Goal: Task Accomplishment & Management: Use online tool/utility

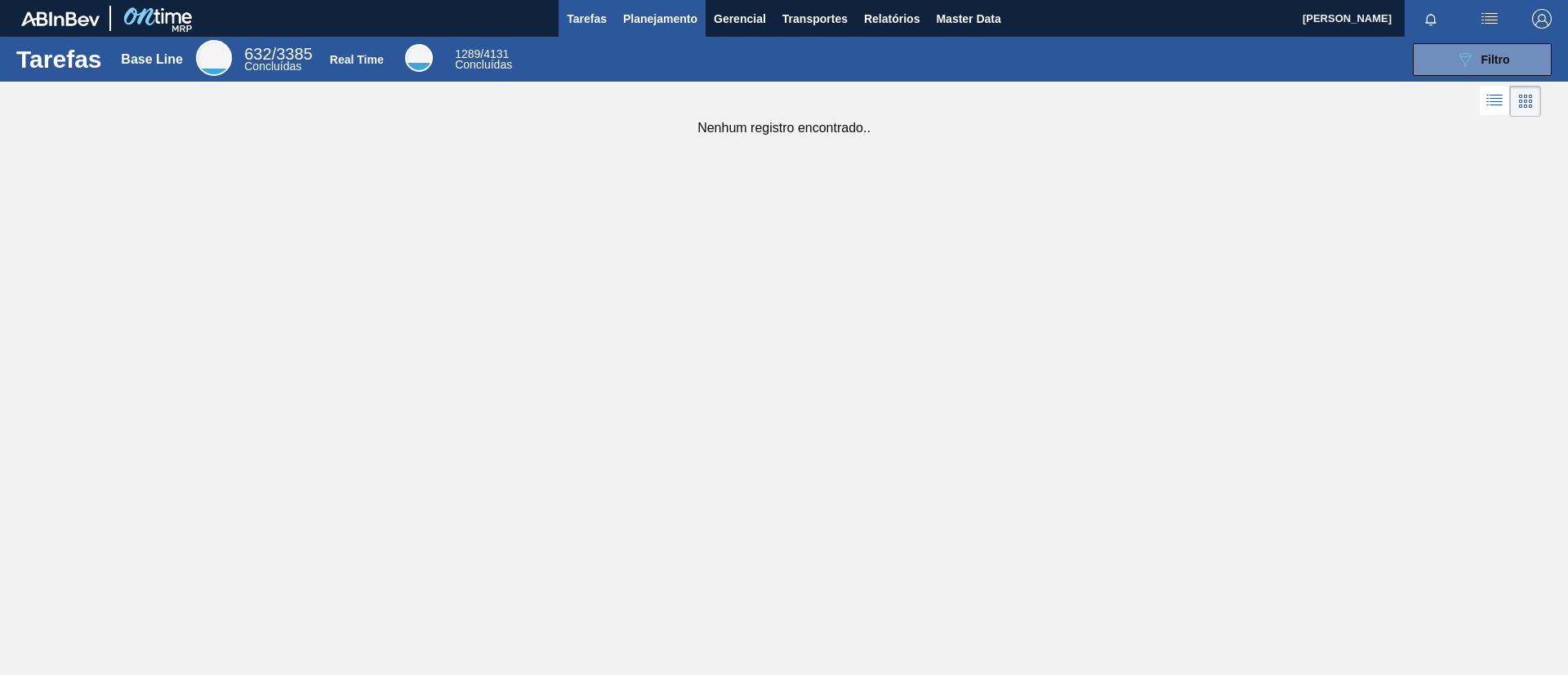
click at [670, 1] on button "Planejamento" at bounding box center [660, 19] width 91 height 37
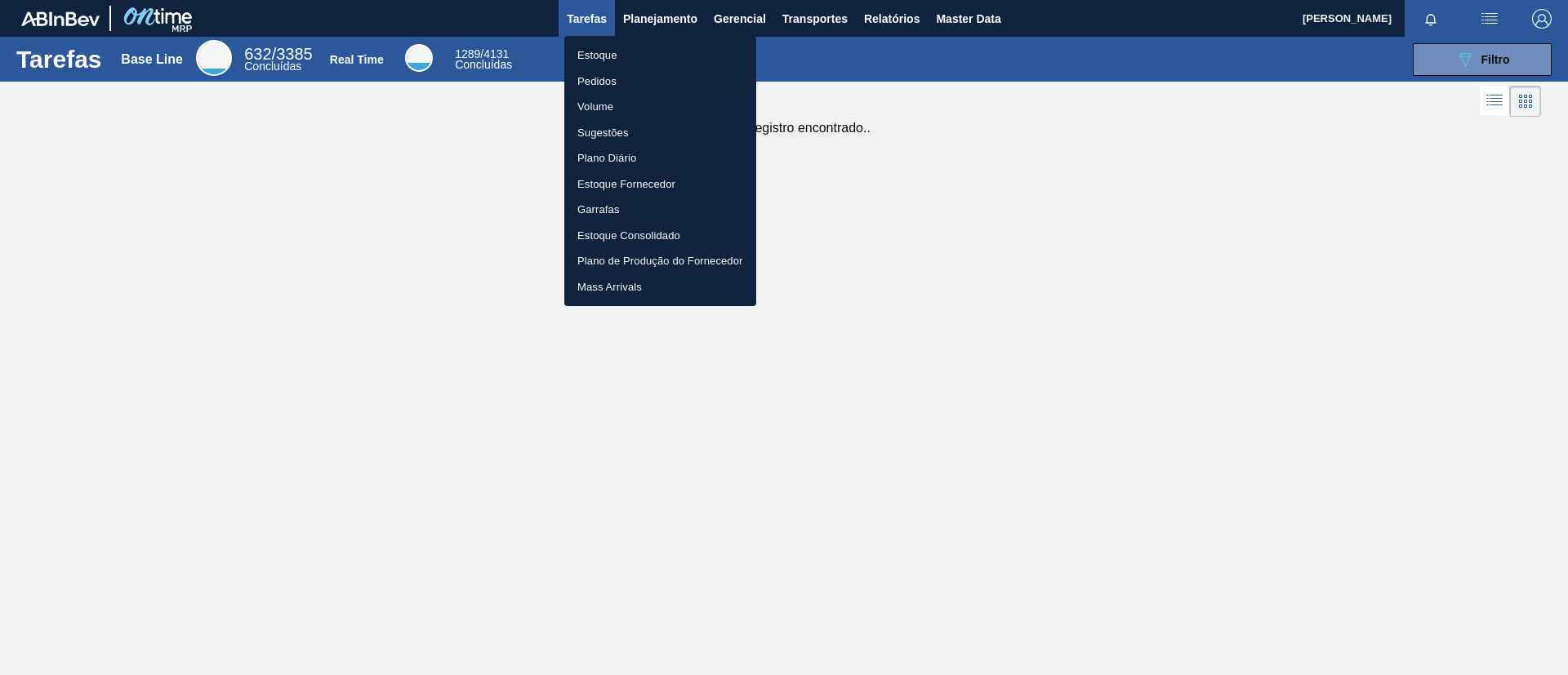
click at [647, 51] on li "Estoque" at bounding box center [659, 56] width 191 height 26
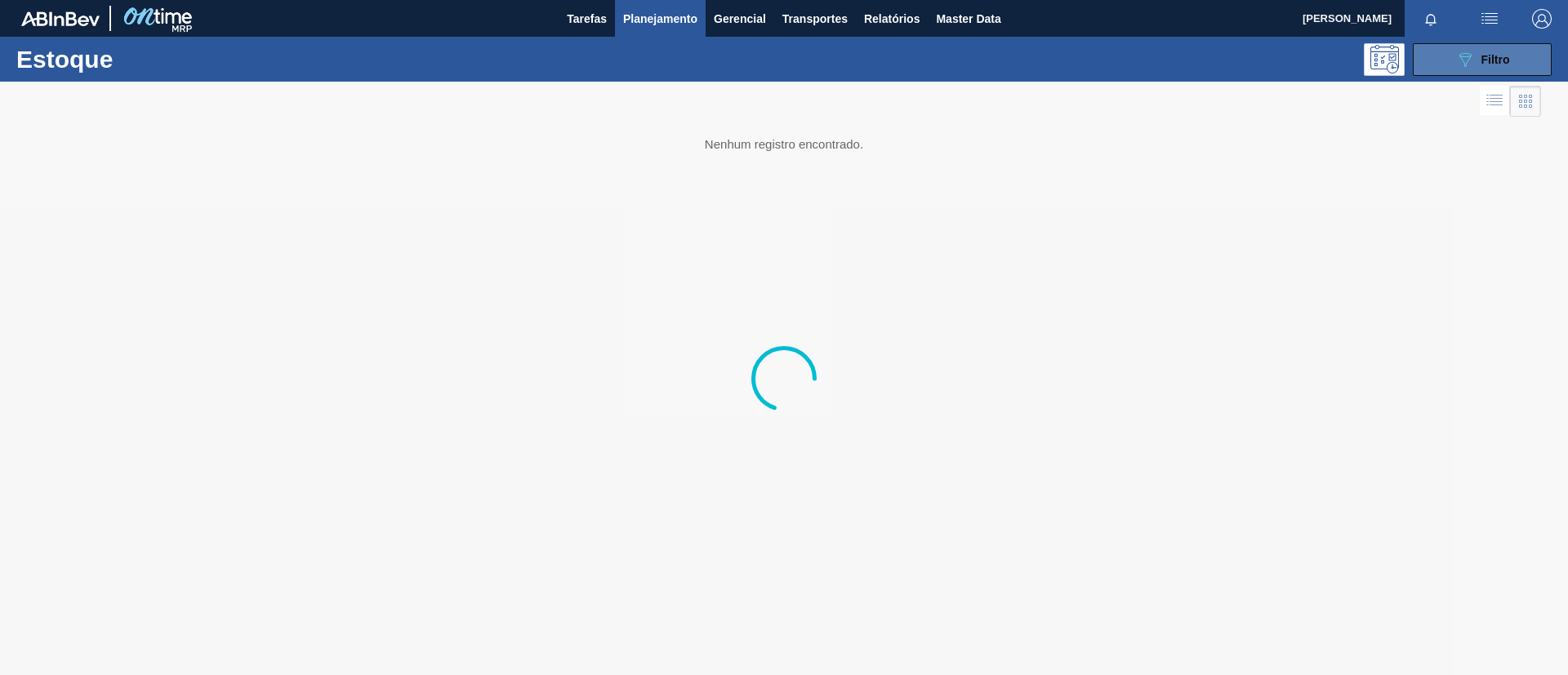
click at [1306, 65] on button "089F7B8B-B2A5-4AFE-B5C0-19BA573D28AC Filtro" at bounding box center [1482, 59] width 139 height 33
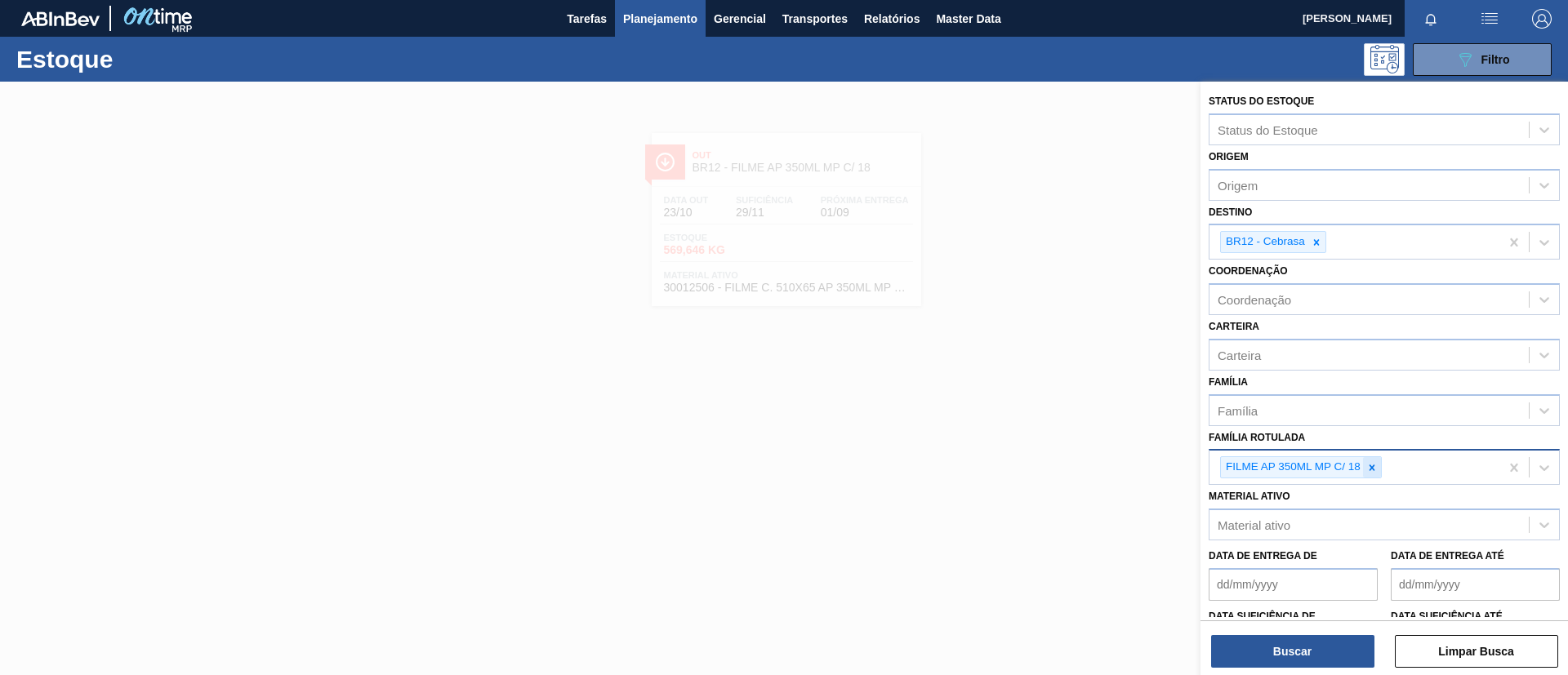
click at [1306, 467] on icon at bounding box center [1372, 468] width 5 height 5
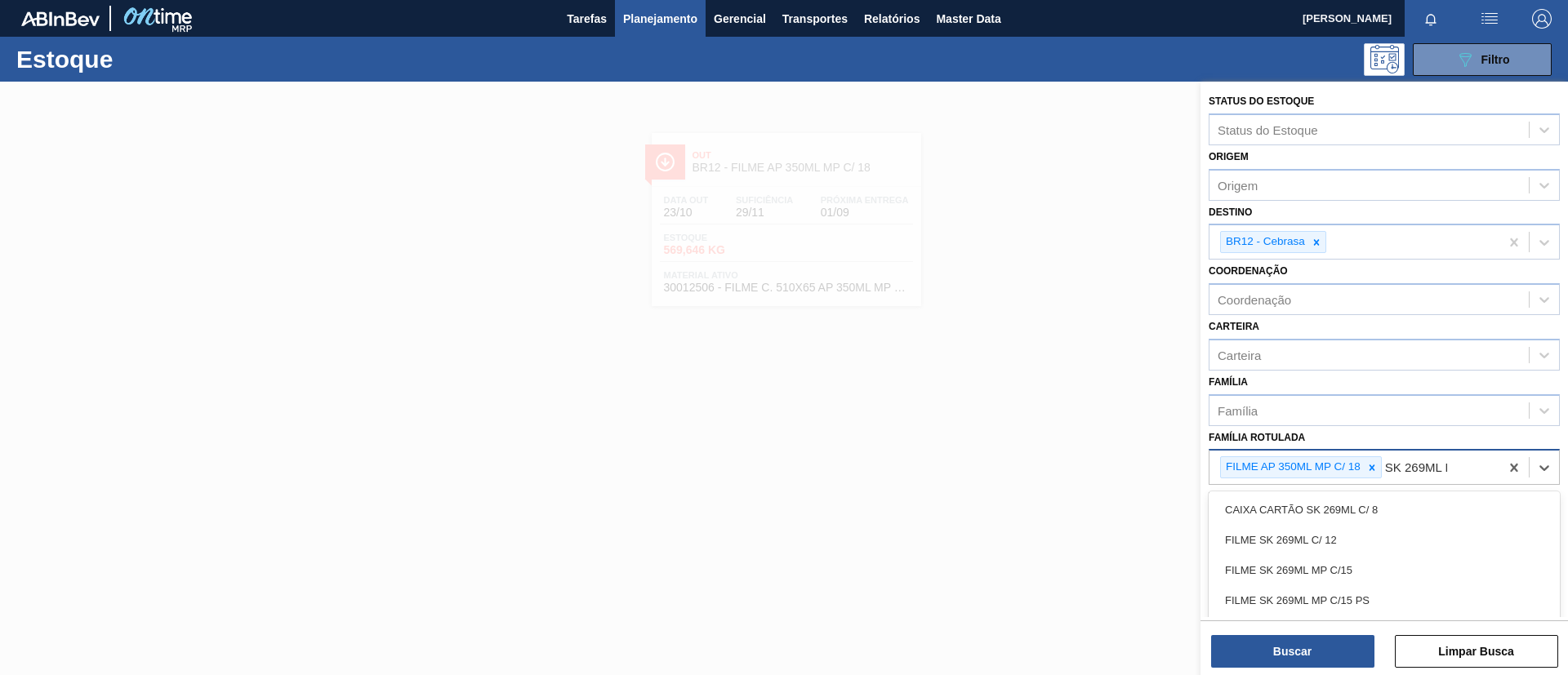
type Rotulada "SK 269ML MP"
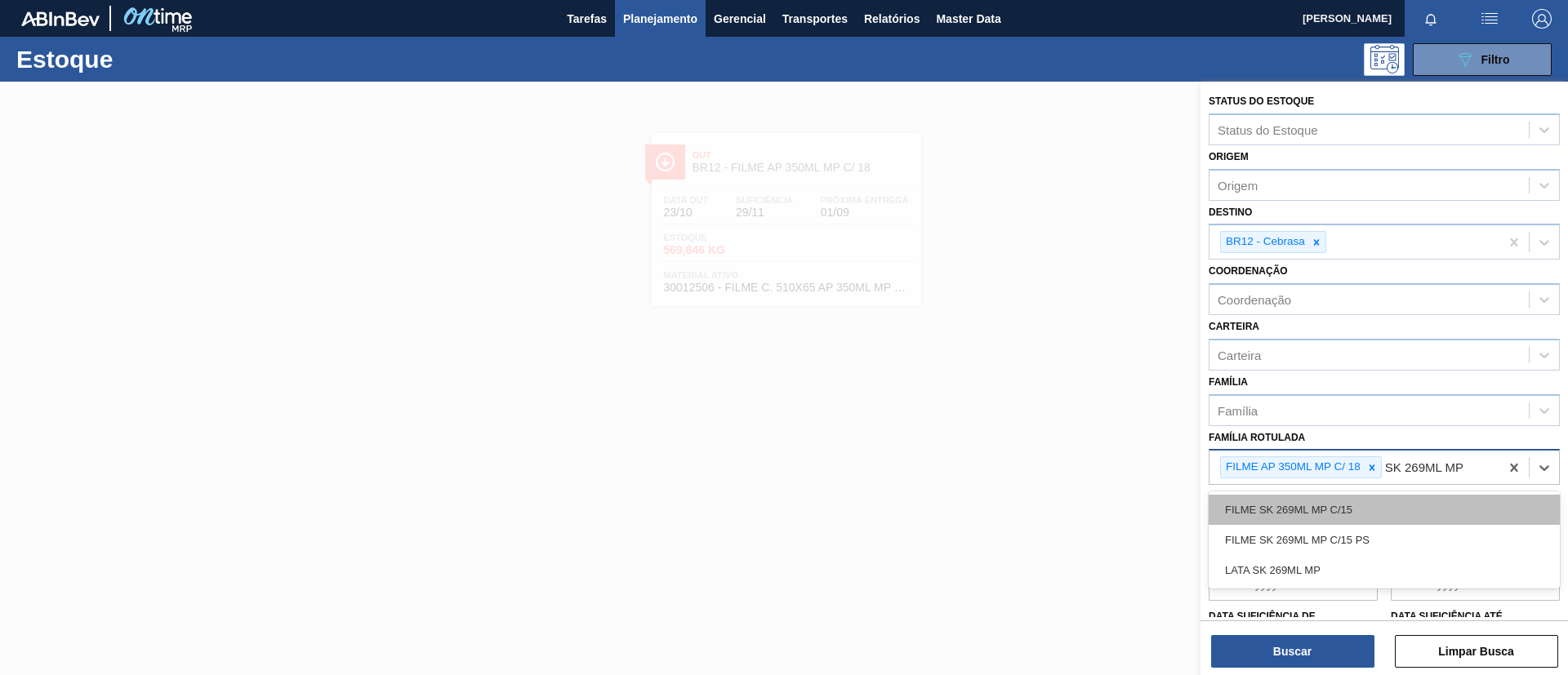
click at [1306, 507] on div "FILME SK 269ML MP C/15" at bounding box center [1384, 510] width 351 height 30
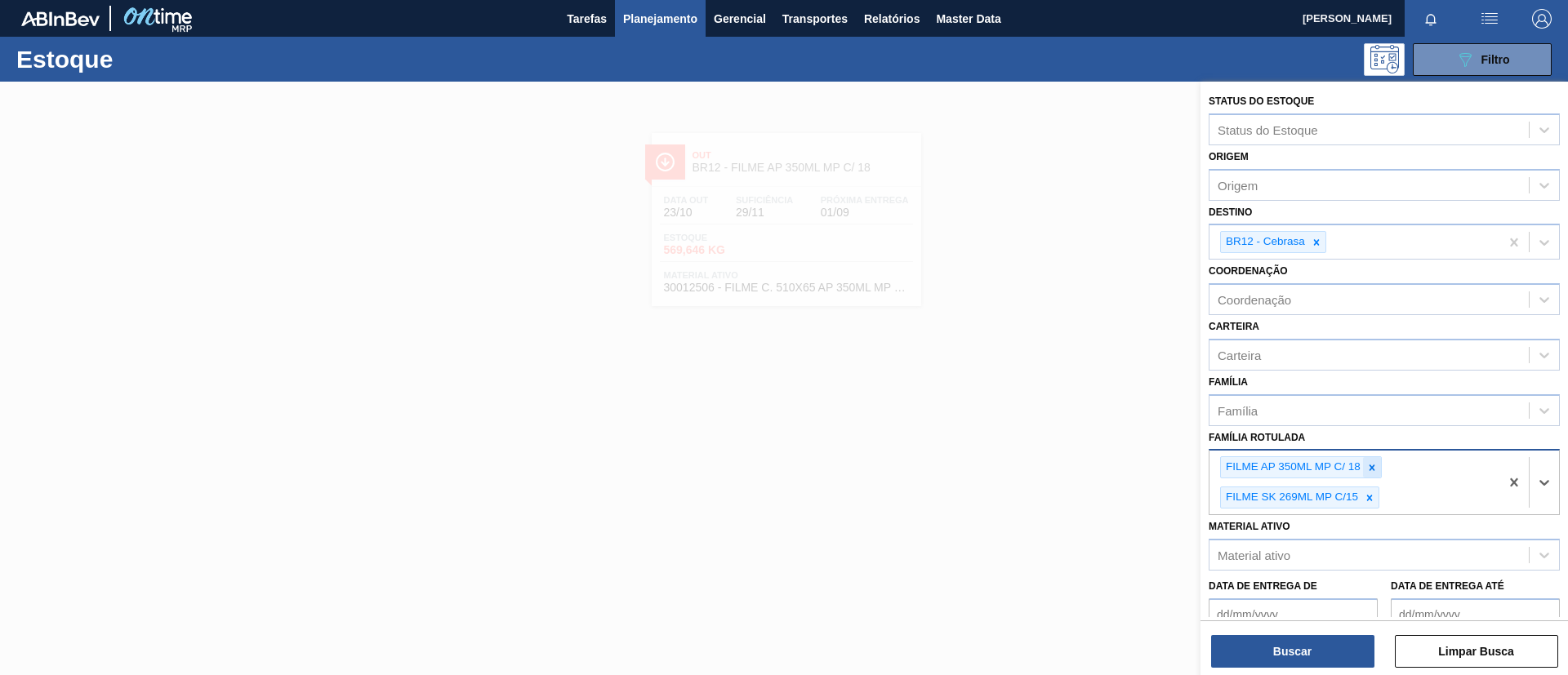
click at [1306, 463] on icon at bounding box center [1371, 468] width 11 height 11
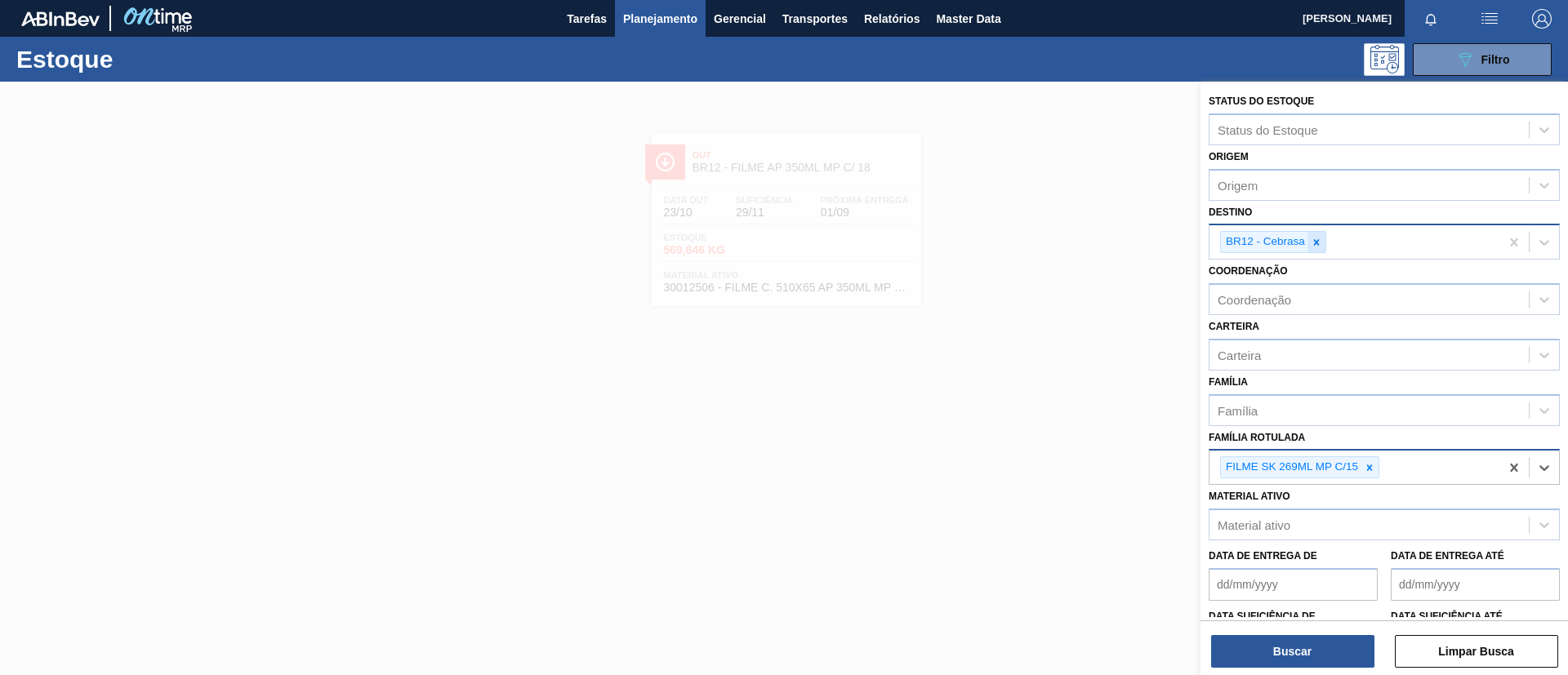
click at [1306, 250] on div at bounding box center [1316, 242] width 18 height 20
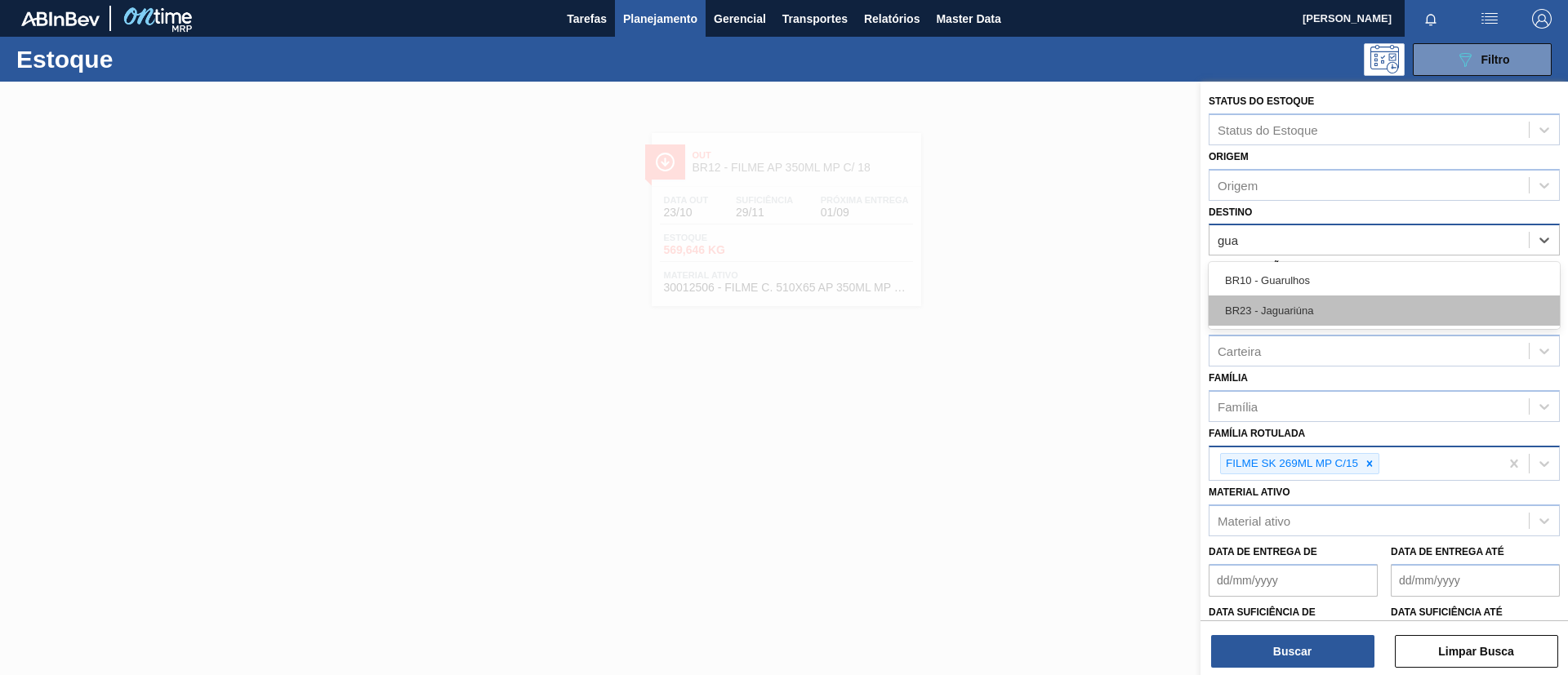
type input "guar"
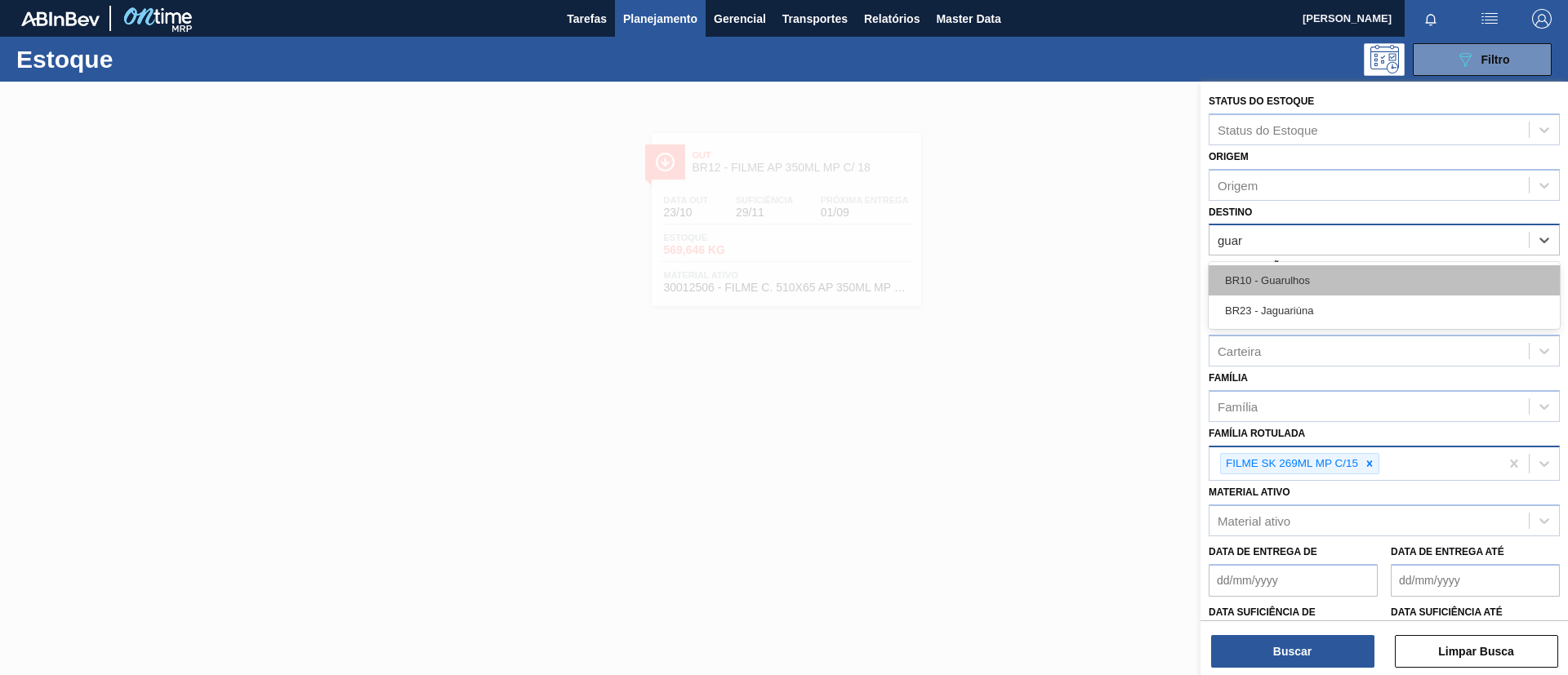
click at [1306, 289] on div "BR10 - Guarulhos" at bounding box center [1384, 281] width 351 height 30
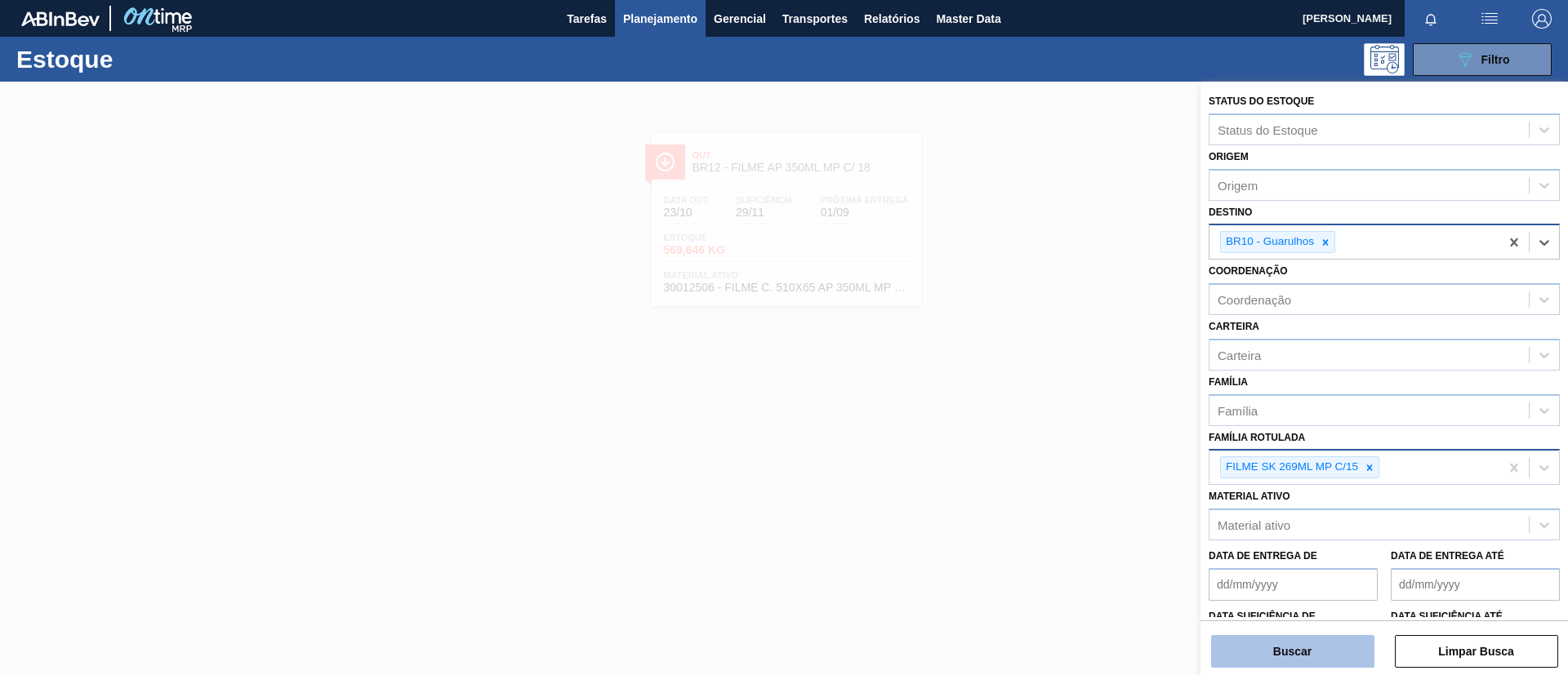
click at [1306, 562] on button "Buscar" at bounding box center [1292, 651] width 163 height 33
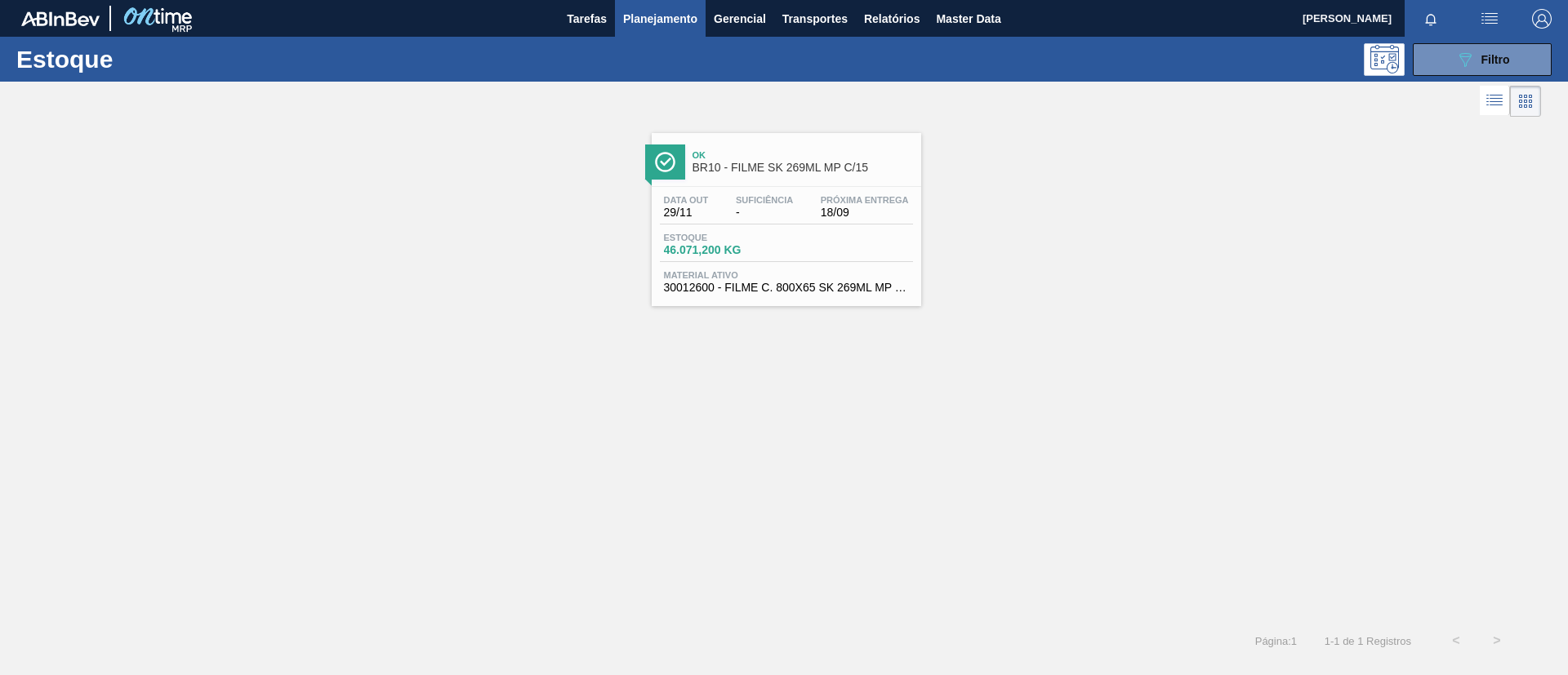
click at [891, 214] on span "18/09" at bounding box center [865, 213] width 88 height 12
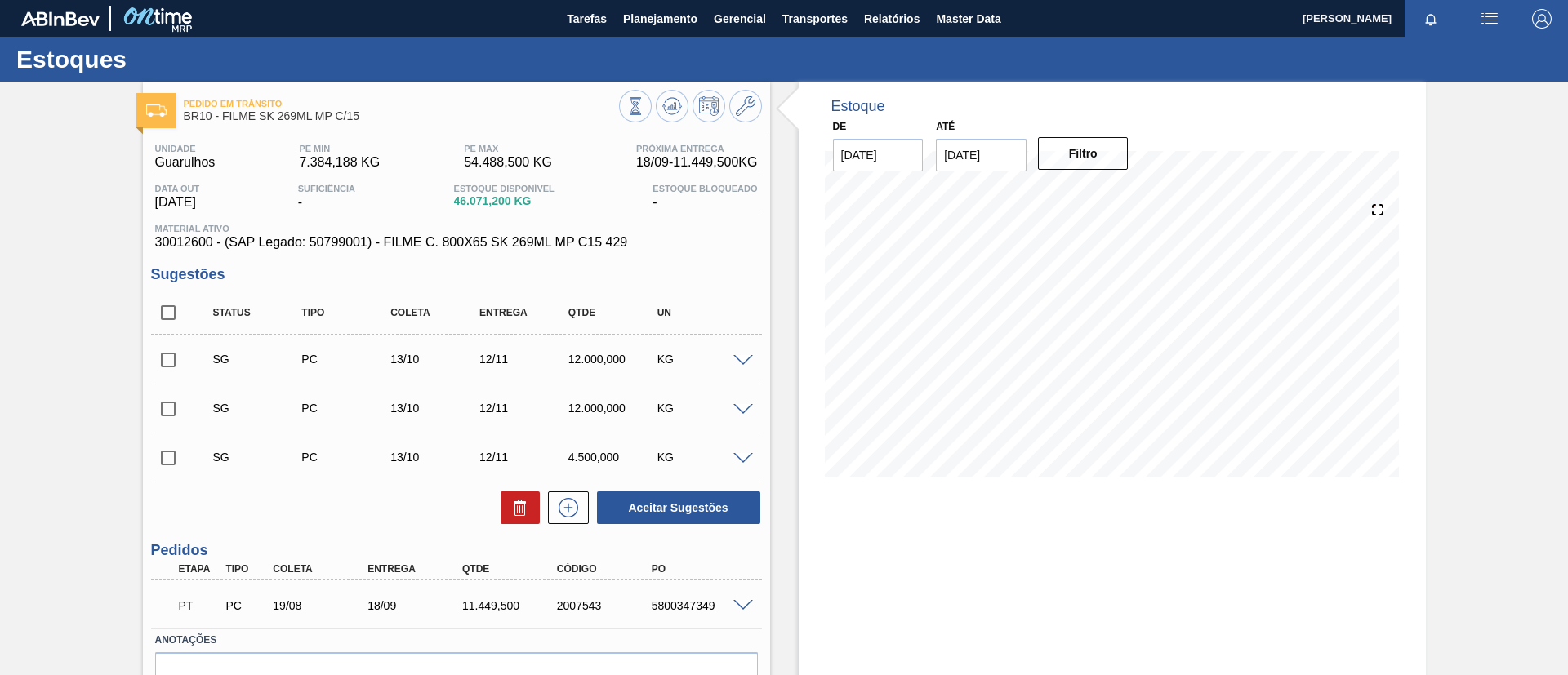
click at [739, 562] on span at bounding box center [743, 606] width 19 height 12
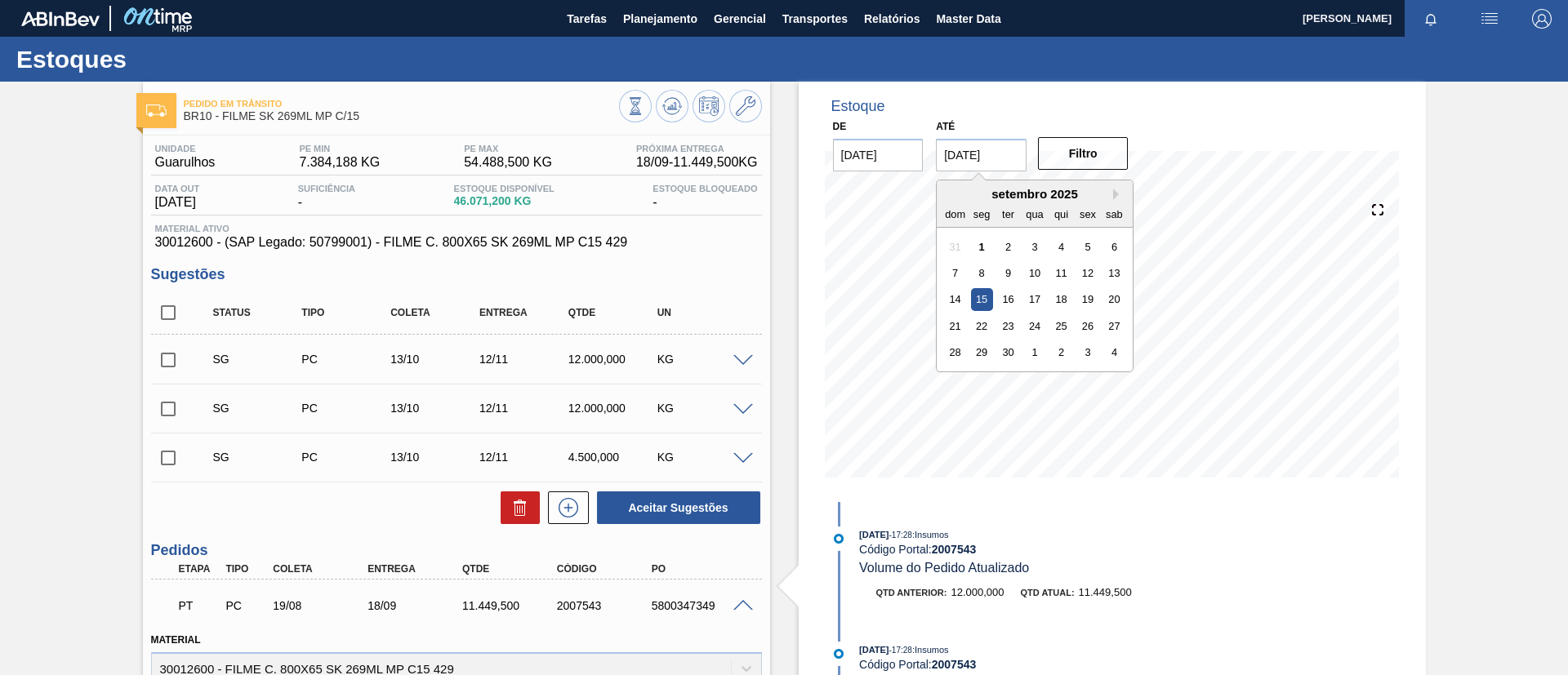
click at [987, 147] on input "15/09/2025" at bounding box center [980, 154] width 91 height 33
click at [1116, 195] on button "Next Month" at bounding box center [1118, 194] width 11 height 11
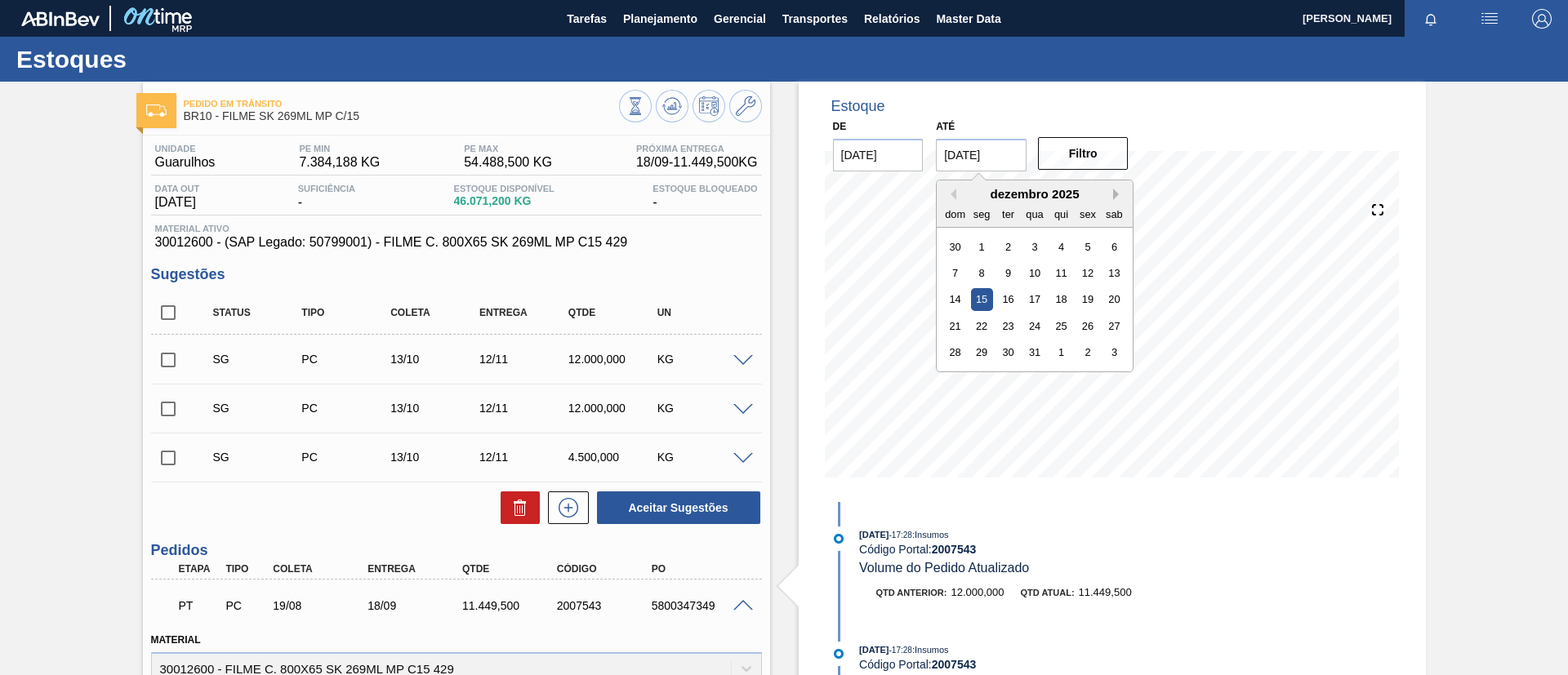
click at [1116, 195] on button "Next Month" at bounding box center [1118, 194] width 11 height 11
click at [1116, 194] on button "Next Month" at bounding box center [1118, 194] width 11 height 11
click at [1012, 341] on div "28" at bounding box center [1008, 352] width 22 height 22
type input "[DATE]"
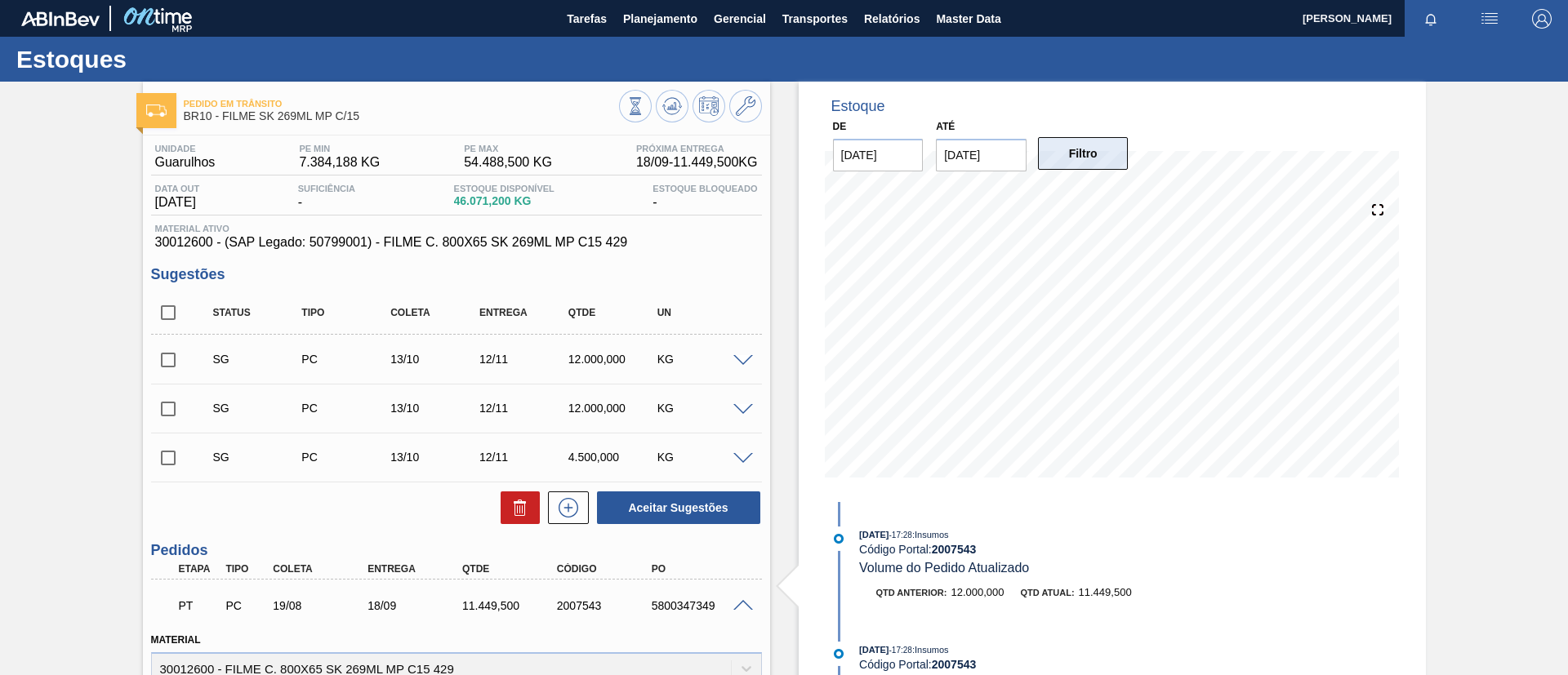
click at [1095, 139] on button "Filtro" at bounding box center [1083, 153] width 91 height 33
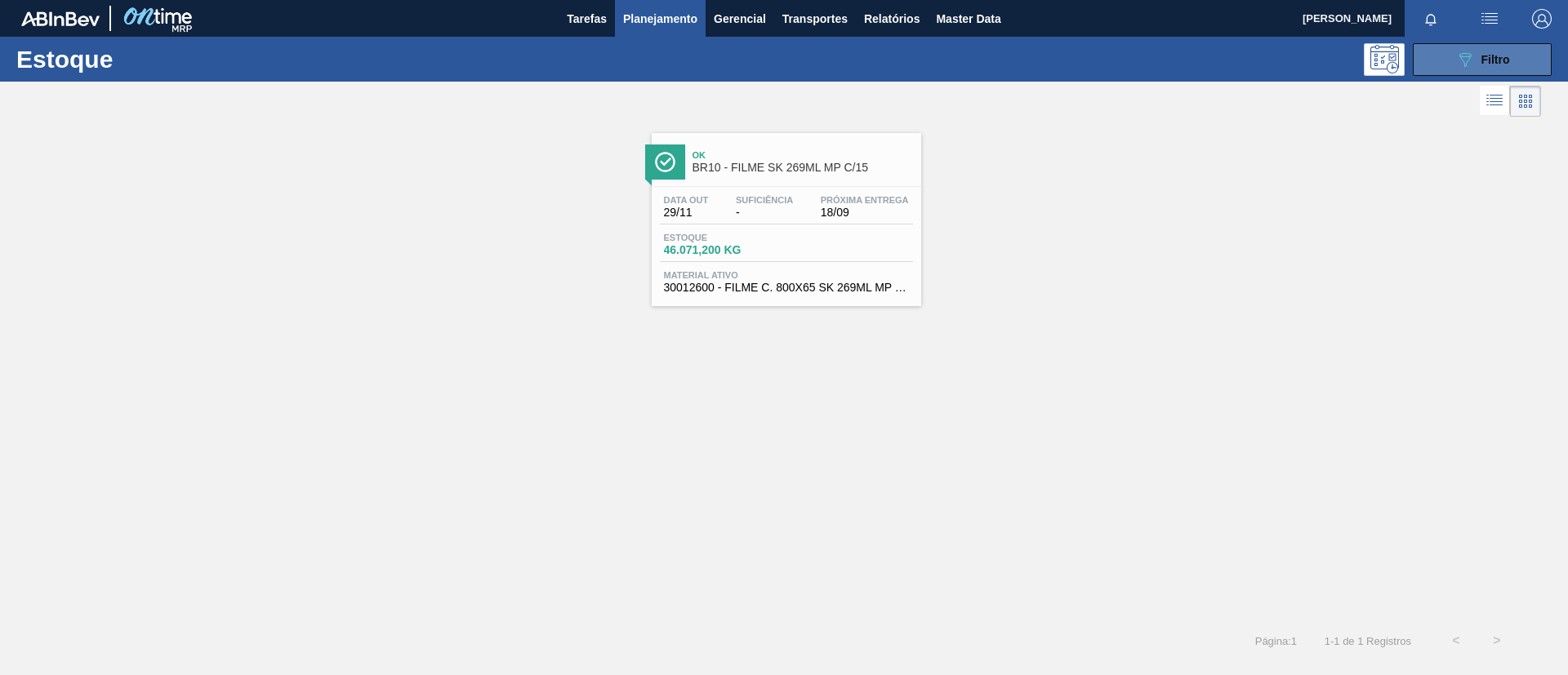
click at [1306, 67] on div "089F7B8B-B2A5-4AFE-B5C0-19BA573D28AC Filtro" at bounding box center [1482, 59] width 55 height 19
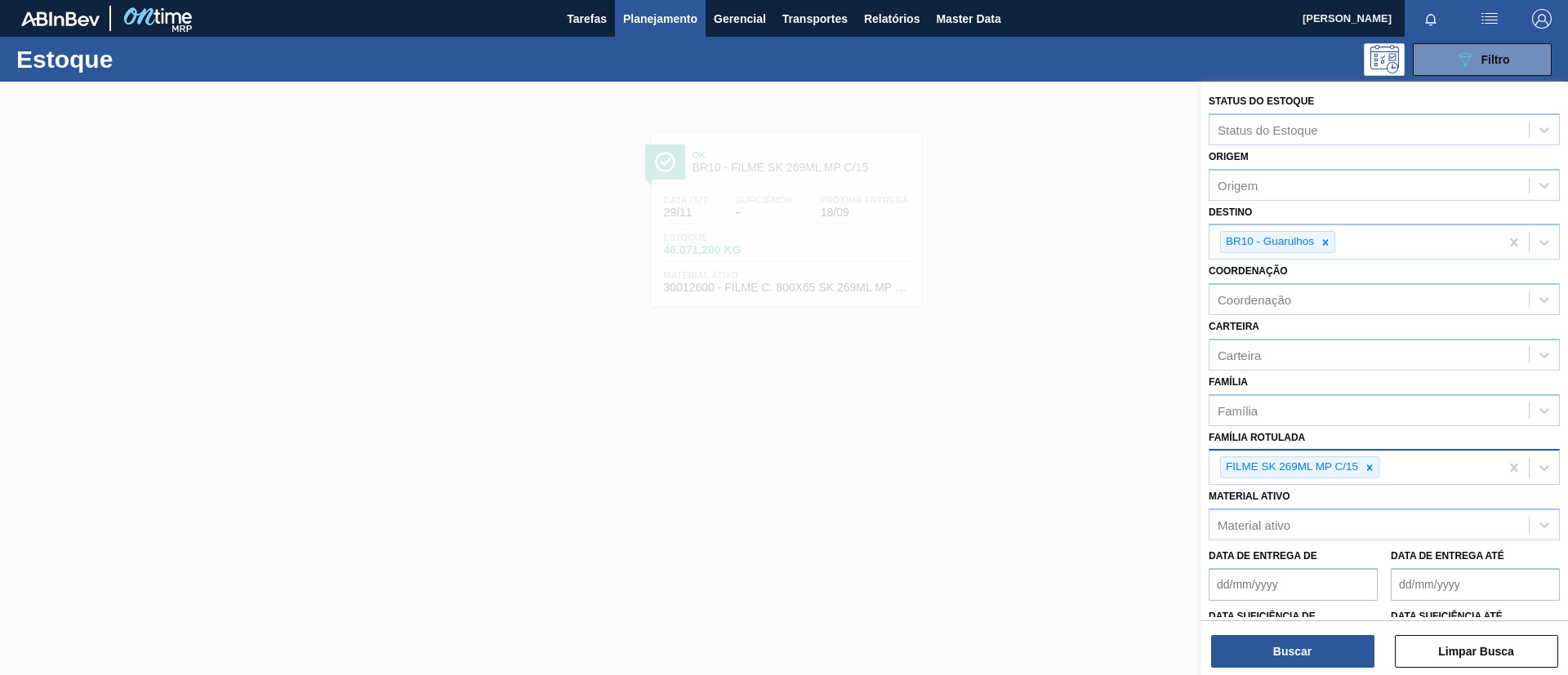
drag, startPoint x: 1371, startPoint y: 466, endPoint x: 1362, endPoint y: 460, distance: 10.8
click at [1306, 462] on icon at bounding box center [1369, 468] width 11 height 11
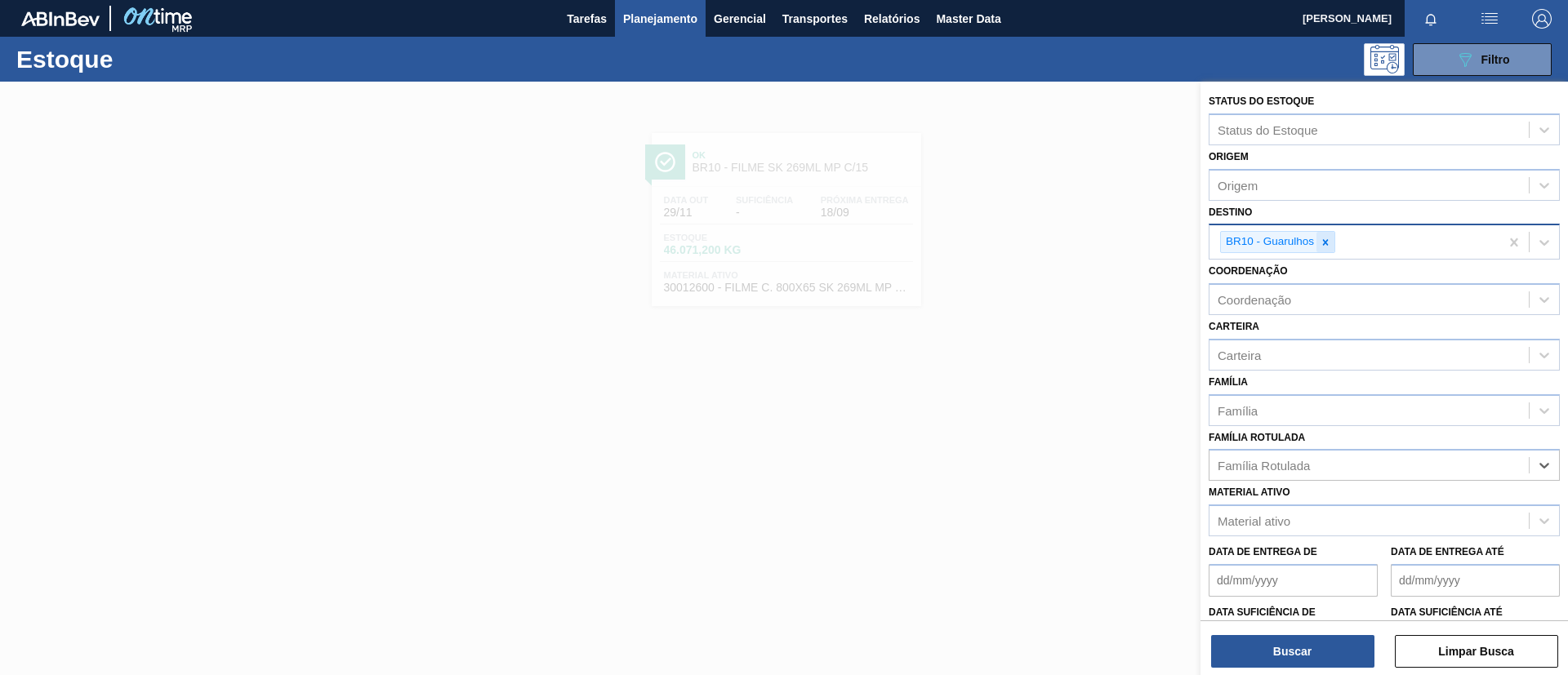
click at [1306, 245] on icon at bounding box center [1324, 242] width 11 height 11
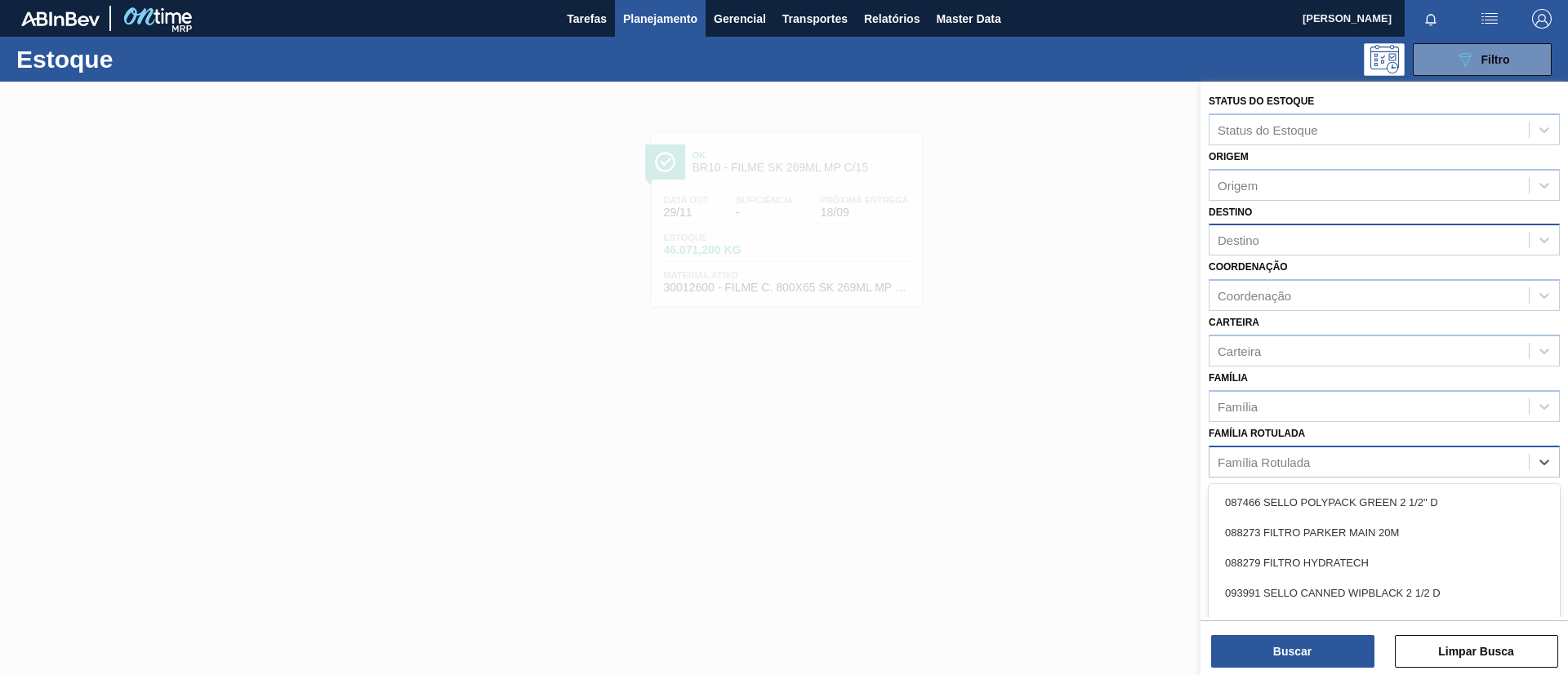
click at [1306, 461] on div "Família Rotulada" at bounding box center [1369, 461] width 319 height 24
type Rotulada "SK 269ML MP"
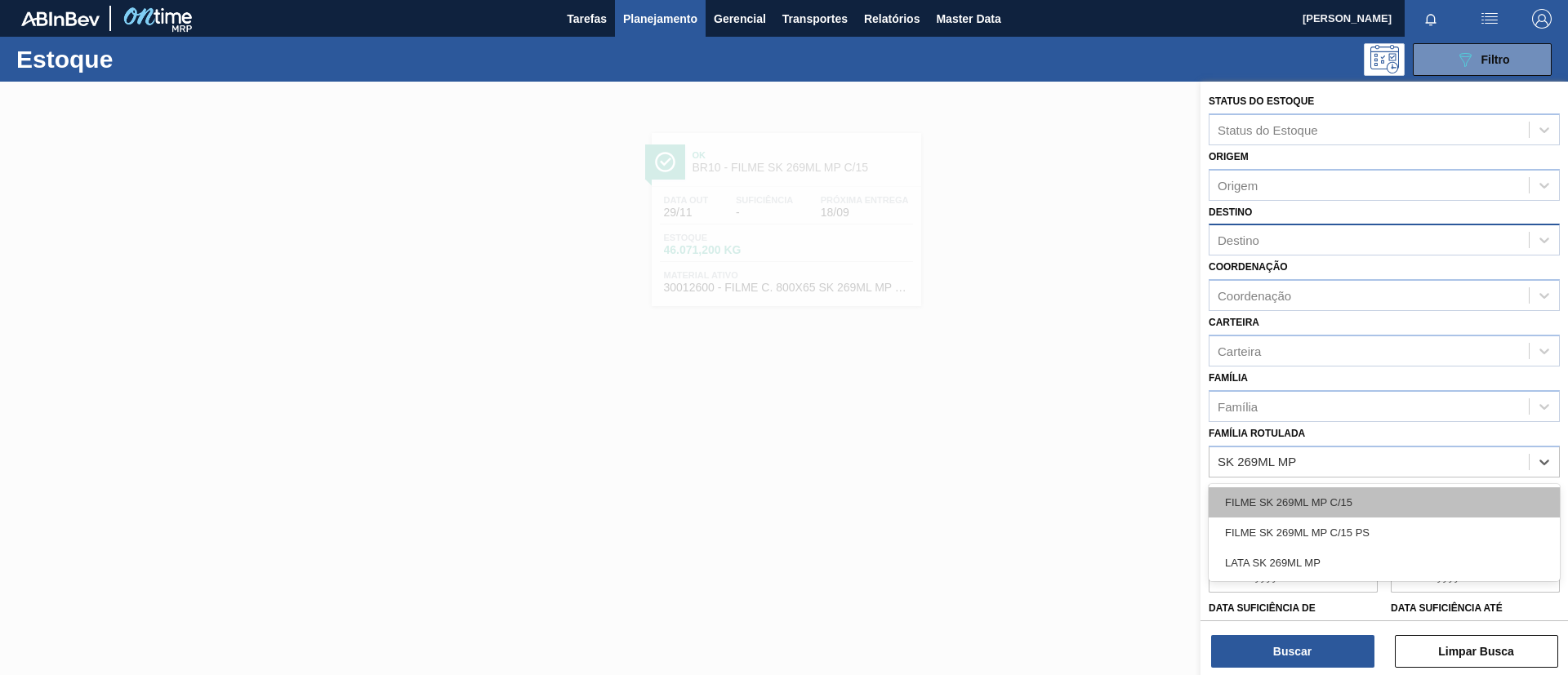
click at [1306, 506] on div "FILME SK 269ML MP C/15" at bounding box center [1384, 502] width 351 height 30
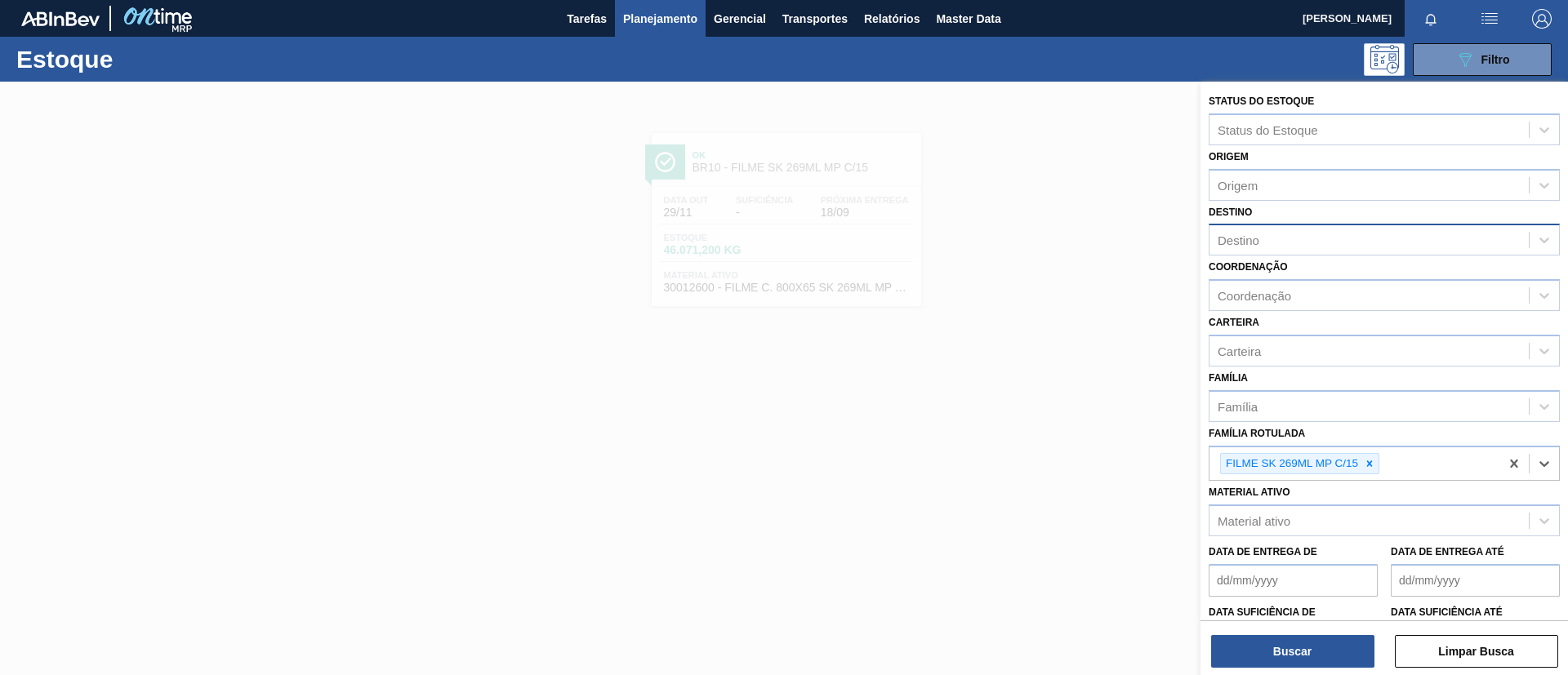
click at [1288, 224] on div "Destino" at bounding box center [1384, 240] width 351 height 32
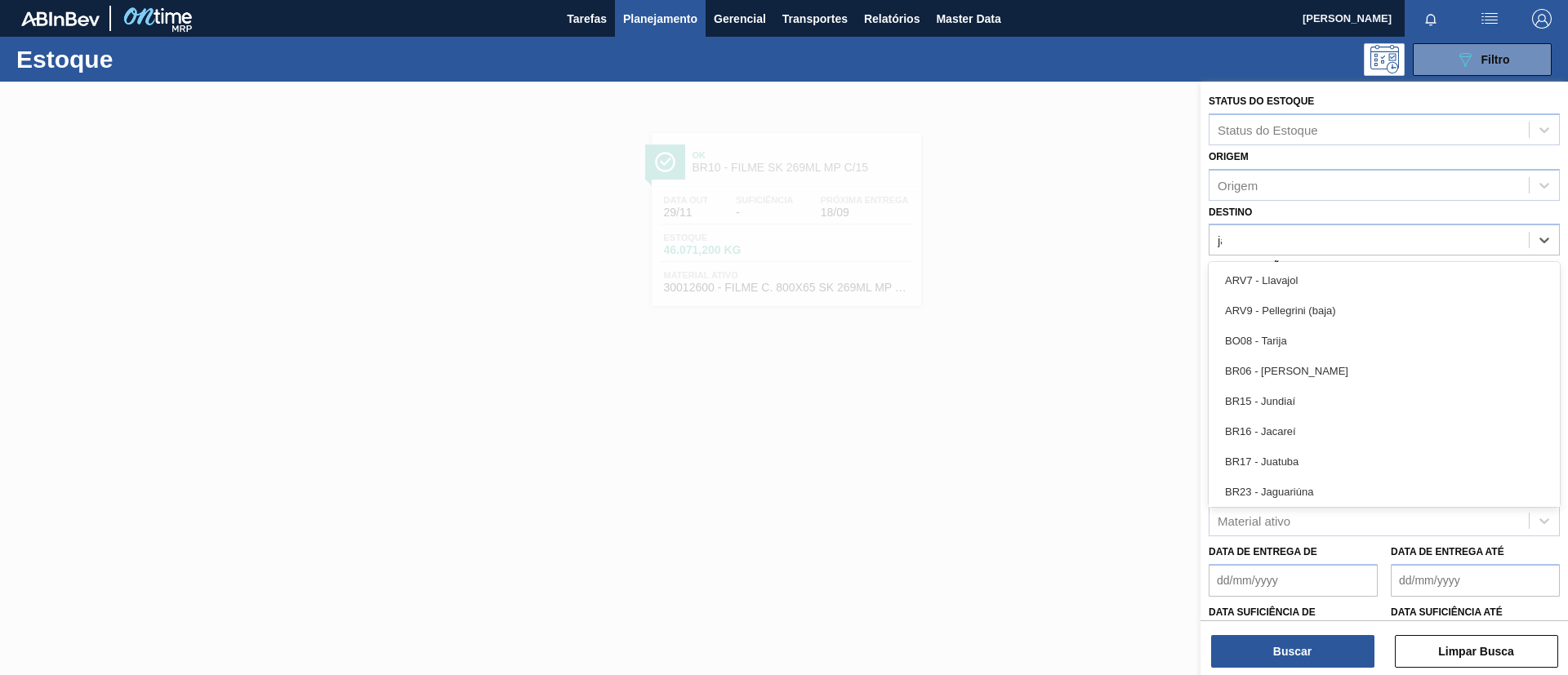
type input "jag"
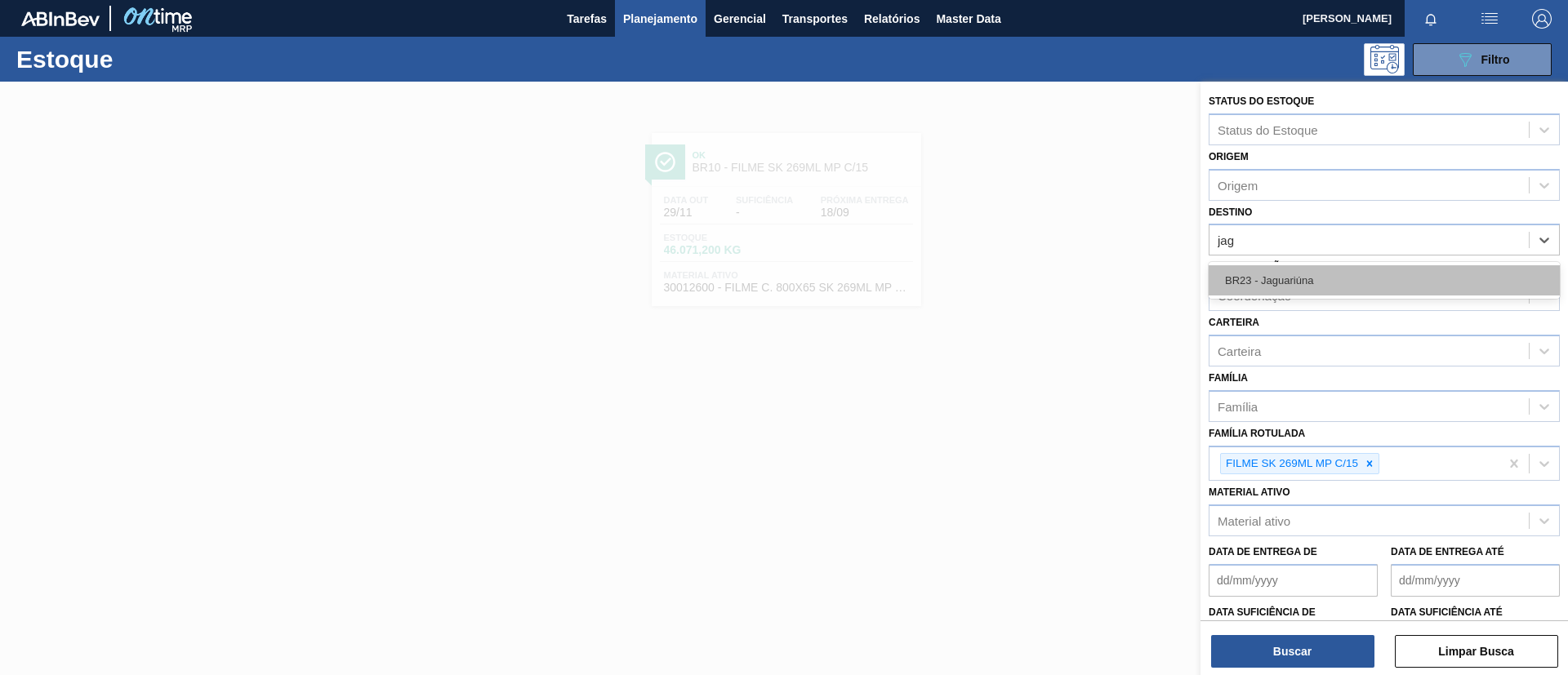
click at [1306, 266] on div "BR23 - Jaguariúna" at bounding box center [1384, 281] width 351 height 30
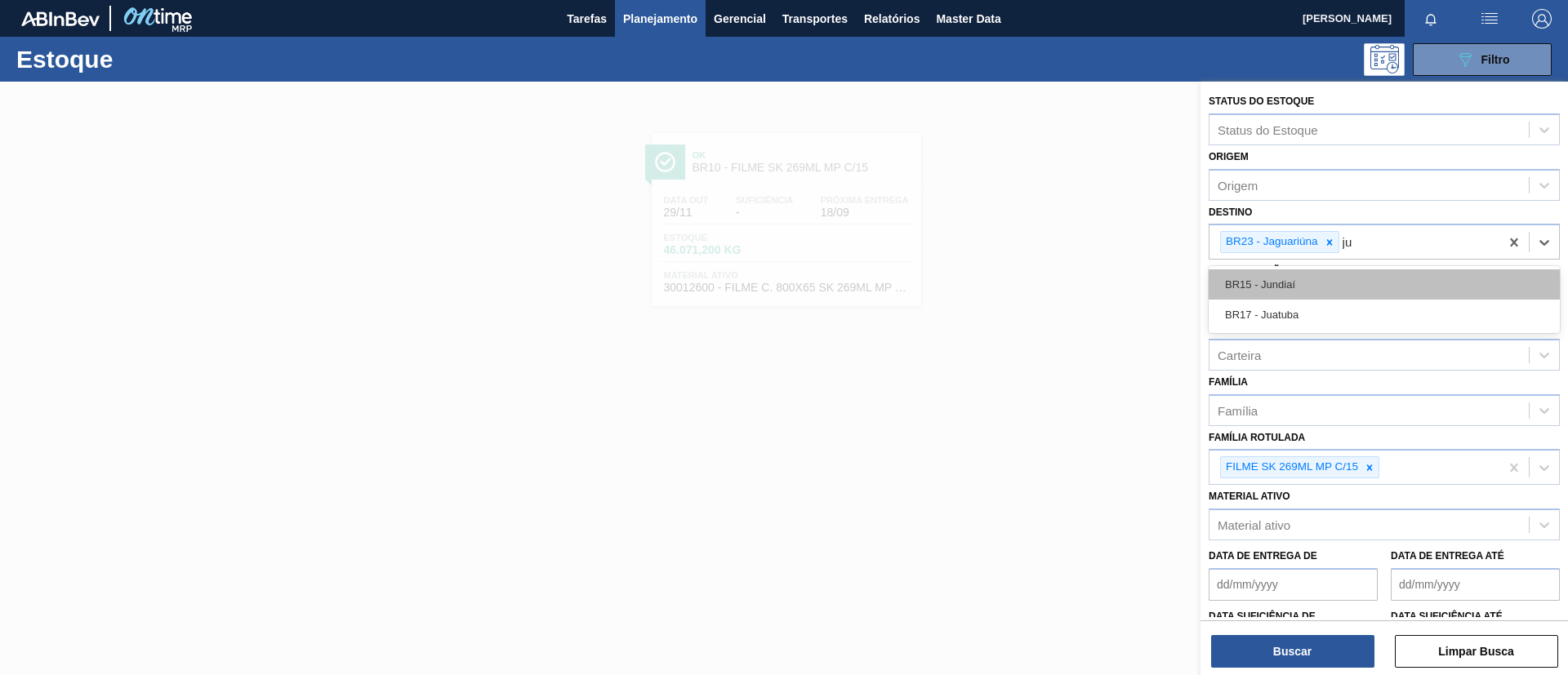
type input "jua"
click at [1306, 289] on div "BR17 - Juatuba" at bounding box center [1384, 284] width 351 height 30
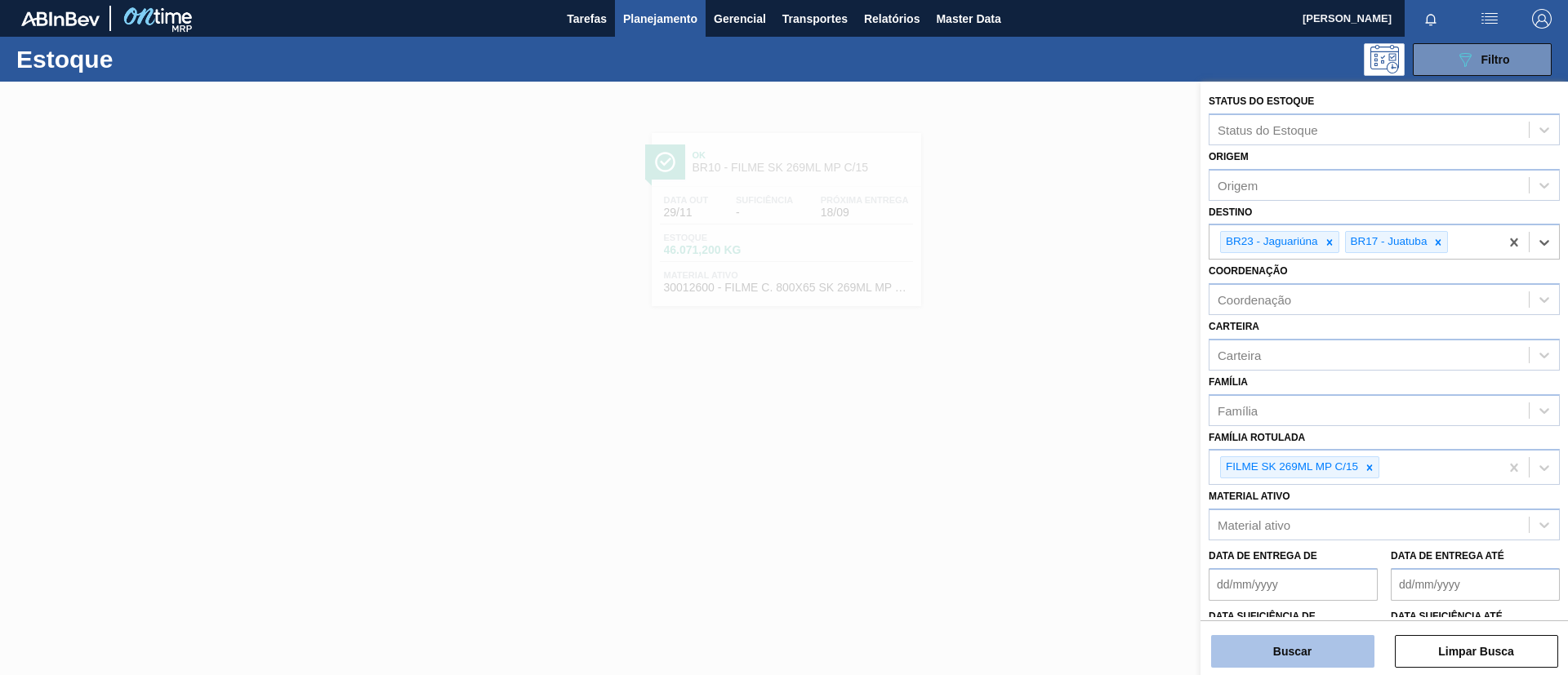
click at [1306, 562] on button "Buscar" at bounding box center [1292, 651] width 163 height 33
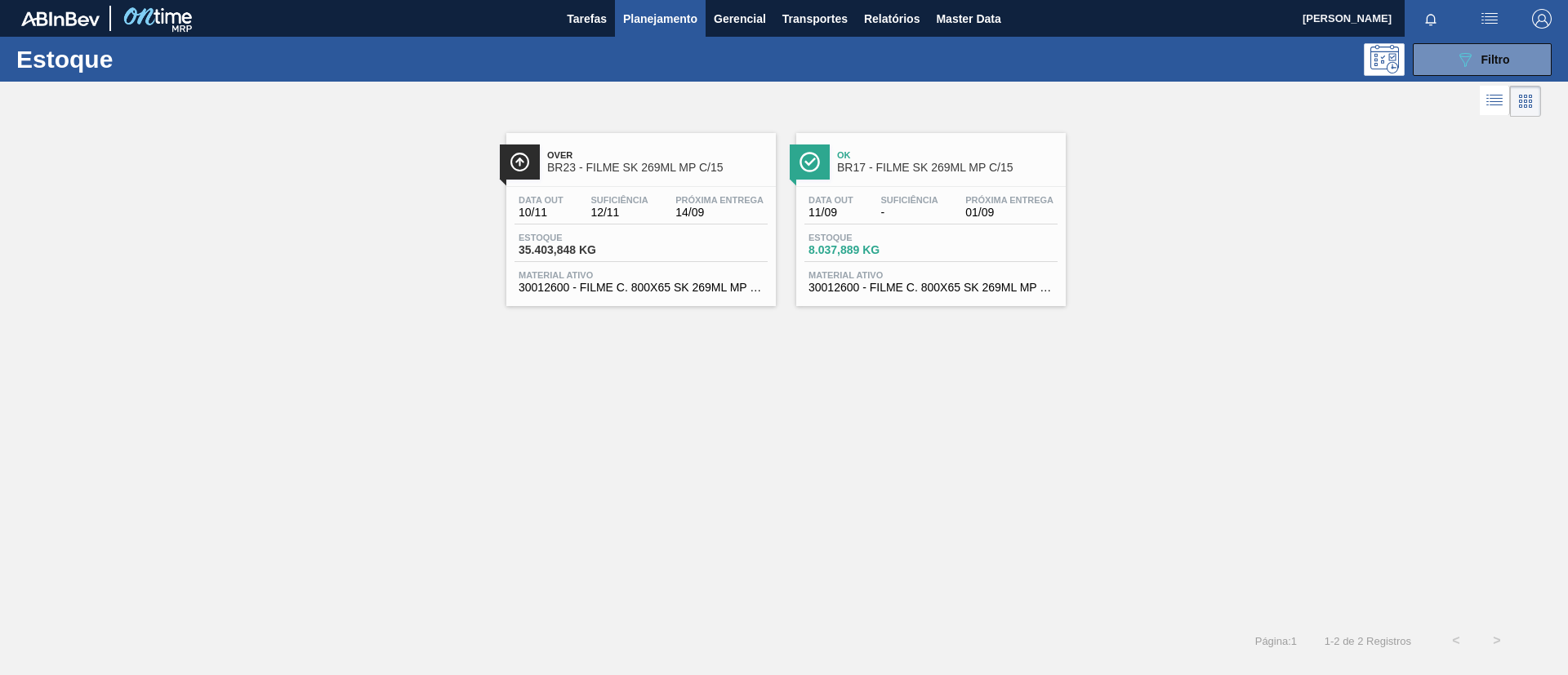
click at [685, 133] on div "Over BR23 - FILME SK 269ML MP C/15" at bounding box center [641, 155] width 269 height 45
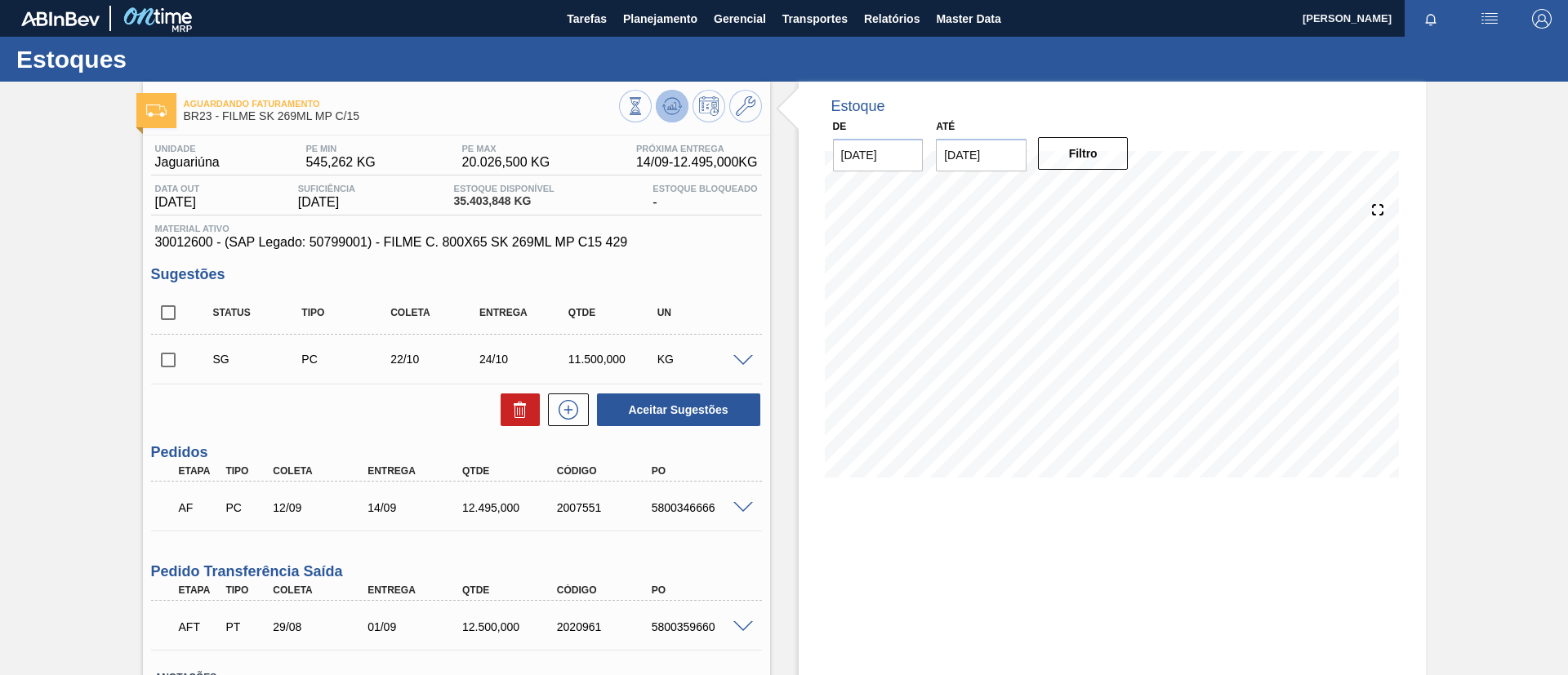
click at [665, 101] on icon at bounding box center [671, 106] width 19 height 19
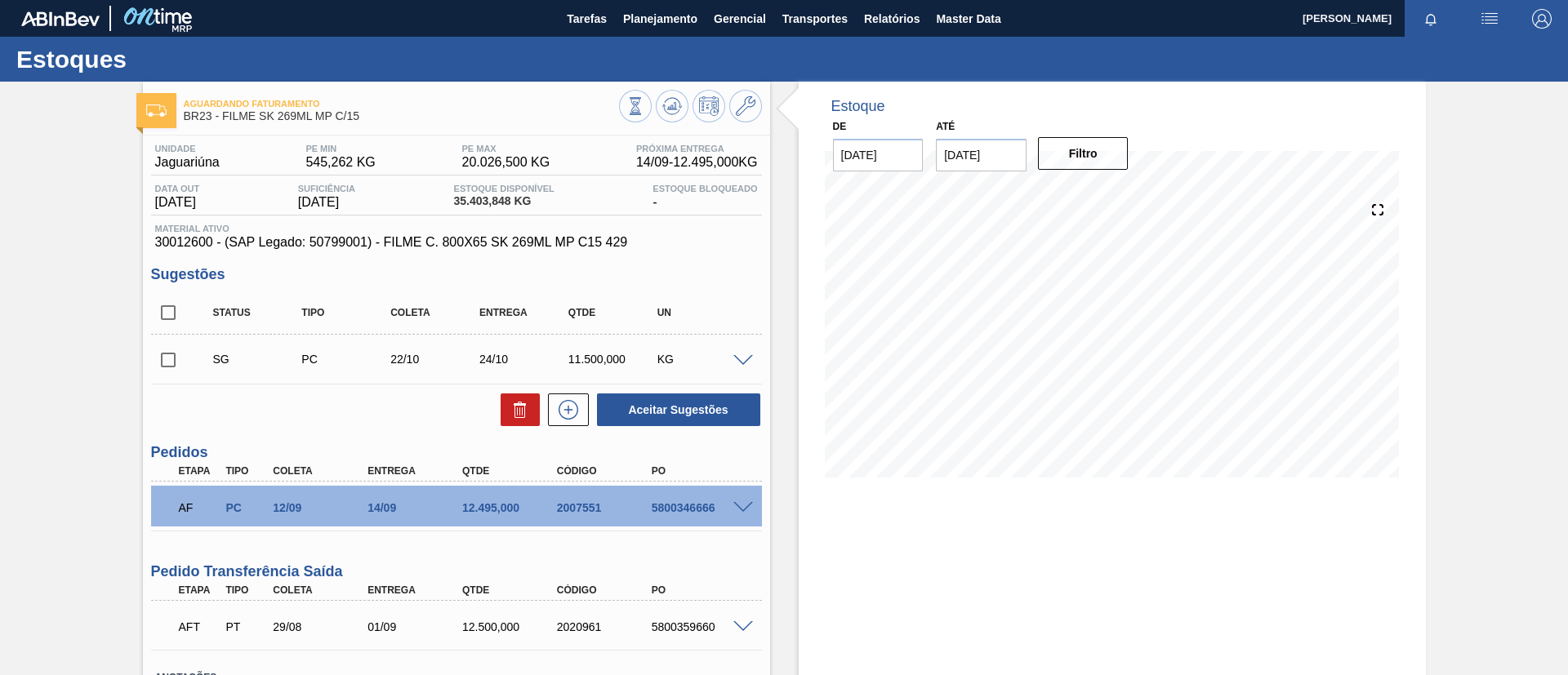
click at [686, 93] on div at bounding box center [690, 109] width 143 height 37
click at [683, 94] on div at bounding box center [690, 109] width 143 height 37
click at [663, 116] on button at bounding box center [671, 106] width 33 height 33
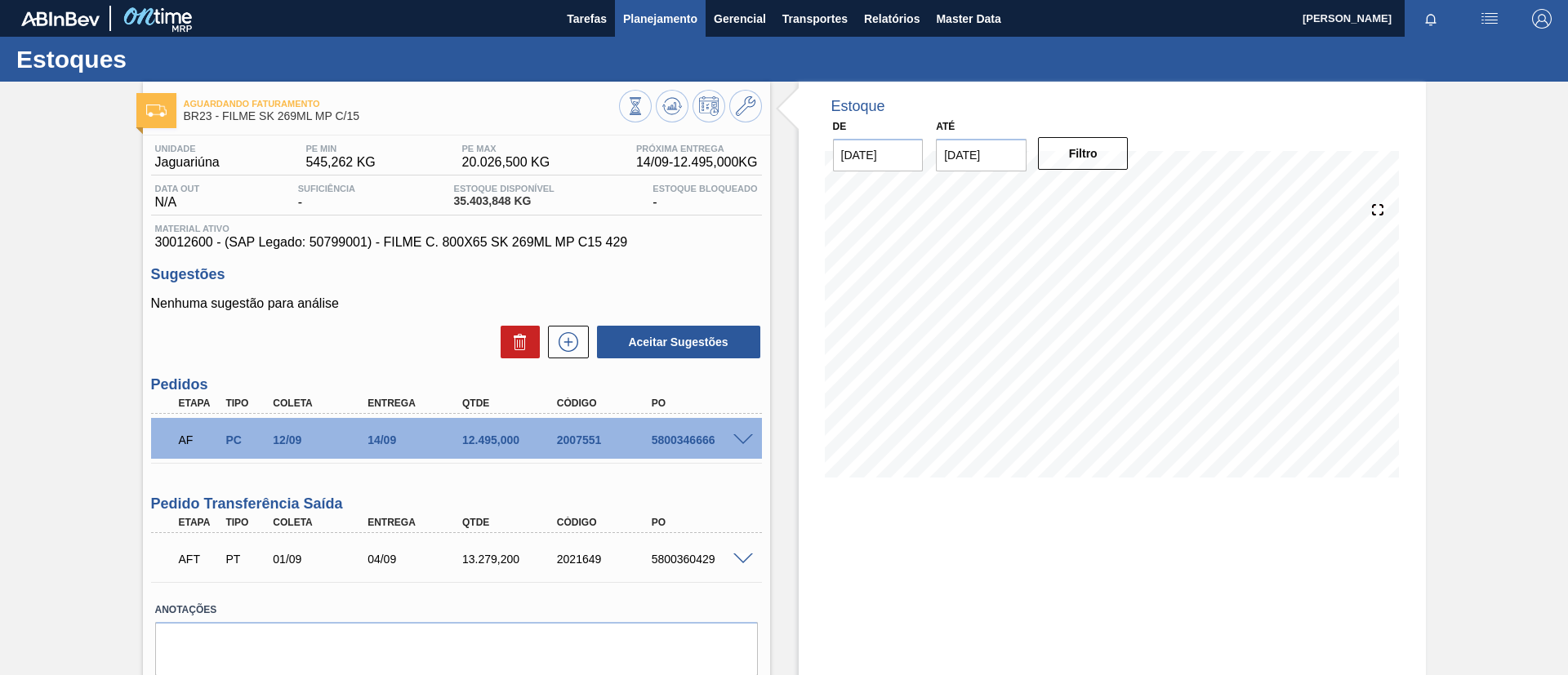
click at [666, 17] on span "Planejamento" at bounding box center [660, 19] width 74 height 19
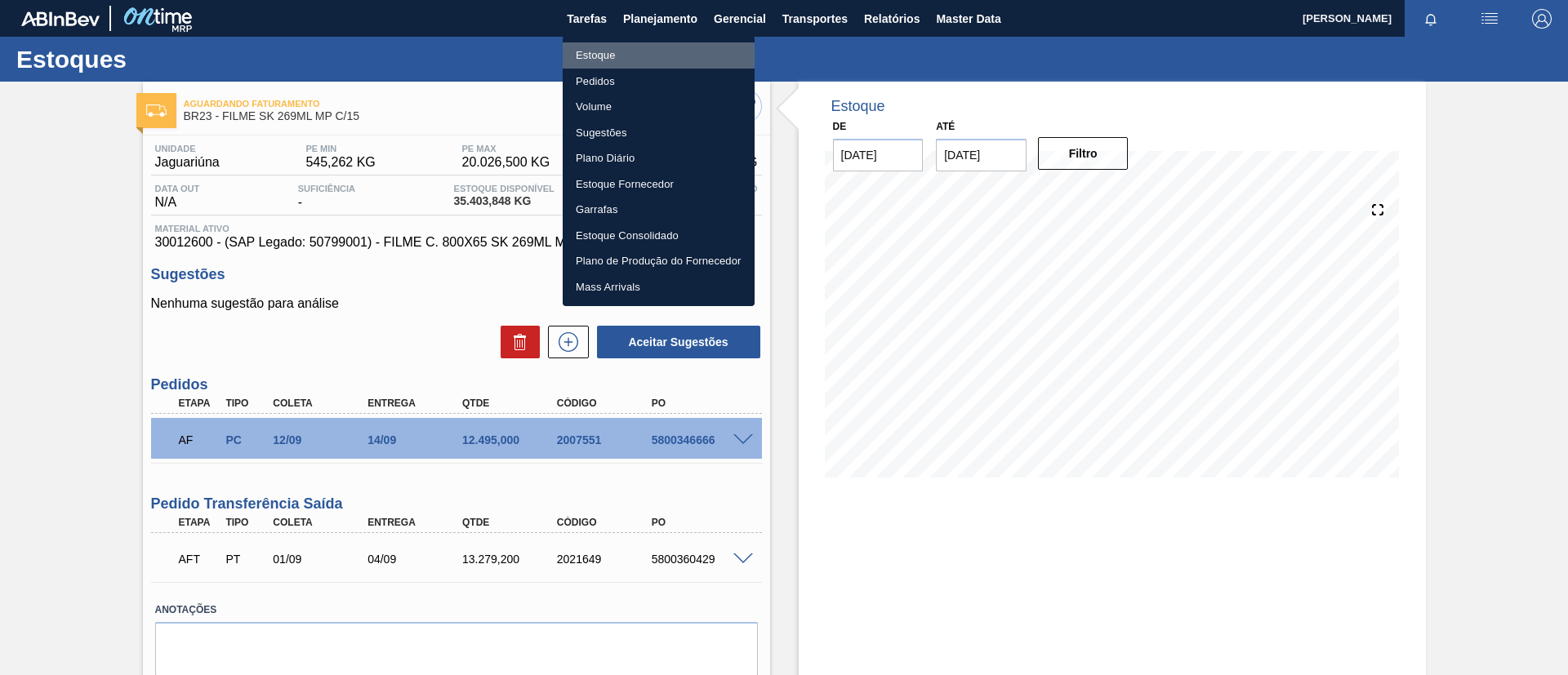
click at [669, 50] on li "Estoque" at bounding box center [658, 56] width 191 height 26
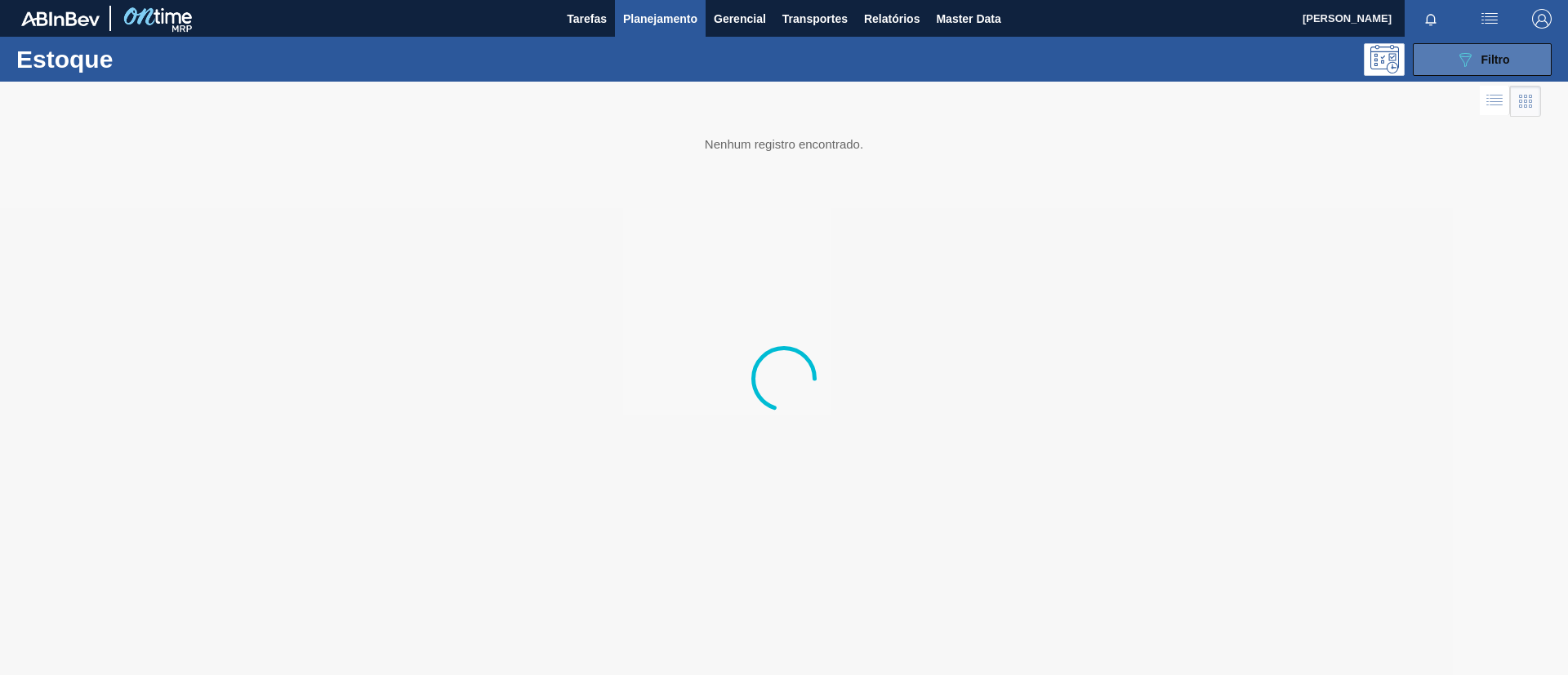
click at [1306, 53] on span "Filtro" at bounding box center [1496, 59] width 28 height 13
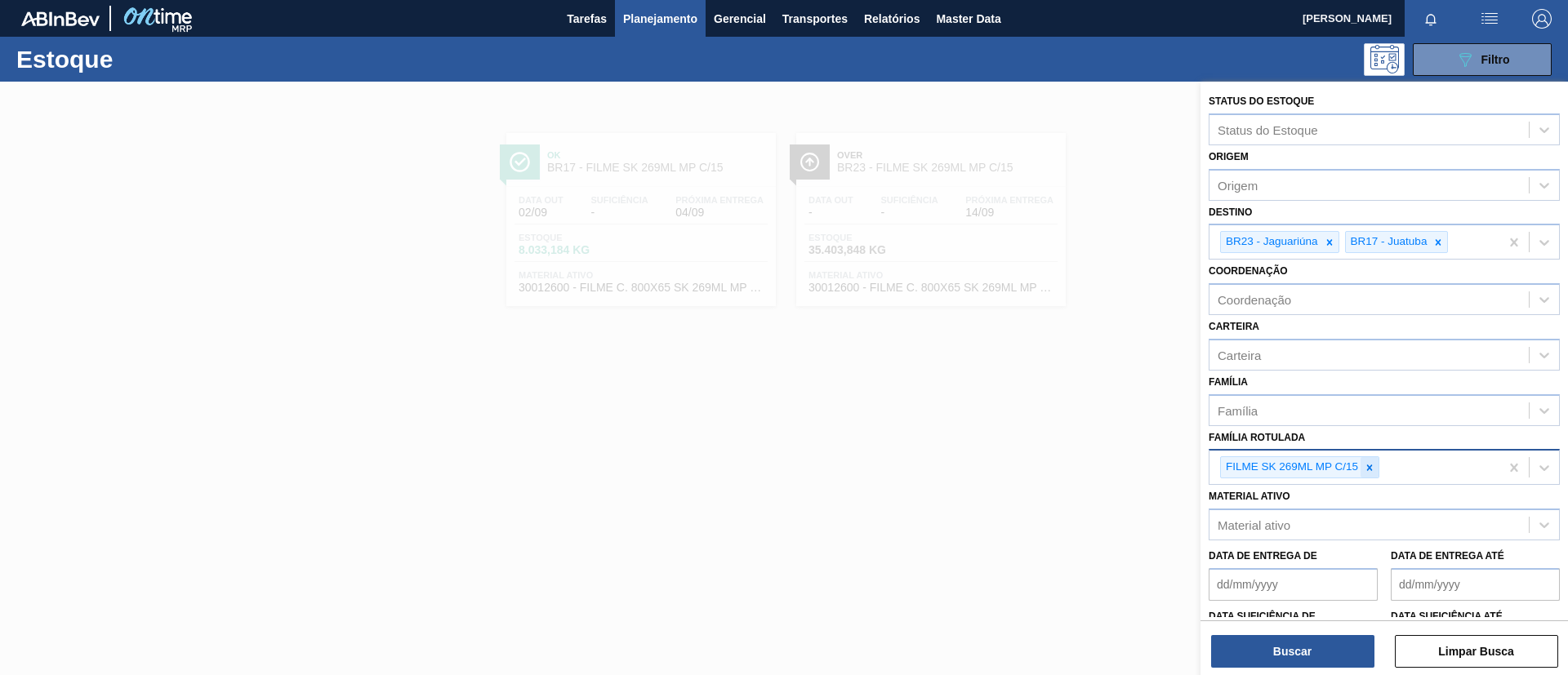
click at [1306, 465] on div at bounding box center [1369, 467] width 18 height 20
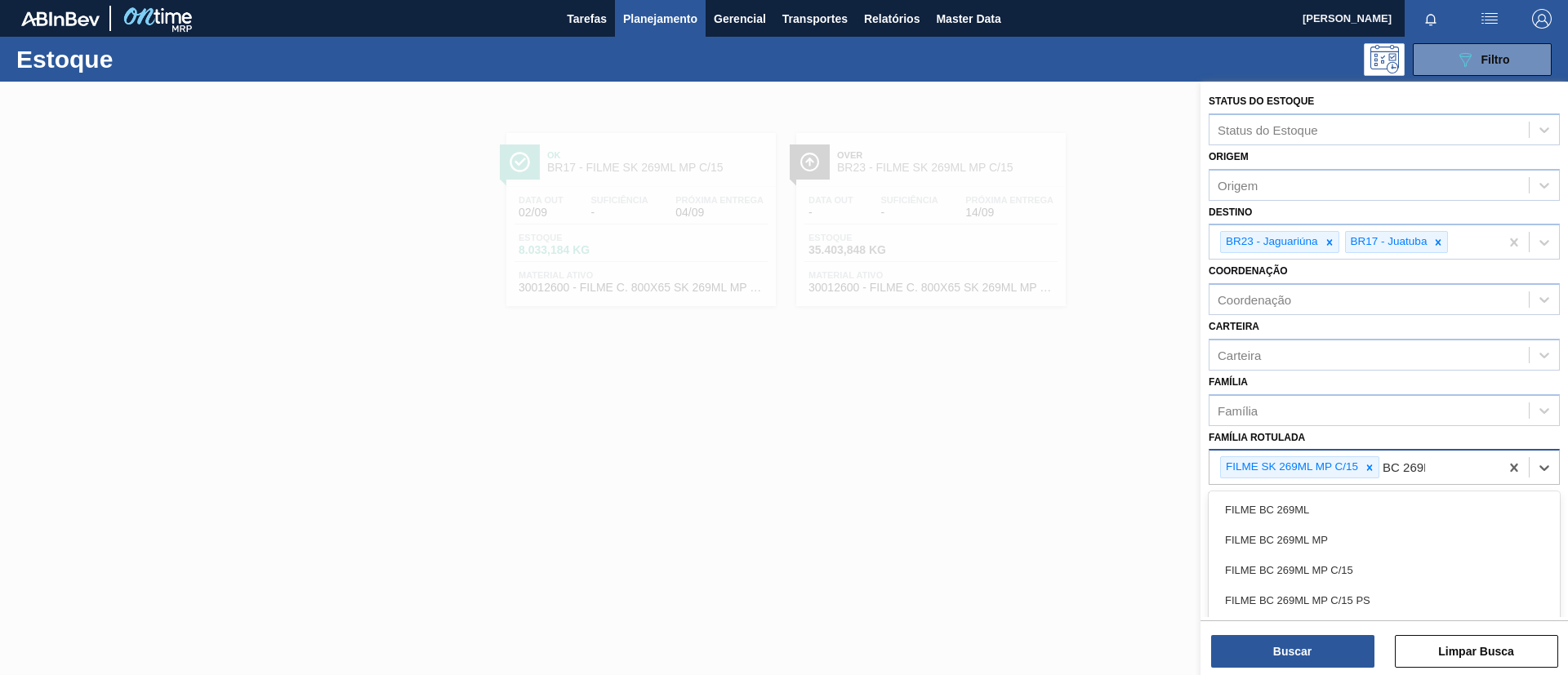
type Rotulada "BC 269ML"
click at [1306, 508] on div "FILME BC 269ML" at bounding box center [1384, 510] width 351 height 30
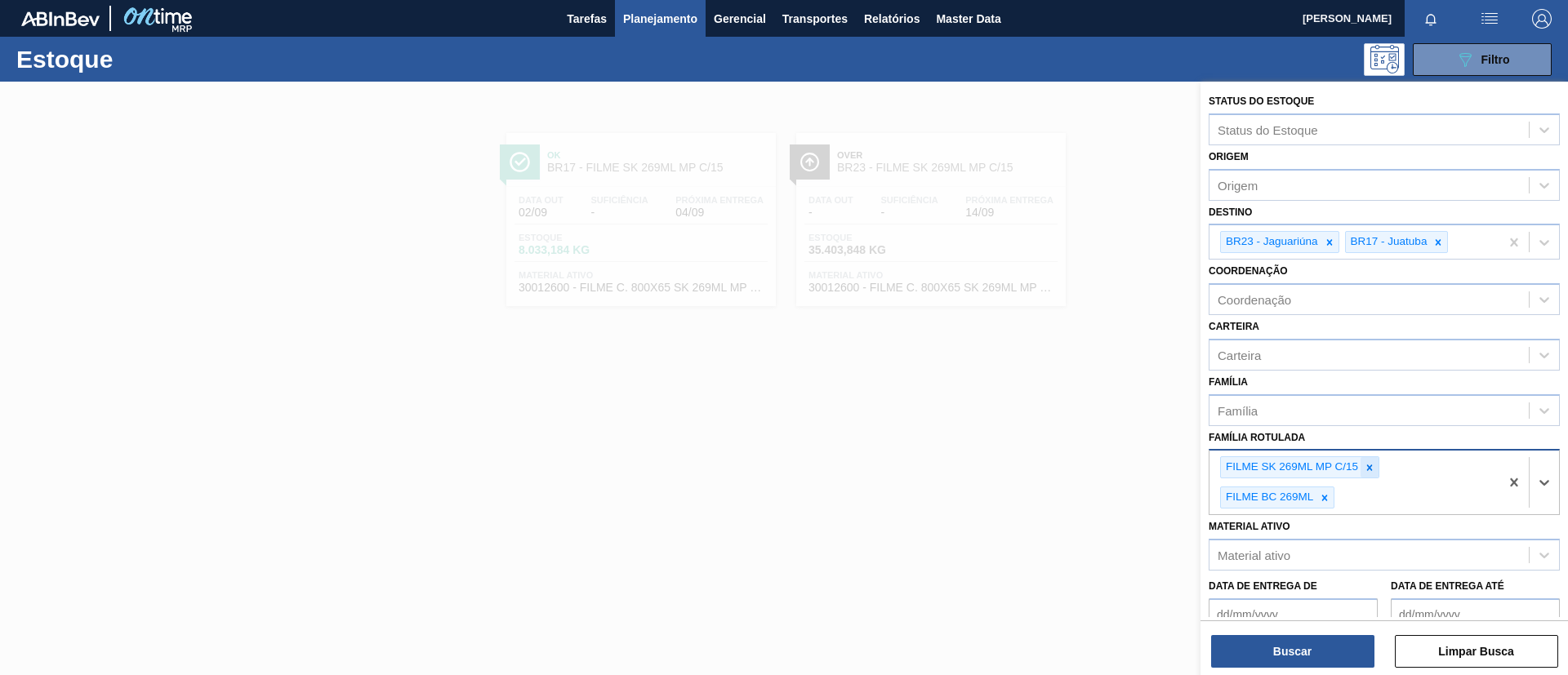
click at [1306, 467] on icon at bounding box center [1369, 468] width 11 height 11
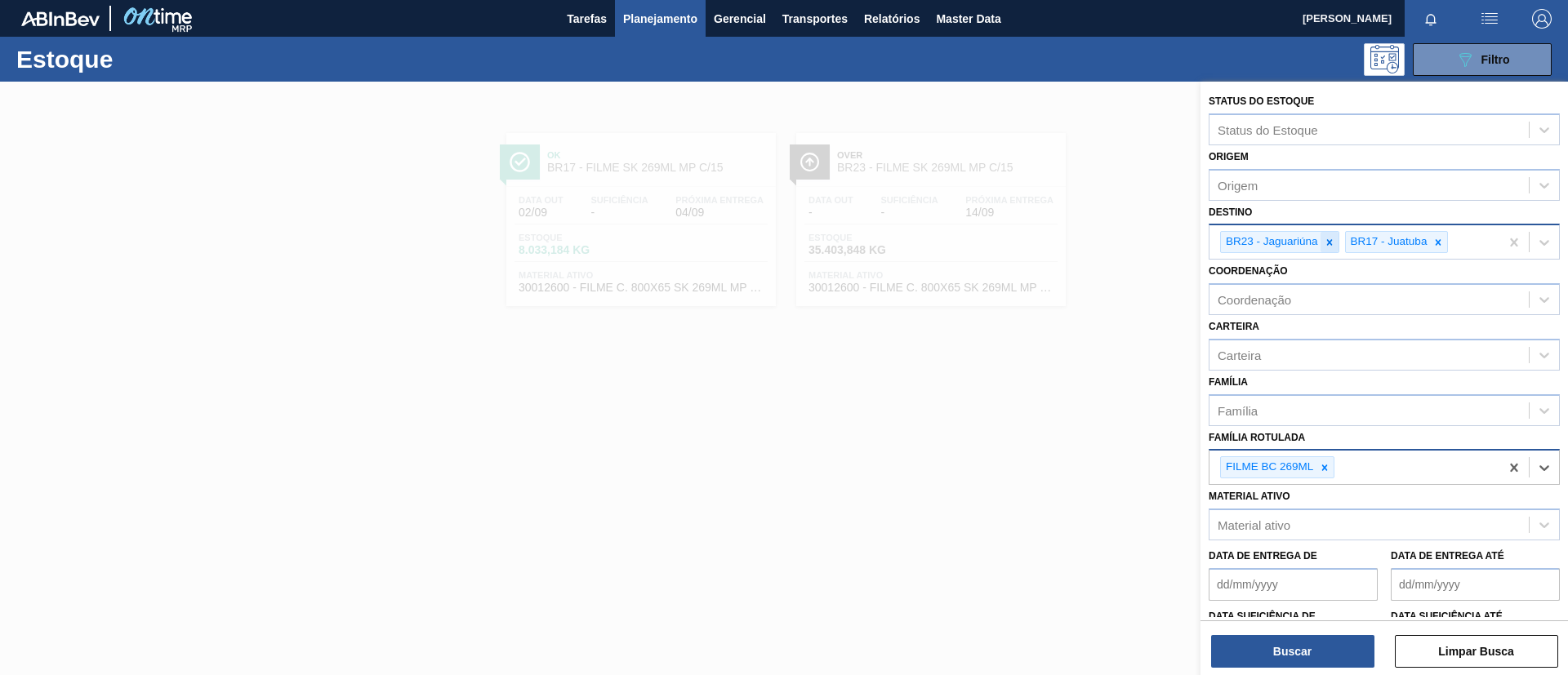
click at [1306, 240] on icon at bounding box center [1329, 242] width 11 height 11
click at [1306, 241] on icon at bounding box center [1313, 242] width 11 height 11
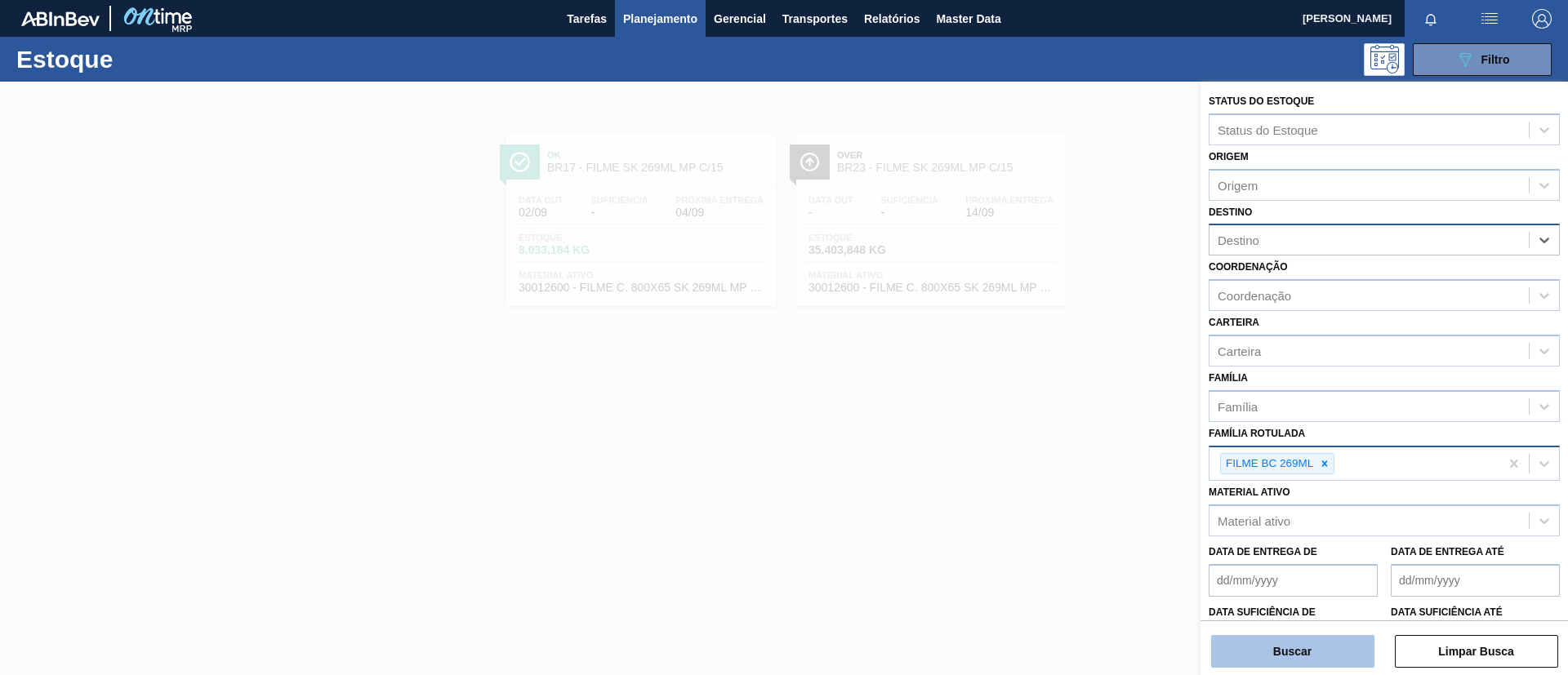
click at [1306, 562] on button "Buscar" at bounding box center [1292, 651] width 163 height 33
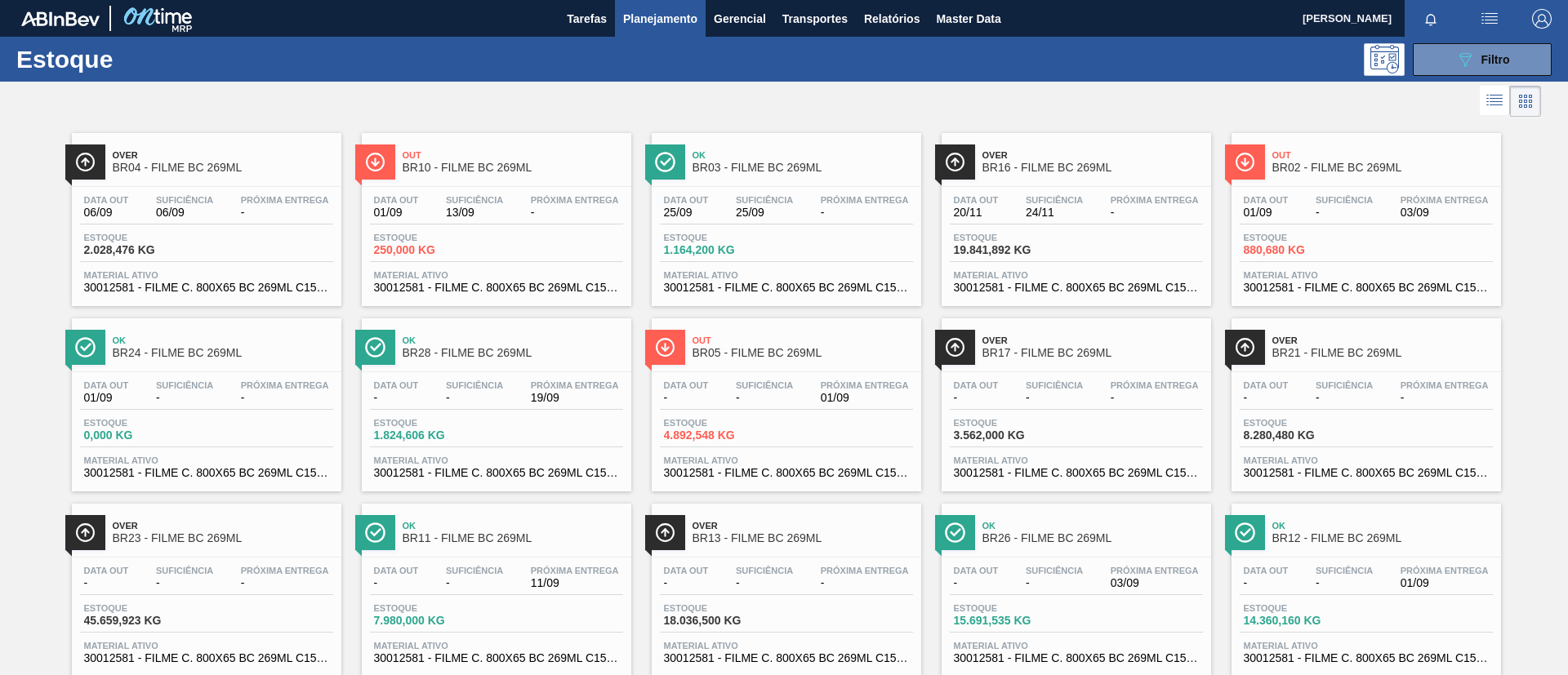
scroll to position [42, 0]
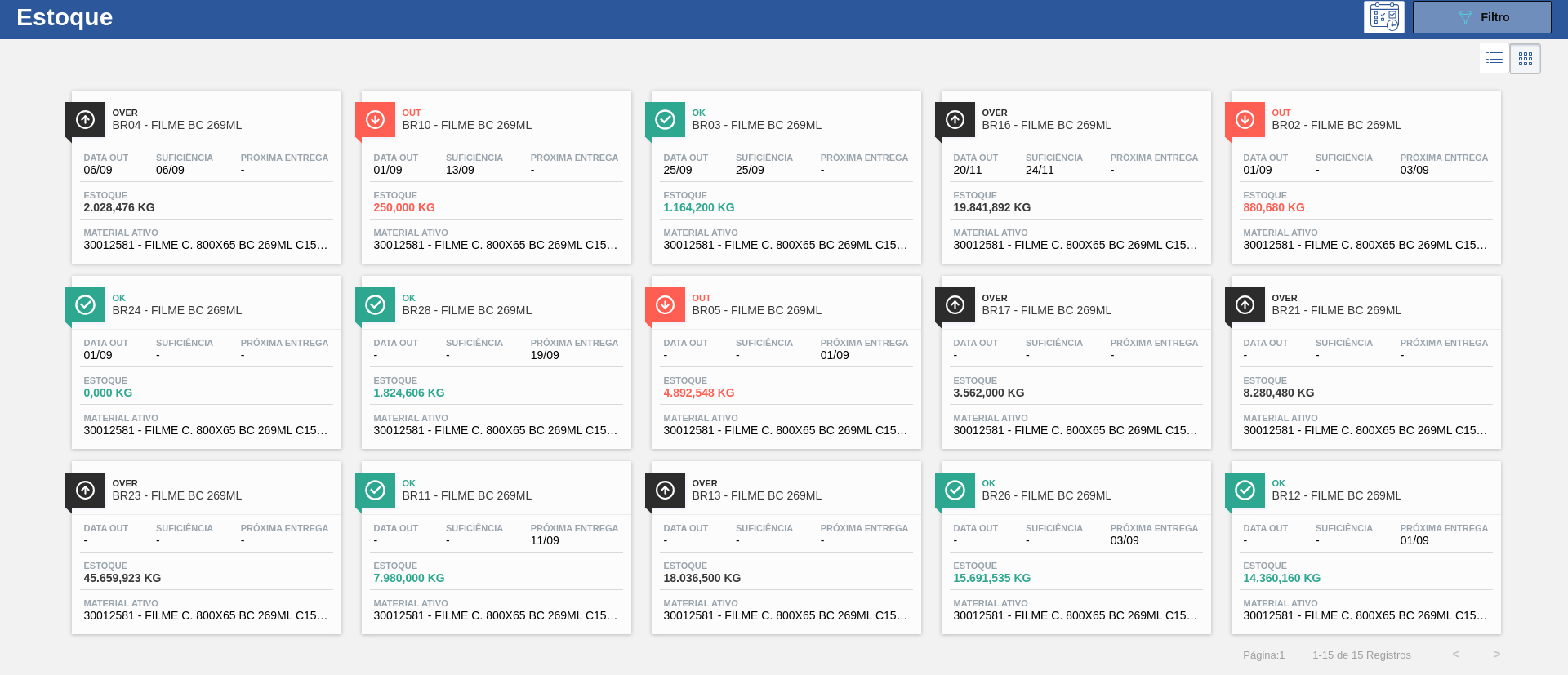
click at [810, 503] on div "Over BR13 - FILME BC 269ML" at bounding box center [803, 491] width 221 height 37
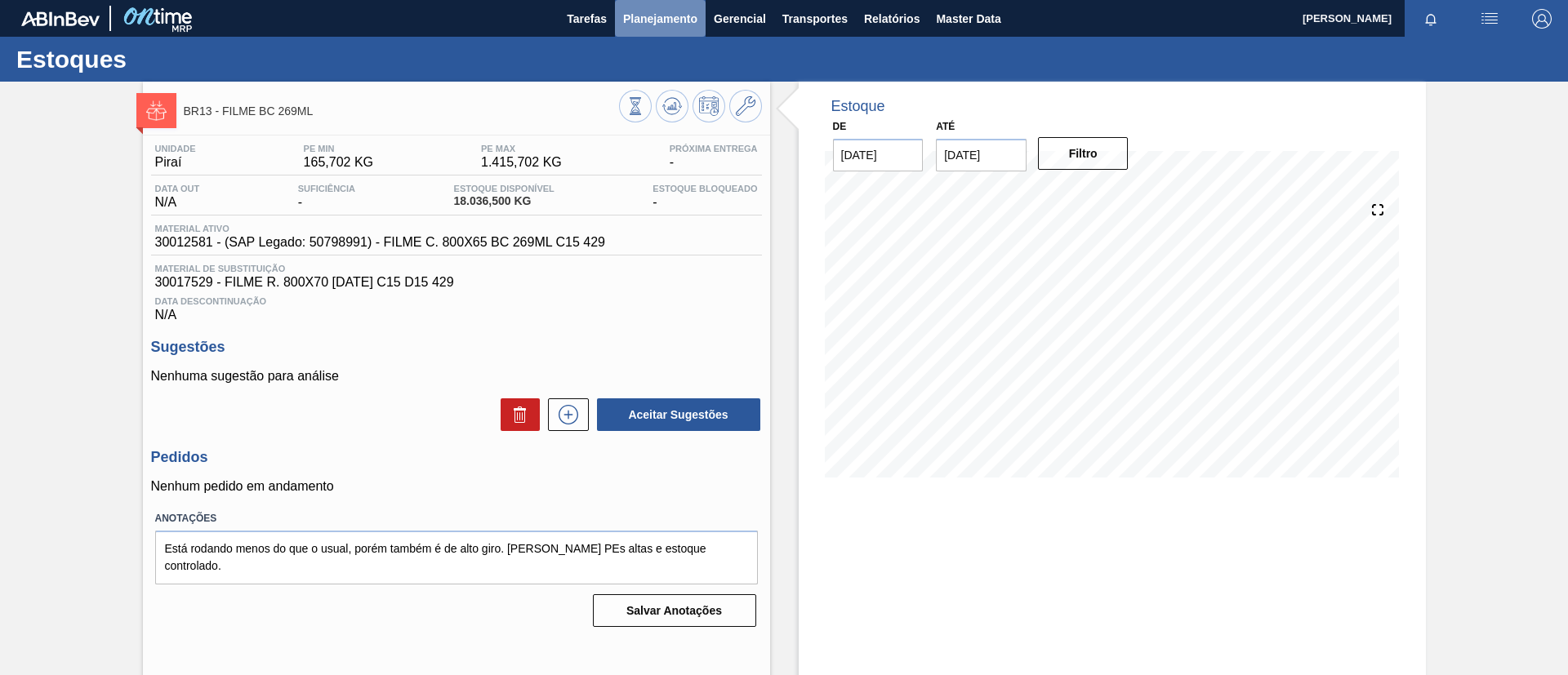
click at [654, 22] on span "Planejamento" at bounding box center [660, 19] width 74 height 19
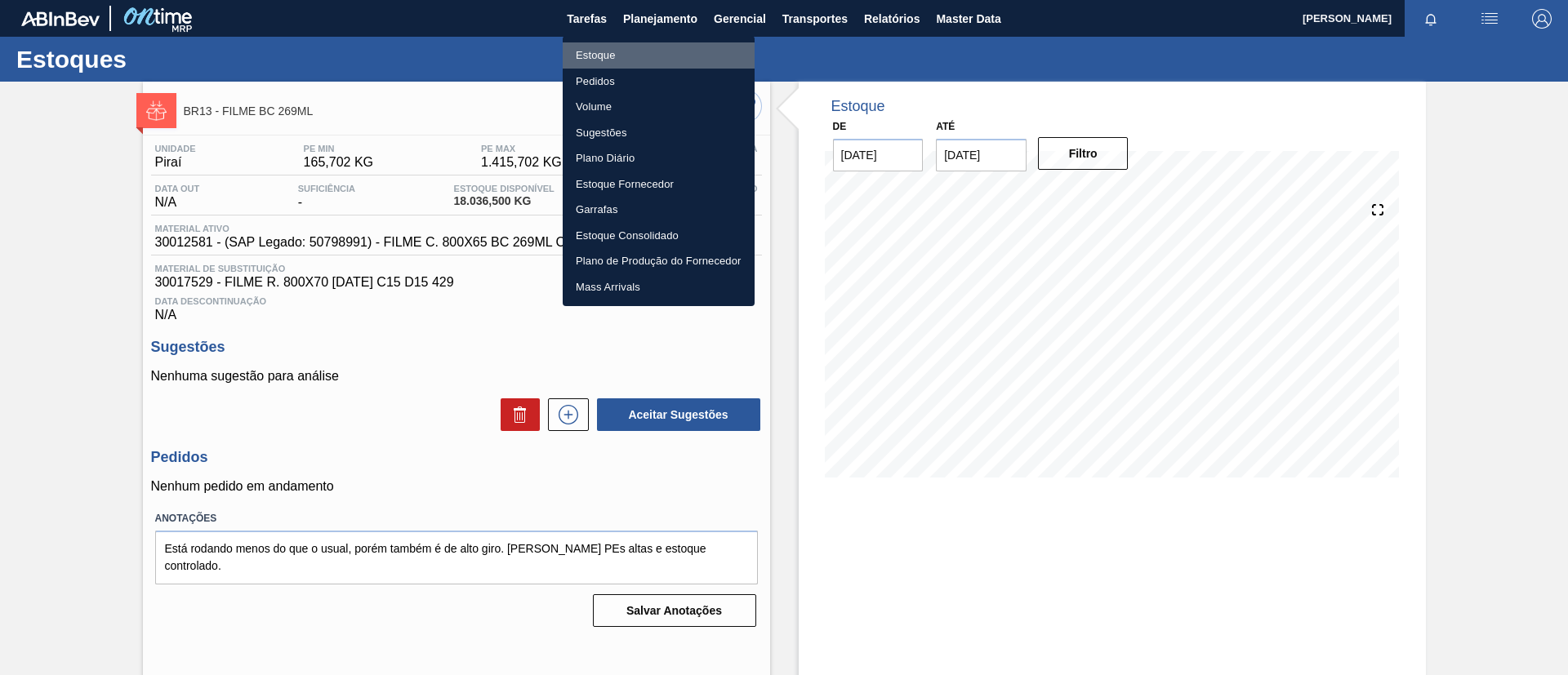
click at [619, 60] on li "Estoque" at bounding box center [658, 56] width 191 height 26
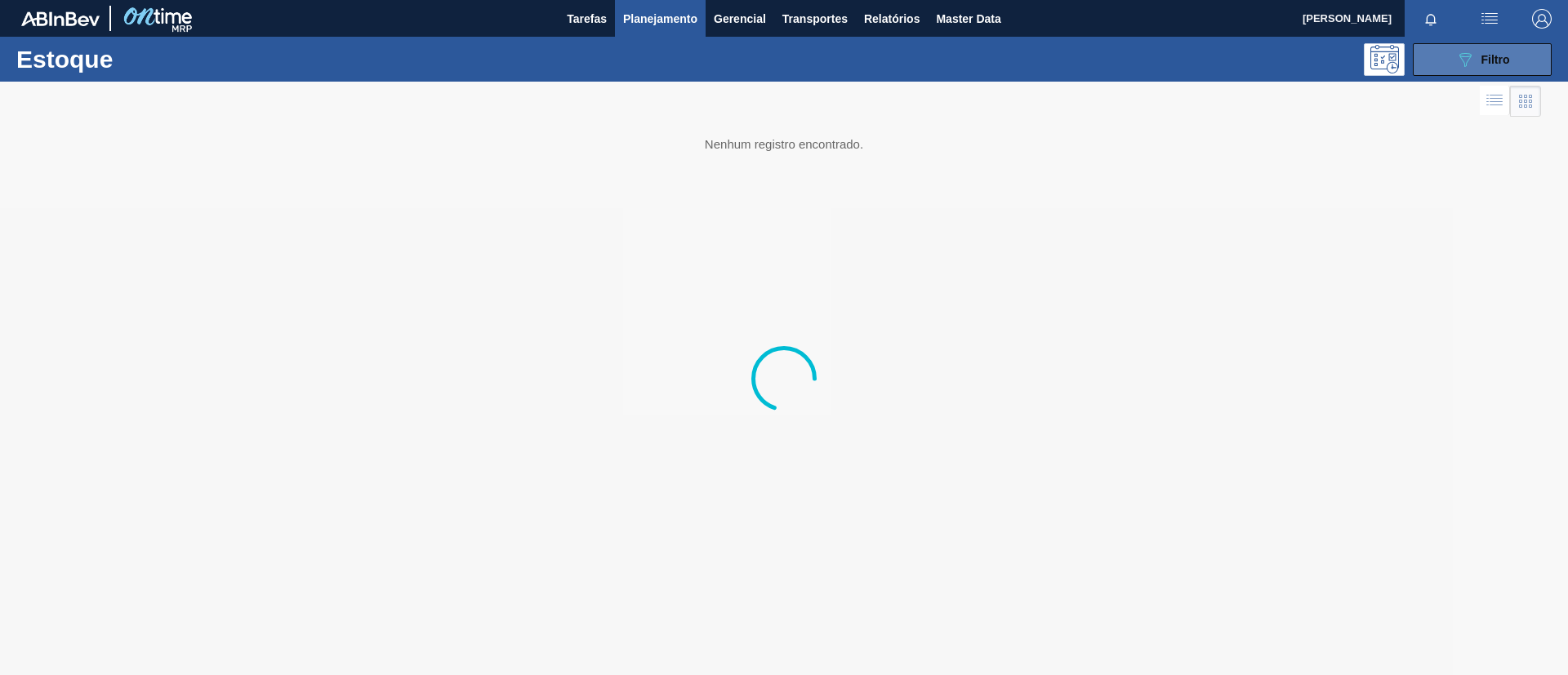
click at [1306, 67] on icon "089F7B8B-B2A5-4AFE-B5C0-19BA573D28AC" at bounding box center [1465, 59] width 19 height 19
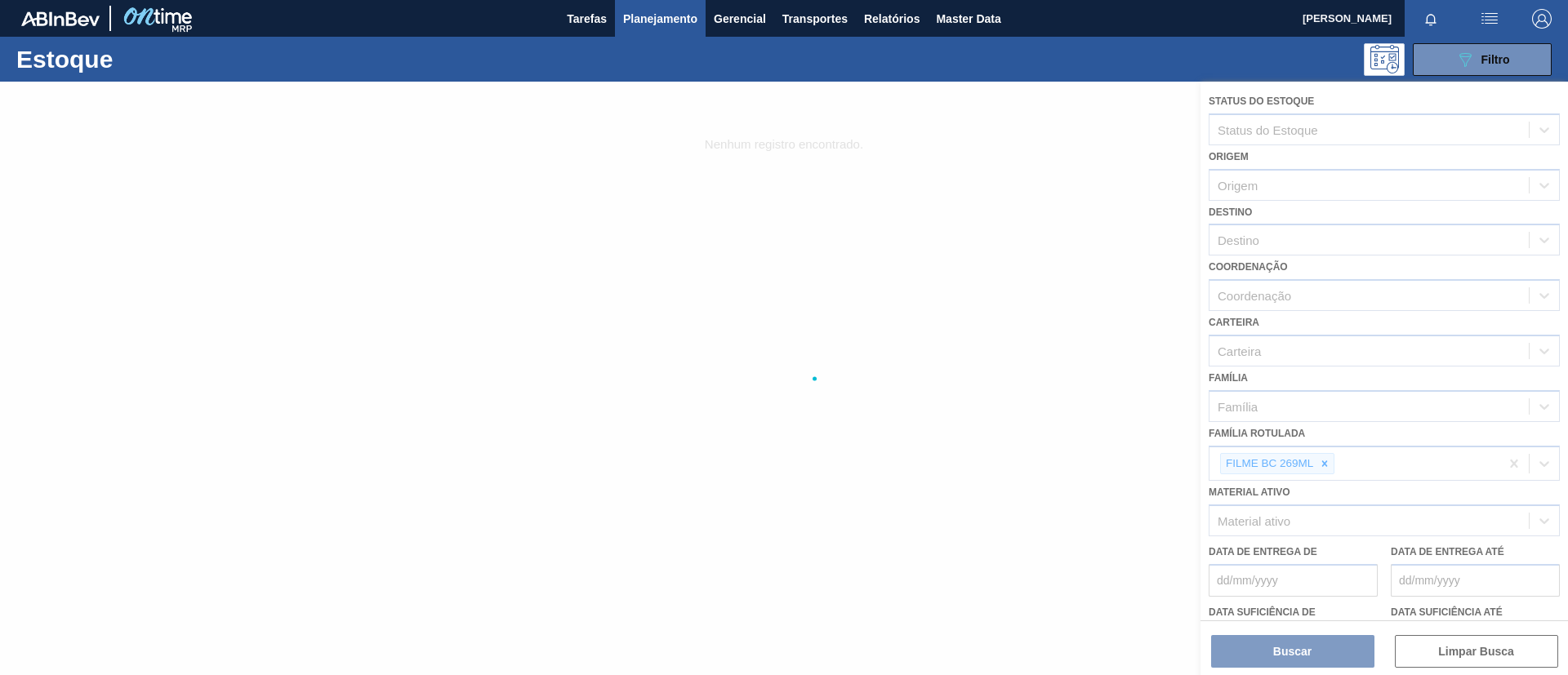
click at [1306, 464] on div at bounding box center [784, 379] width 1568 height 594
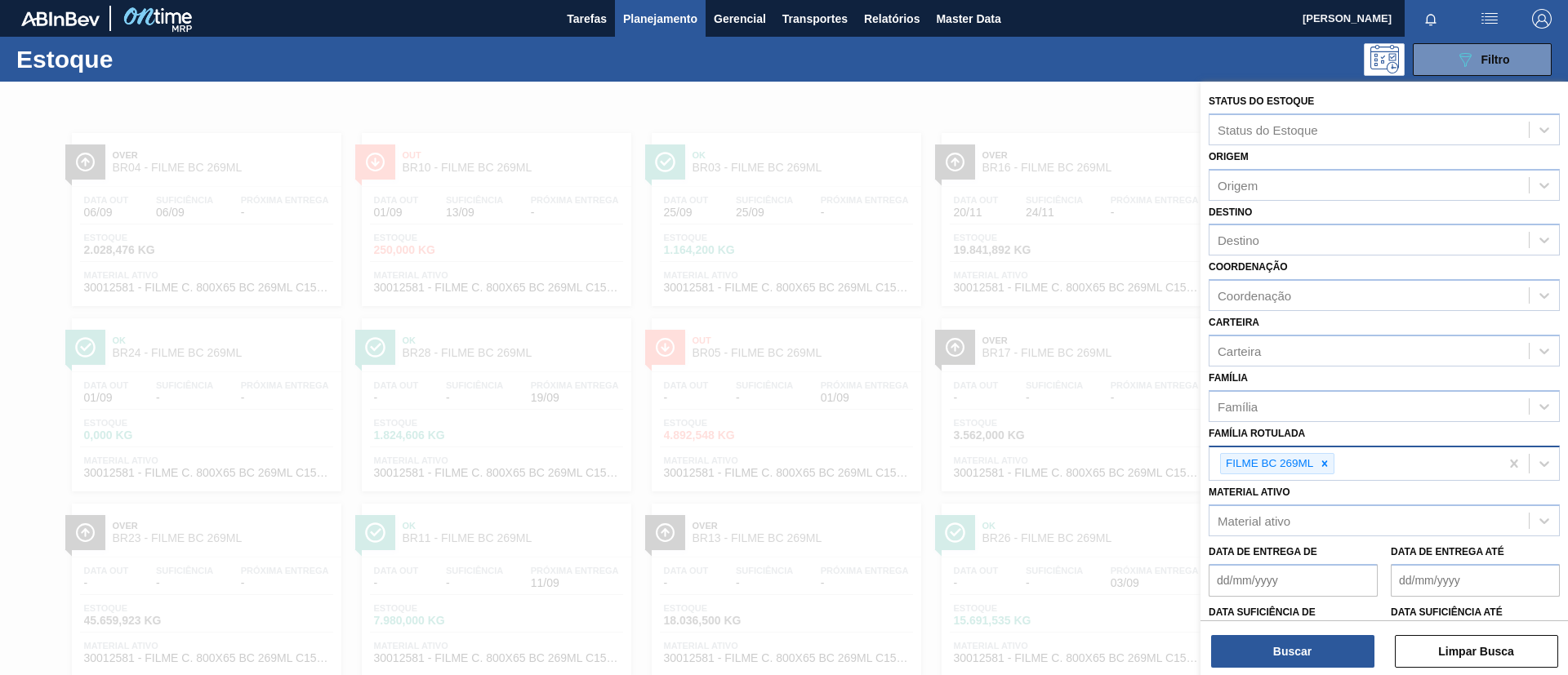
drag, startPoint x: 1330, startPoint y: 465, endPoint x: 1320, endPoint y: 461, distance: 10.8
click at [1306, 461] on icon at bounding box center [1324, 463] width 11 height 11
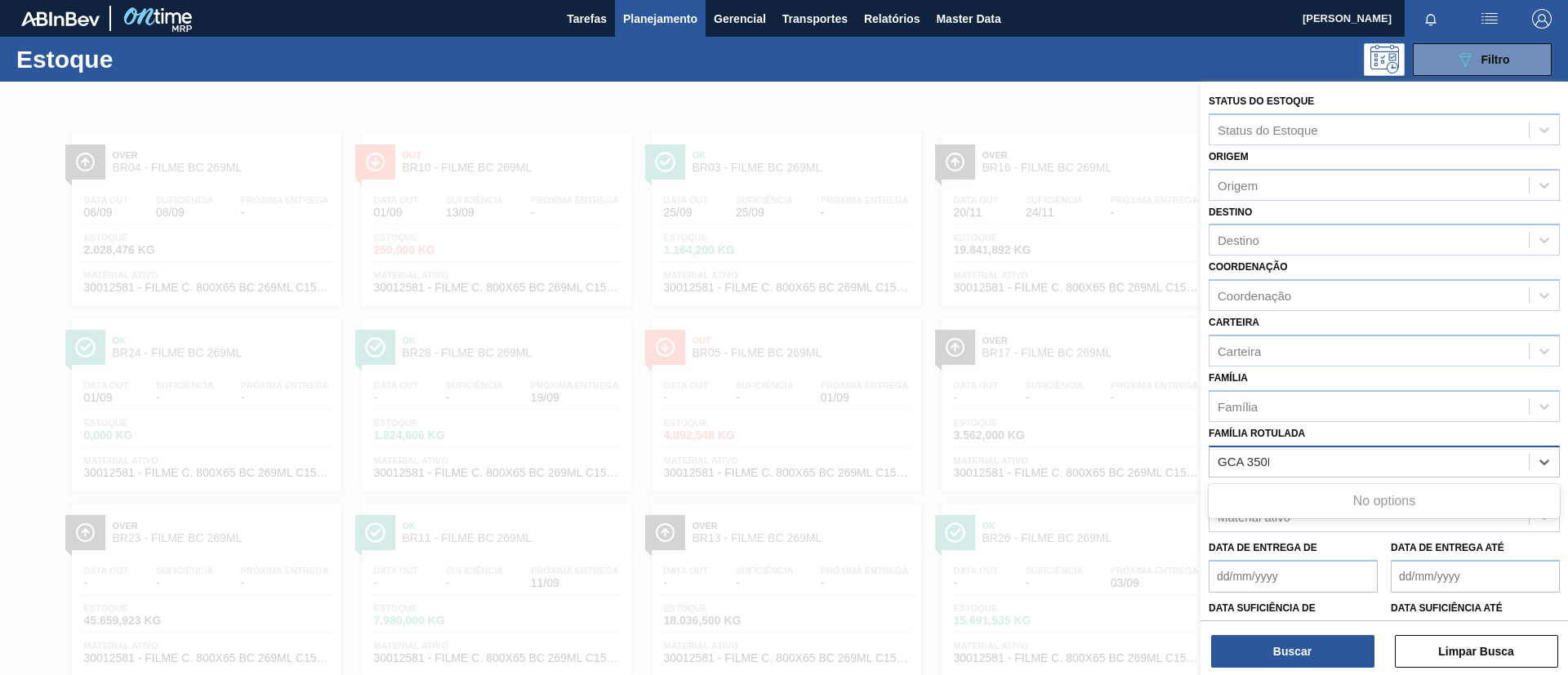
type Rotulada "GCA 350ML"
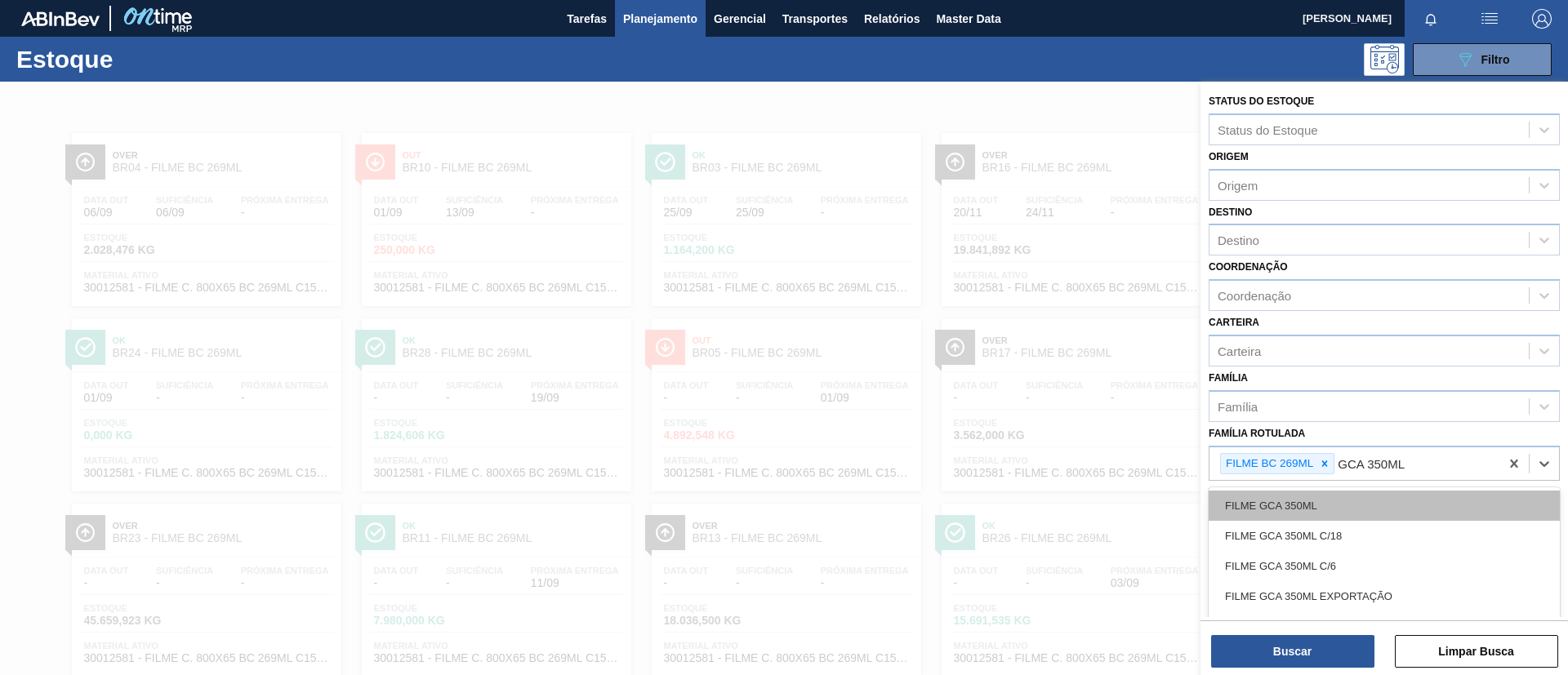
click at [1306, 502] on div "FILME GCA 350ML" at bounding box center [1384, 506] width 351 height 30
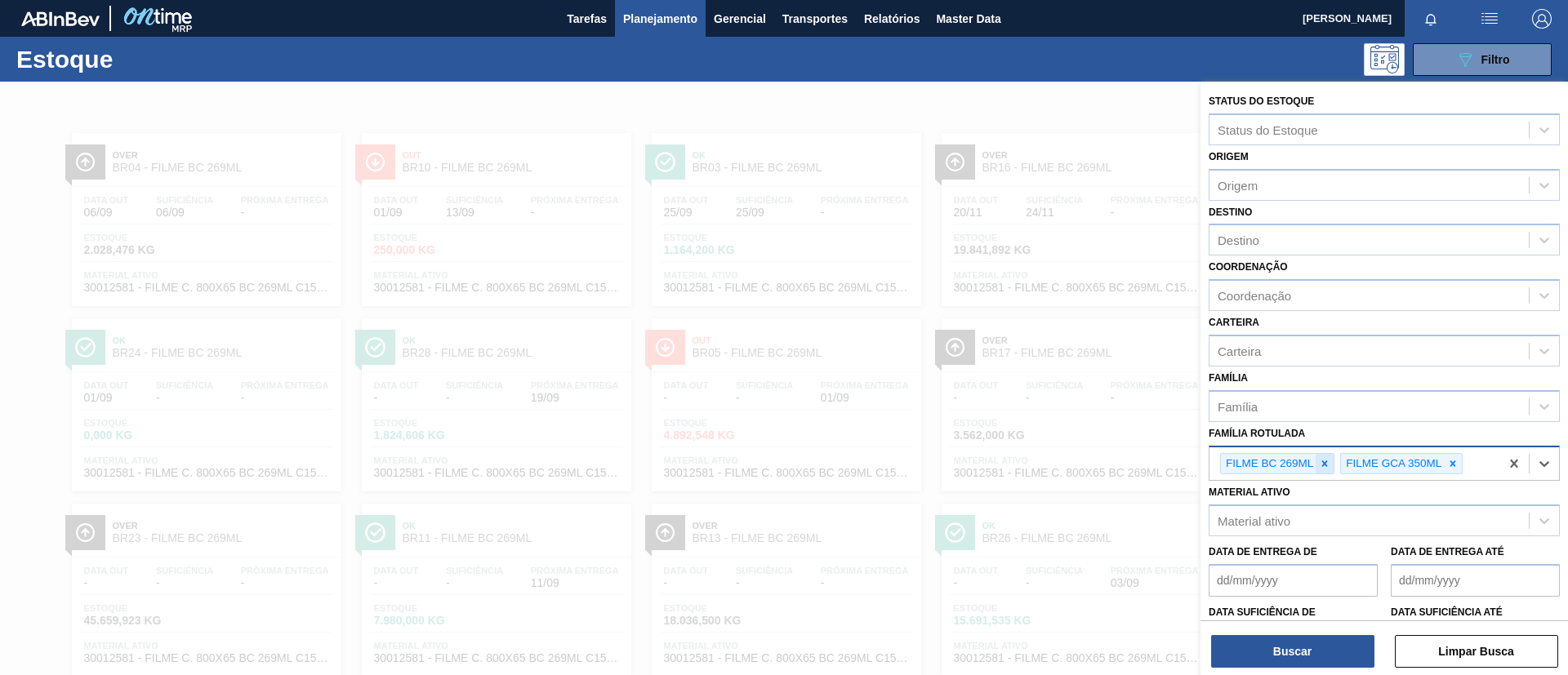
click at [1306, 469] on icon at bounding box center [1324, 463] width 11 height 11
click at [1281, 243] on div "Destino" at bounding box center [1369, 240] width 319 height 24
type input "viam"
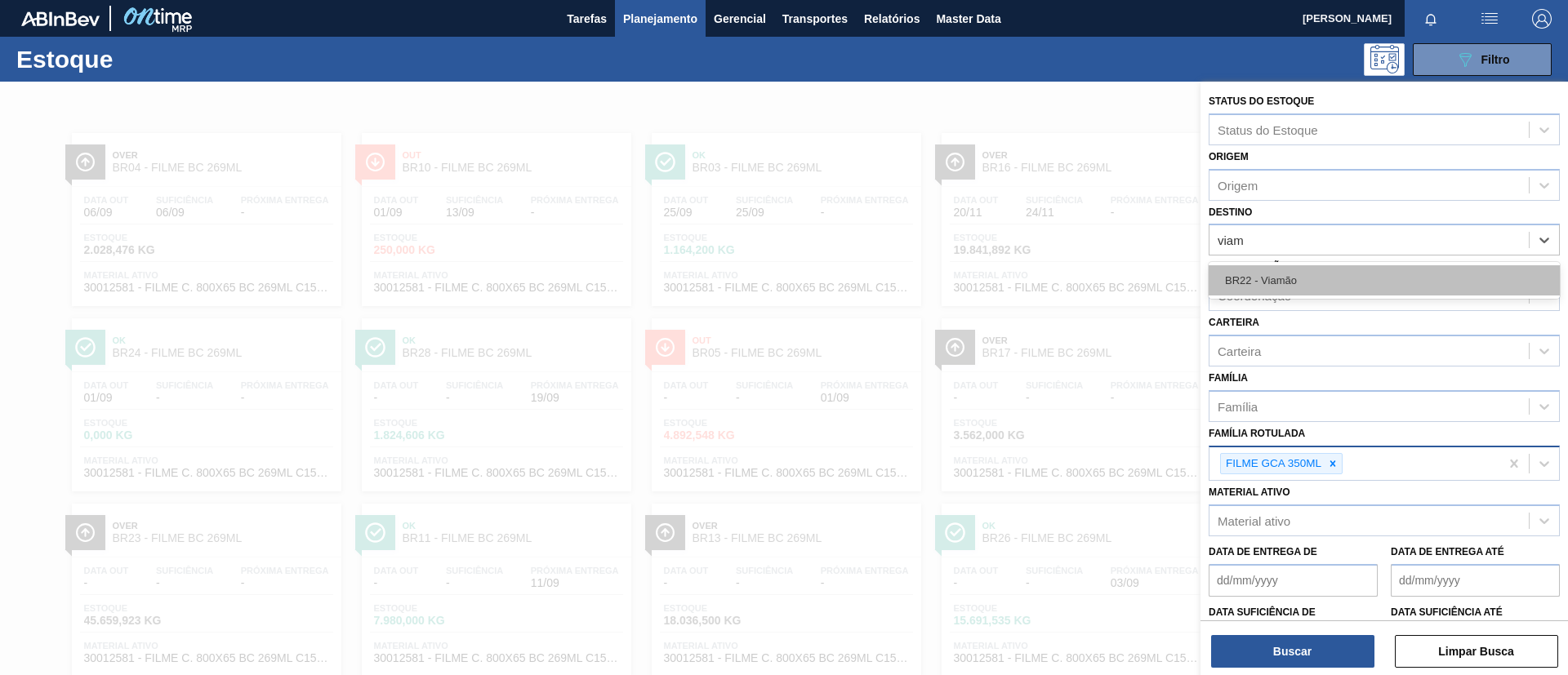
click at [1306, 274] on div "BR22 - Viamão" at bounding box center [1384, 281] width 351 height 30
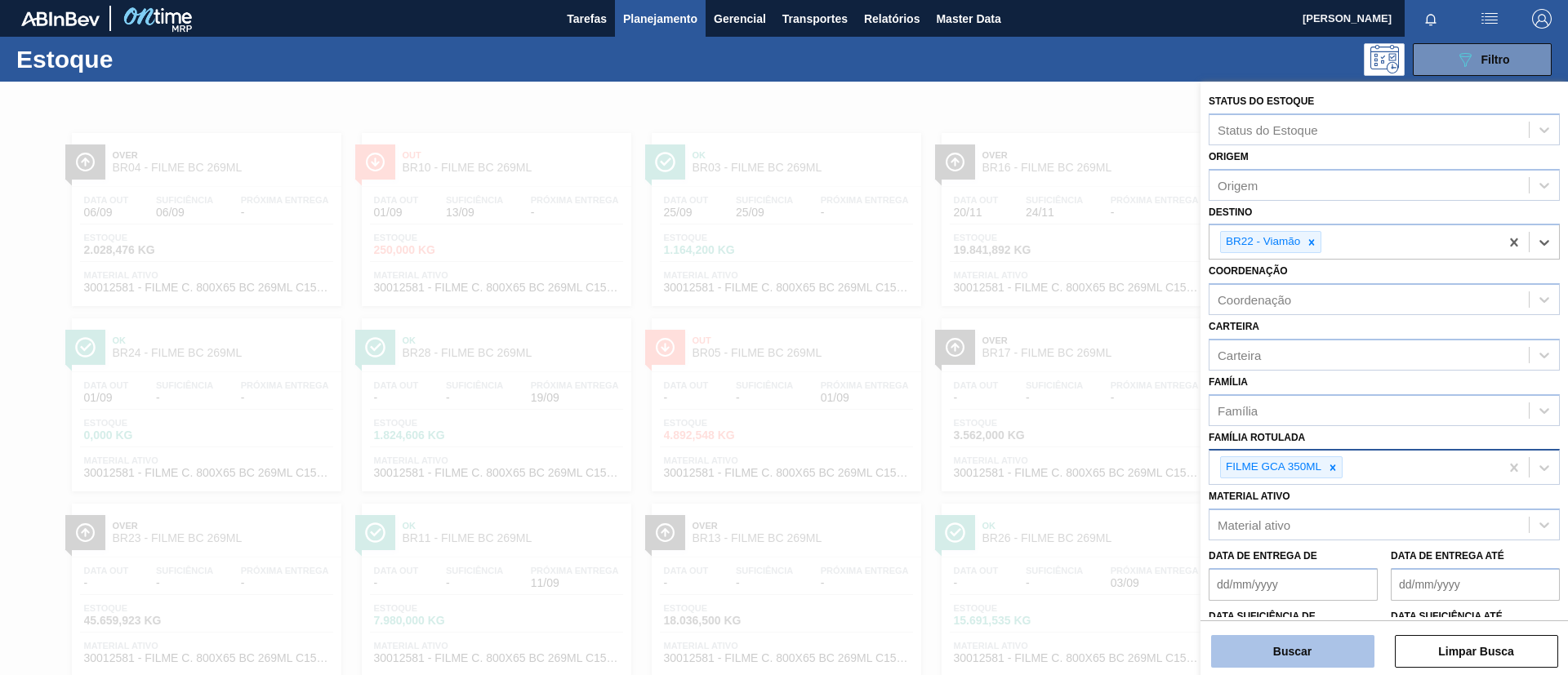
click at [1306, 562] on button "Buscar" at bounding box center [1292, 651] width 163 height 33
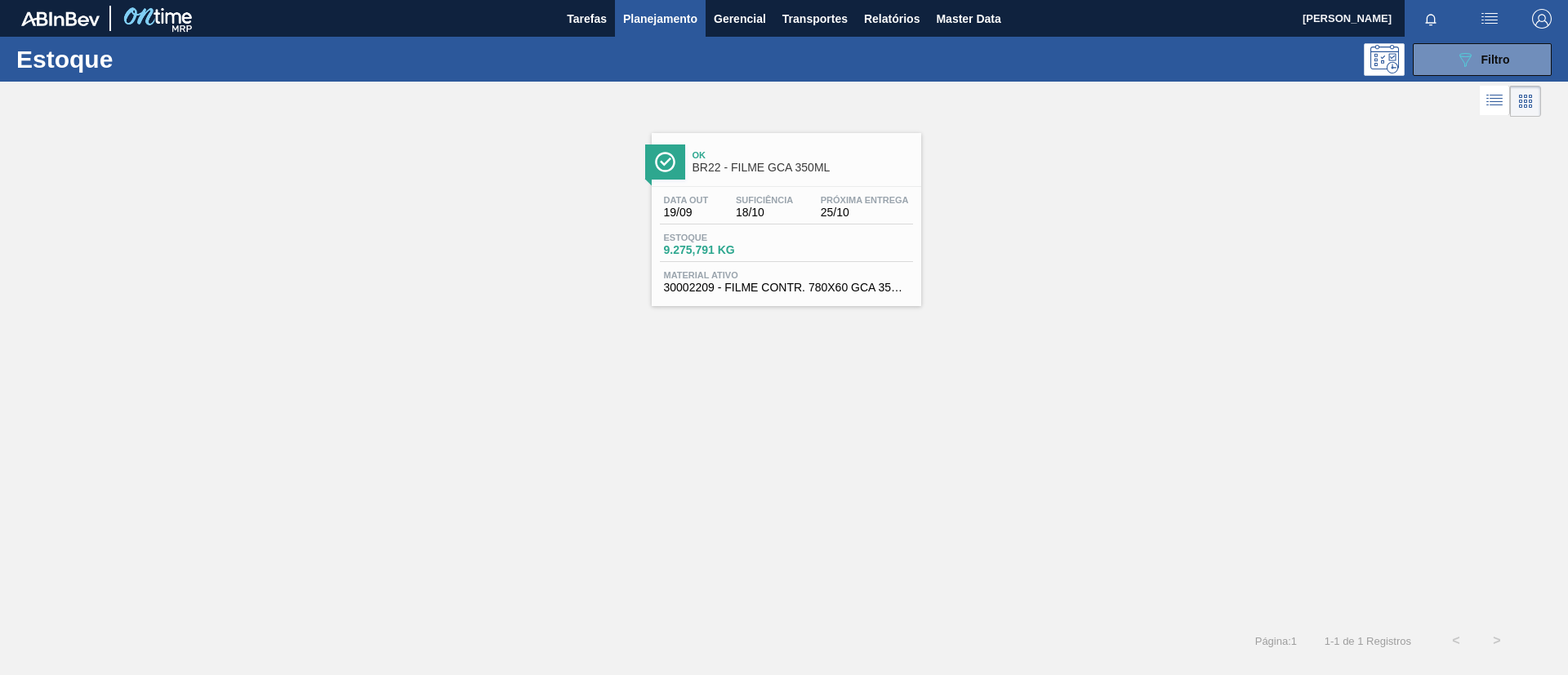
click at [787, 166] on span "BR22 - FILME GCA 350ML" at bounding box center [803, 168] width 221 height 12
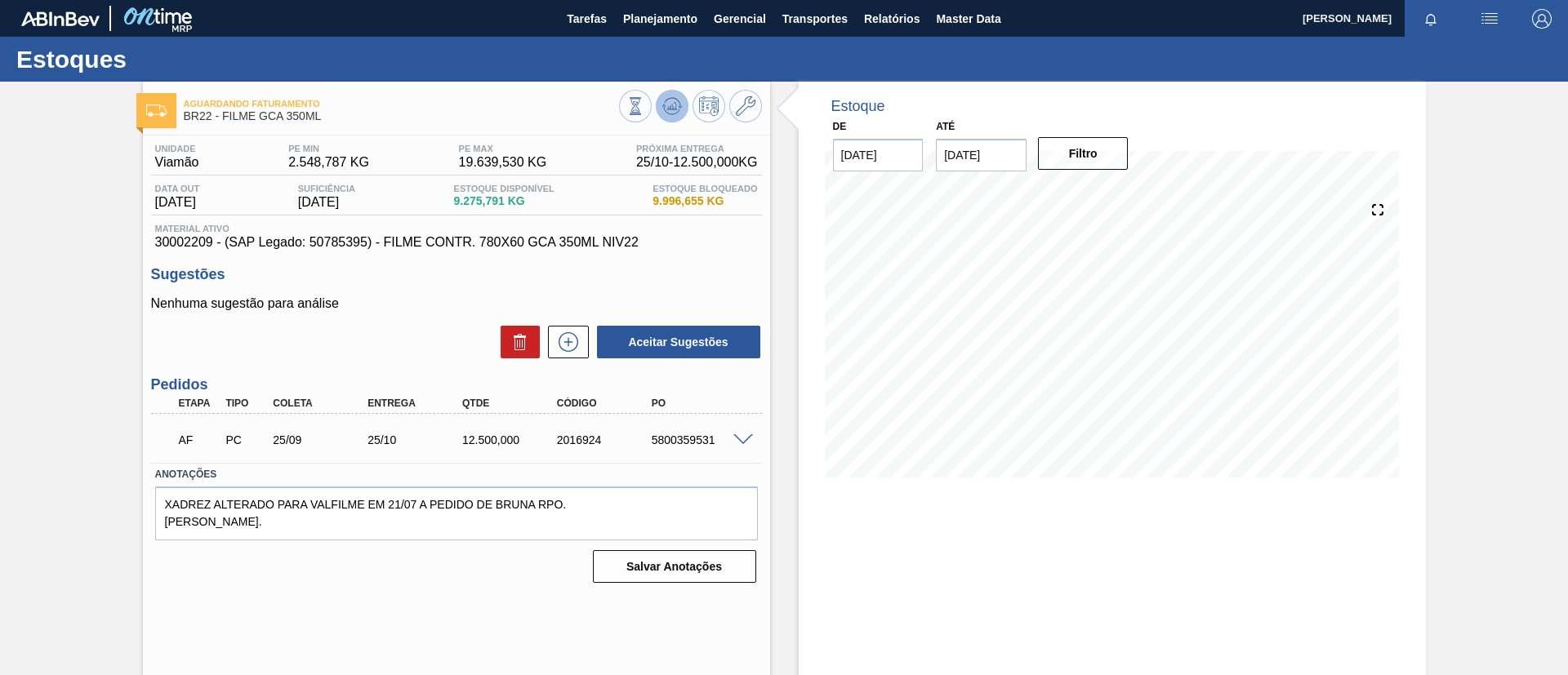
click at [671, 107] on icon at bounding box center [671, 106] width 11 height 7
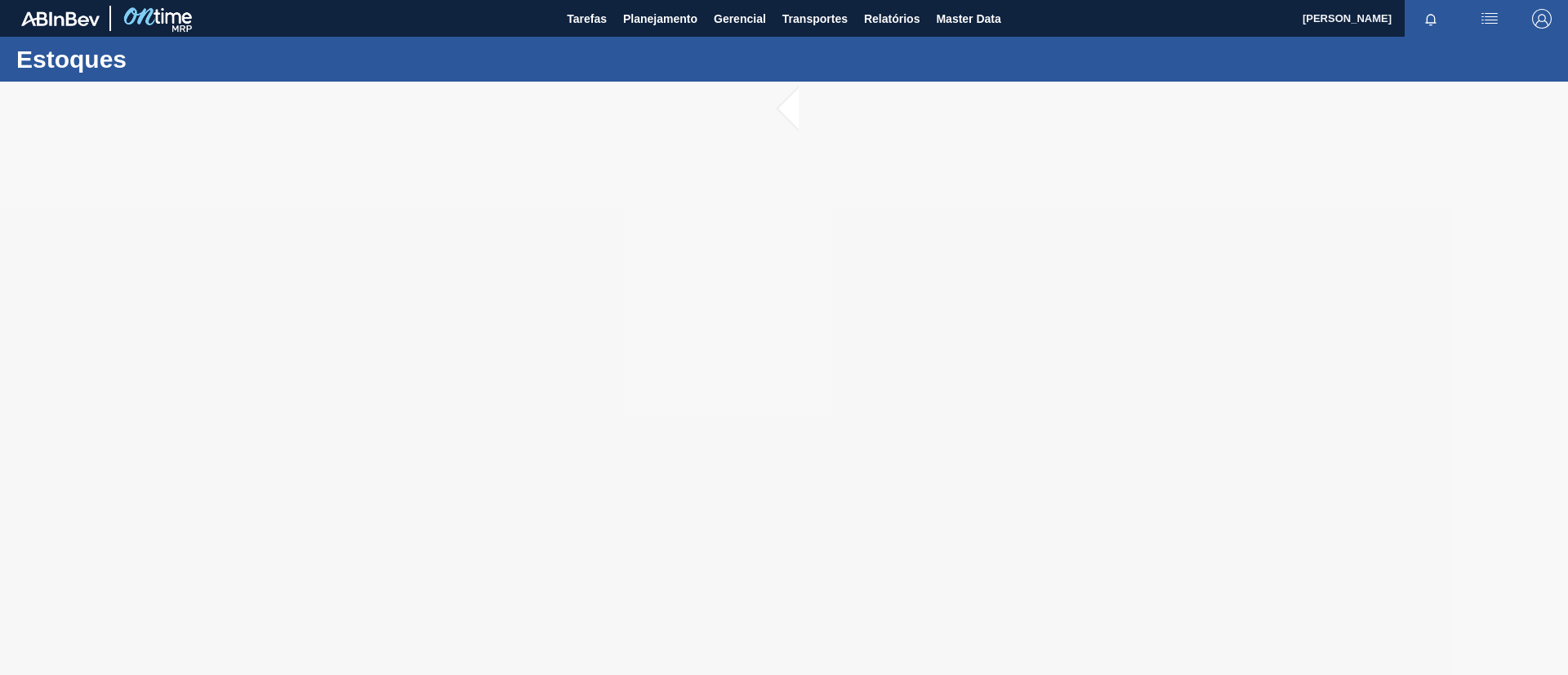
drag, startPoint x: 726, startPoint y: 244, endPoint x: 499, endPoint y: 192, distance: 232.9
click at [499, 192] on div at bounding box center [784, 379] width 1568 height 594
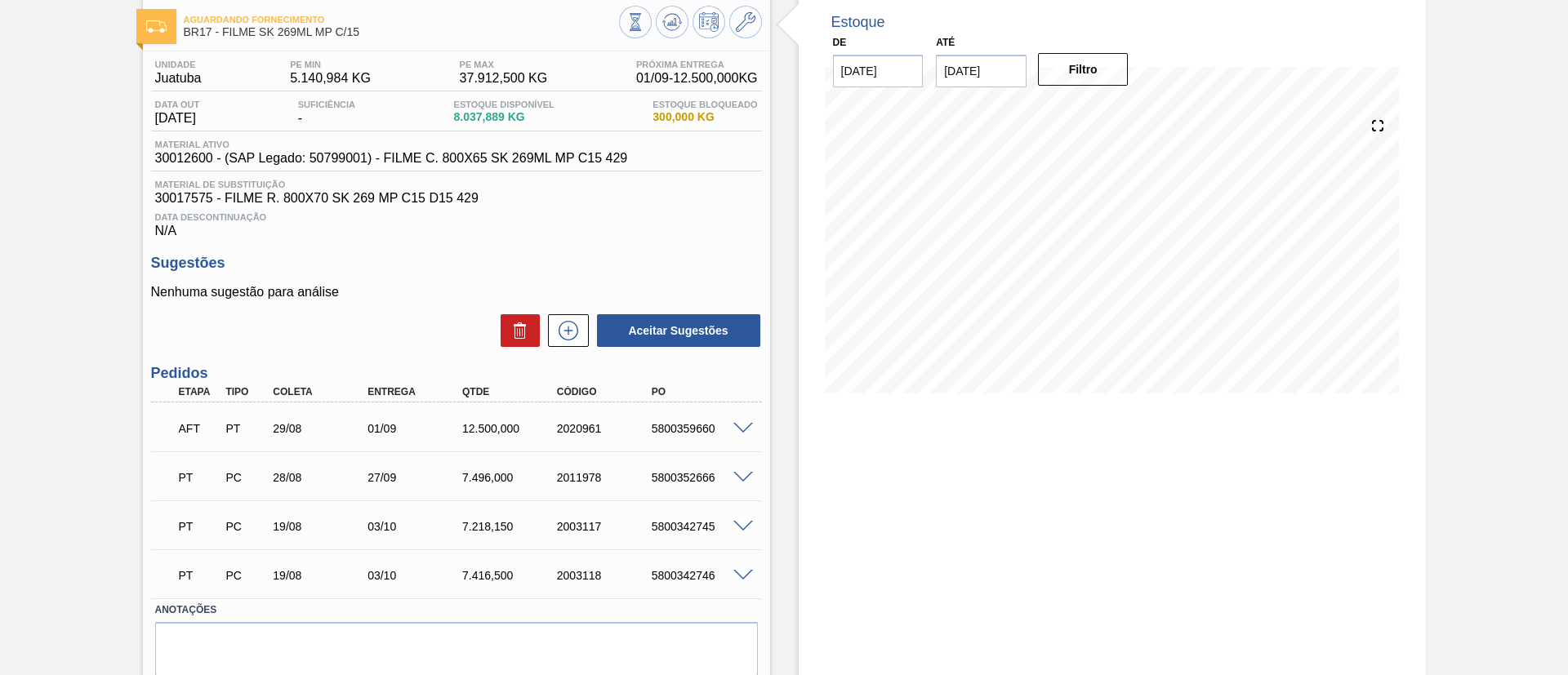
scroll to position [123, 0]
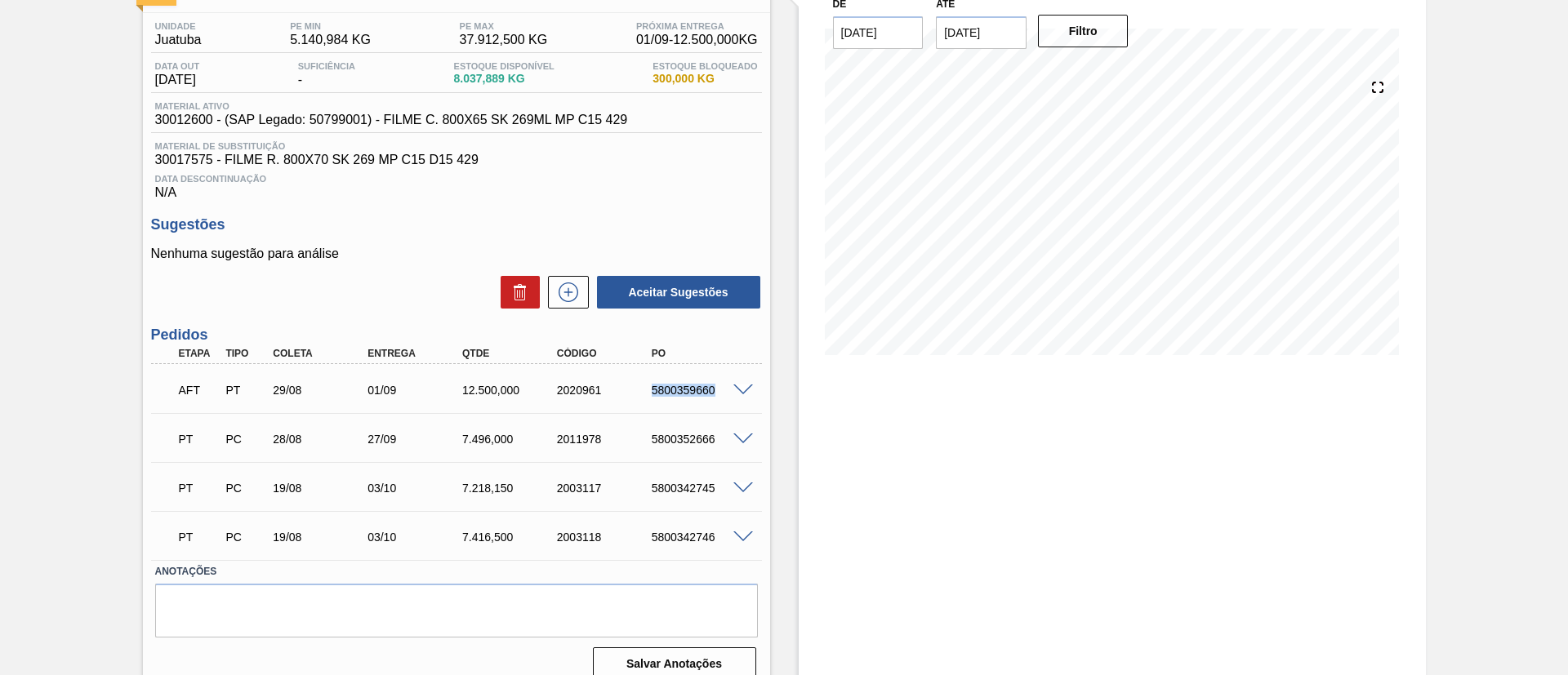
drag, startPoint x: 634, startPoint y: 394, endPoint x: 759, endPoint y: 390, distance: 125.1
click at [759, 390] on div "AFT PT 29/08 01/09 12.500,000 2020961 5800359660" at bounding box center [456, 388] width 611 height 41
copy div "5800359660"
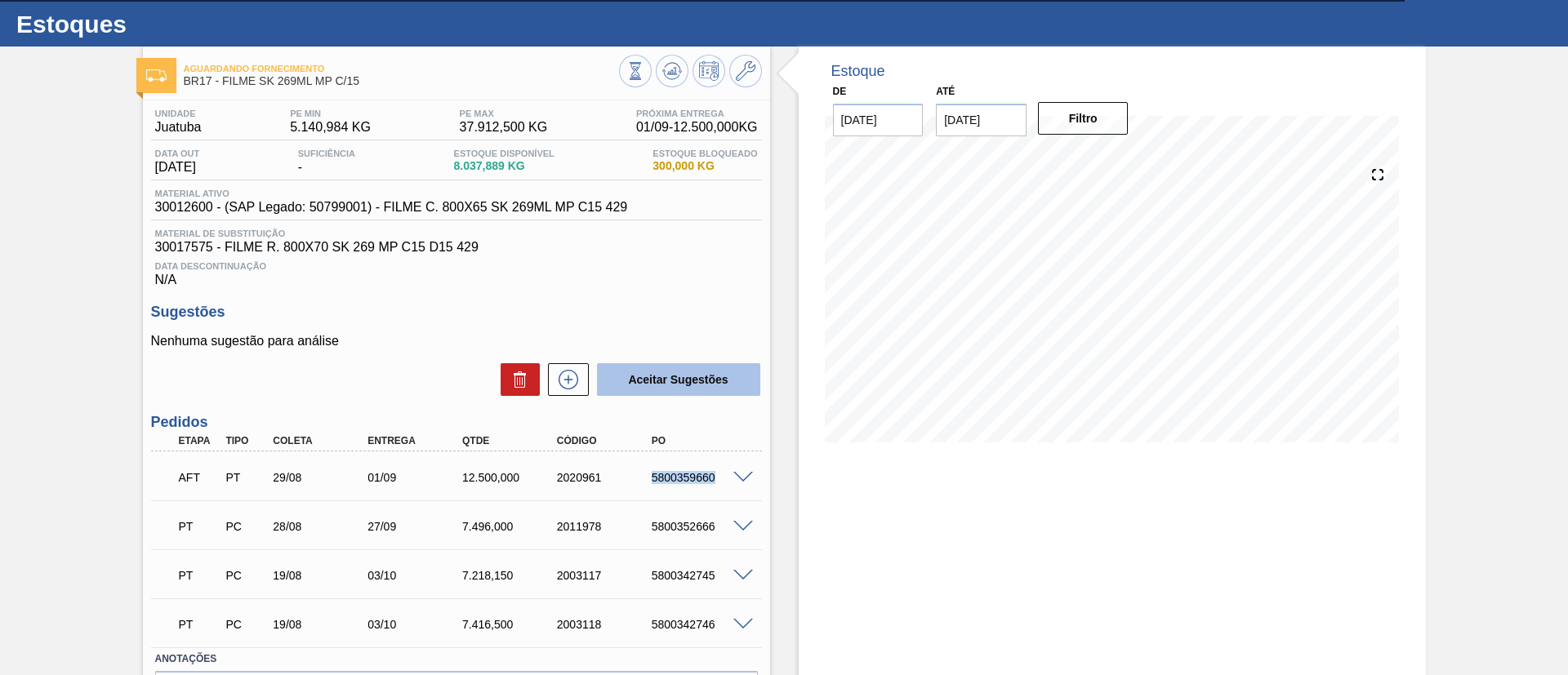
scroll to position [0, 0]
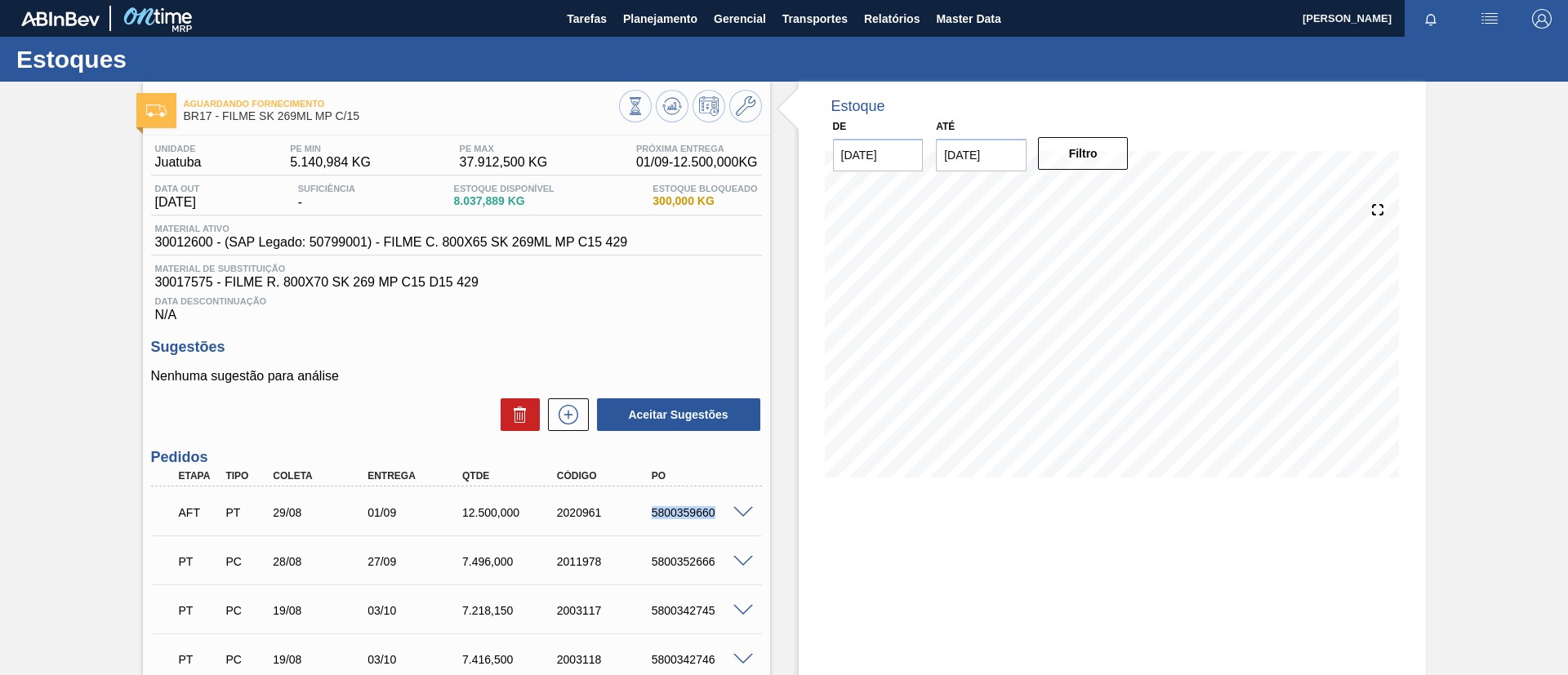
copy div "5800359660"
drag, startPoint x: 363, startPoint y: 122, endPoint x: 224, endPoint y: 127, distance: 139.1
click at [224, 127] on div "Aguardando Fornecimento BR17 - FILME SK 269ML MP C/15" at bounding box center [401, 111] width 435 height 37
copy span "FILME SK 269ML MP C/15"
drag, startPoint x: 631, startPoint y: 513, endPoint x: 740, endPoint y: 518, distance: 109.1
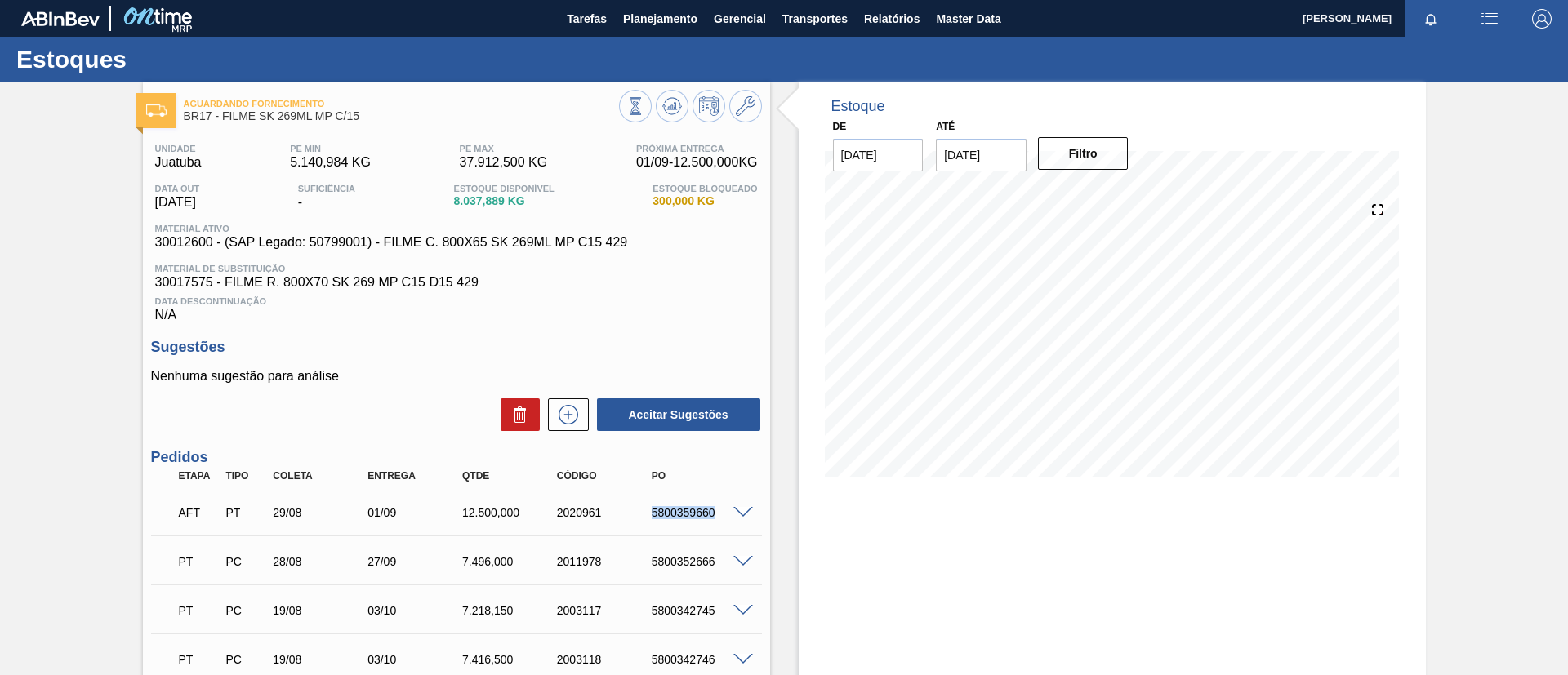
click at [736, 518] on div "AFT PT 29/08 01/09 12.500,000 2020961 5800359660" at bounding box center [452, 511] width 567 height 33
copy div "5800359660"
click at [617, 509] on div "2020961" at bounding box center [605, 513] width 106 height 13
click at [581, 414] on button at bounding box center [568, 415] width 41 height 33
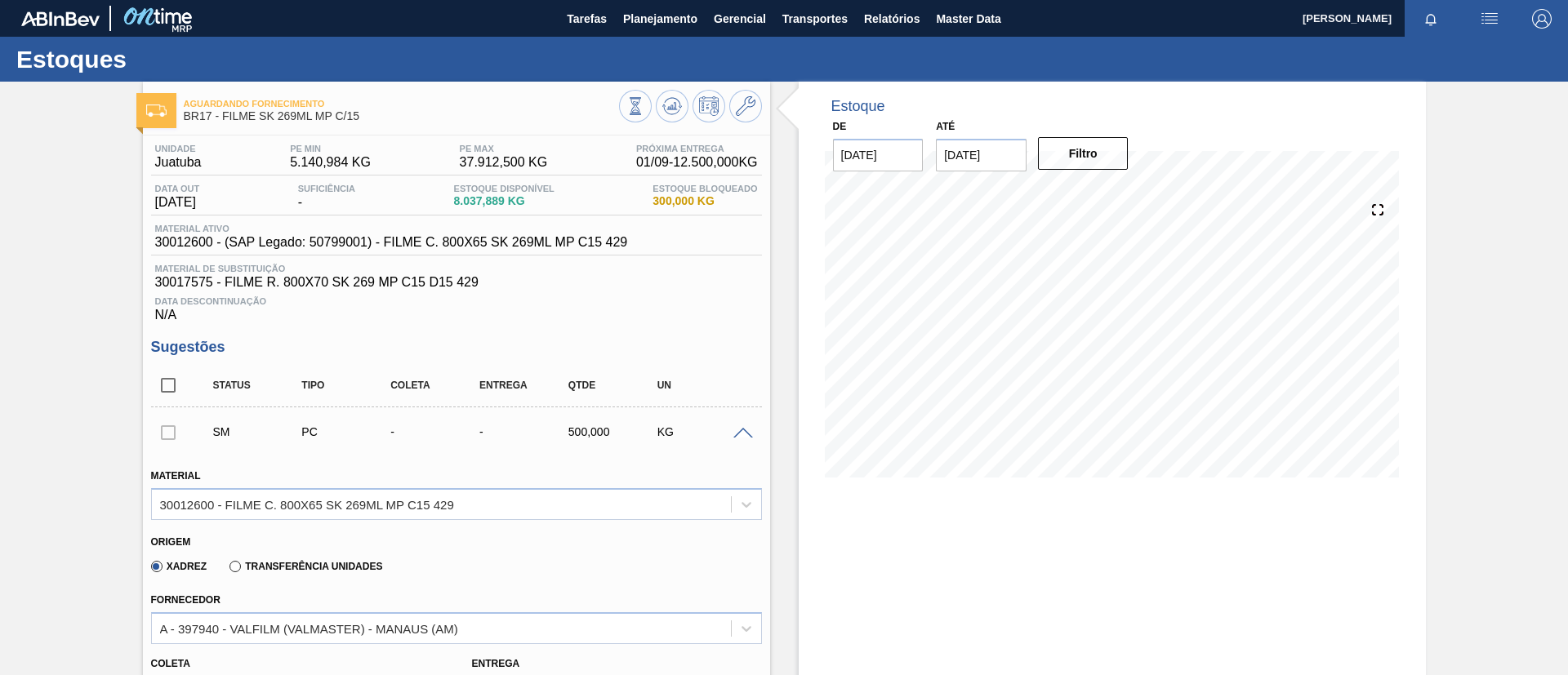
scroll to position [123, 0]
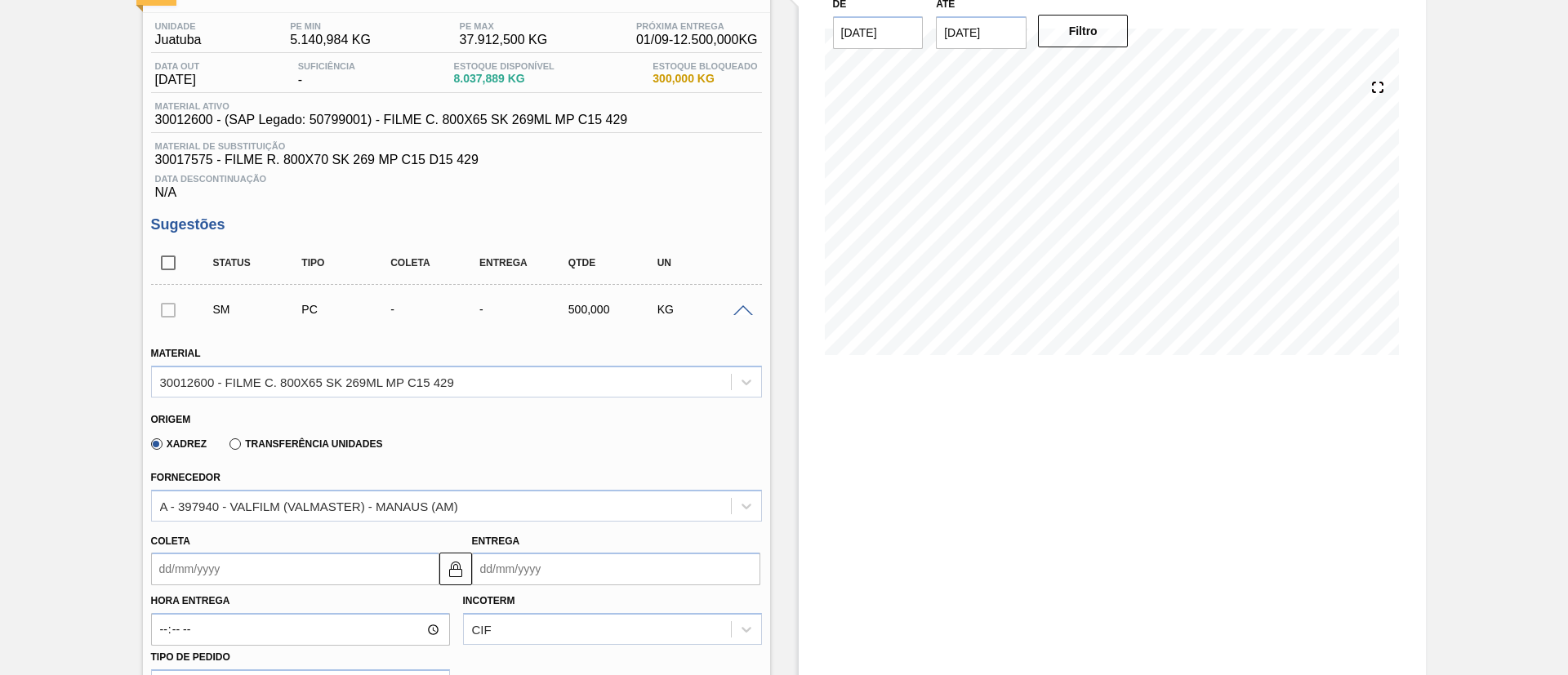
click at [359, 441] on label "Transferência Unidades" at bounding box center [305, 444] width 153 height 11
click at [227, 447] on input "Transferência Unidades" at bounding box center [227, 447] width 0 height 0
type input "0,063"
click at [349, 497] on div "BR01-Manaus" at bounding box center [456, 506] width 611 height 32
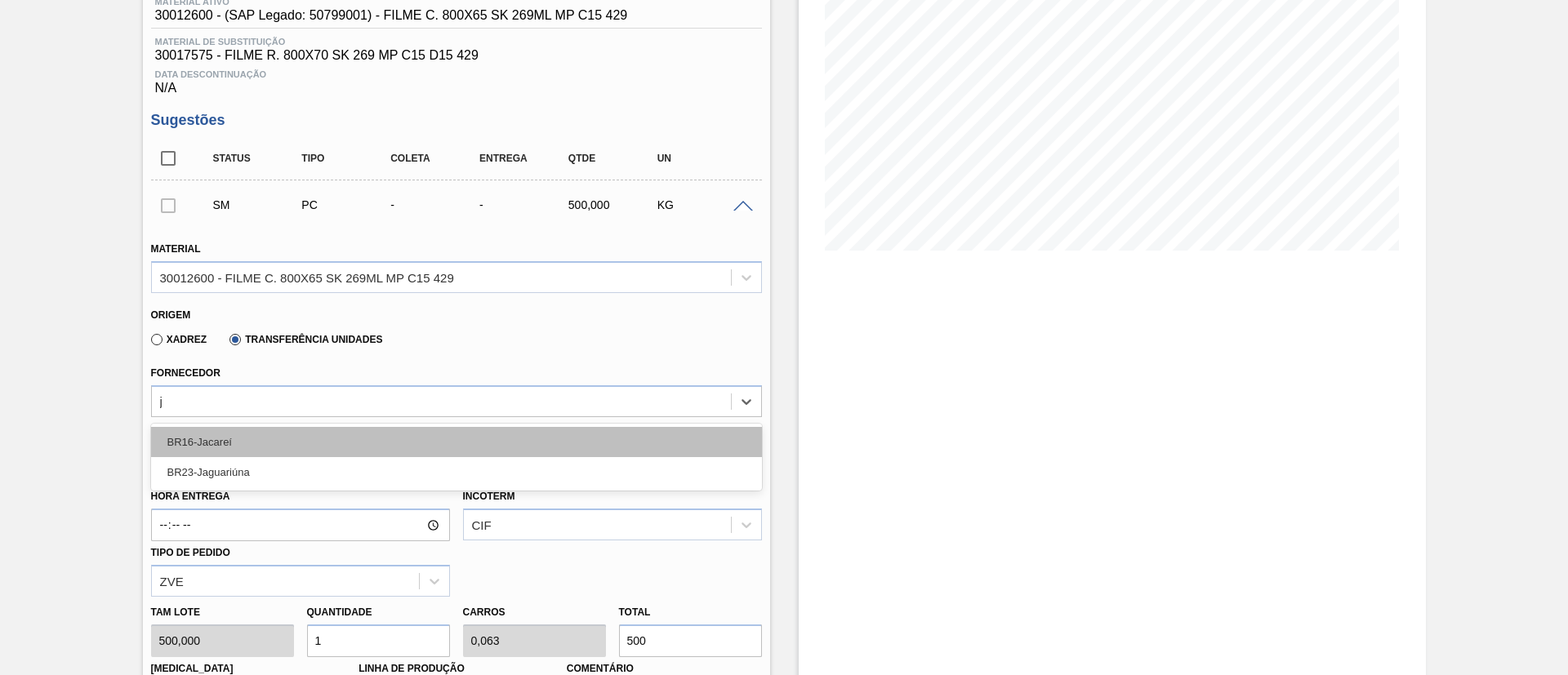
type input "ja"
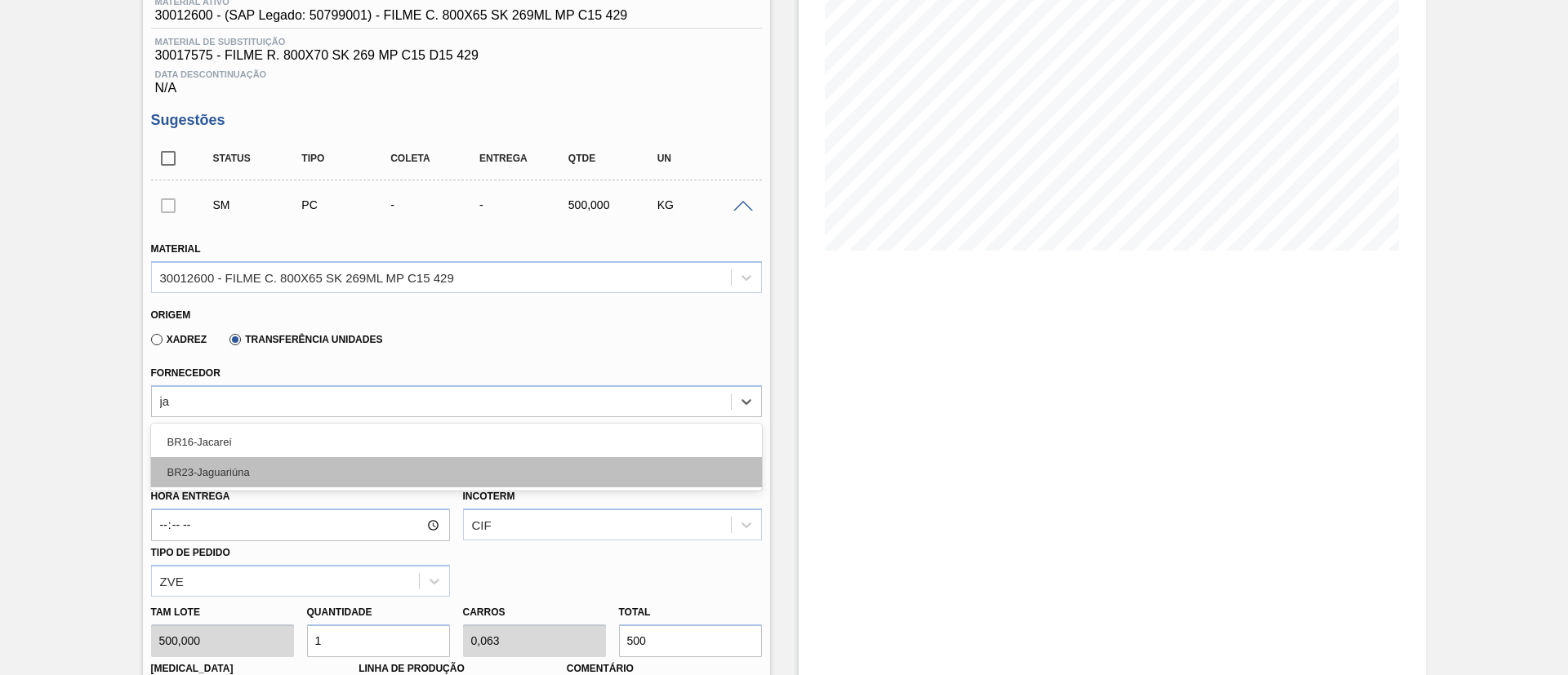
click at [366, 468] on div "BR23-Jaguariúna" at bounding box center [456, 472] width 611 height 30
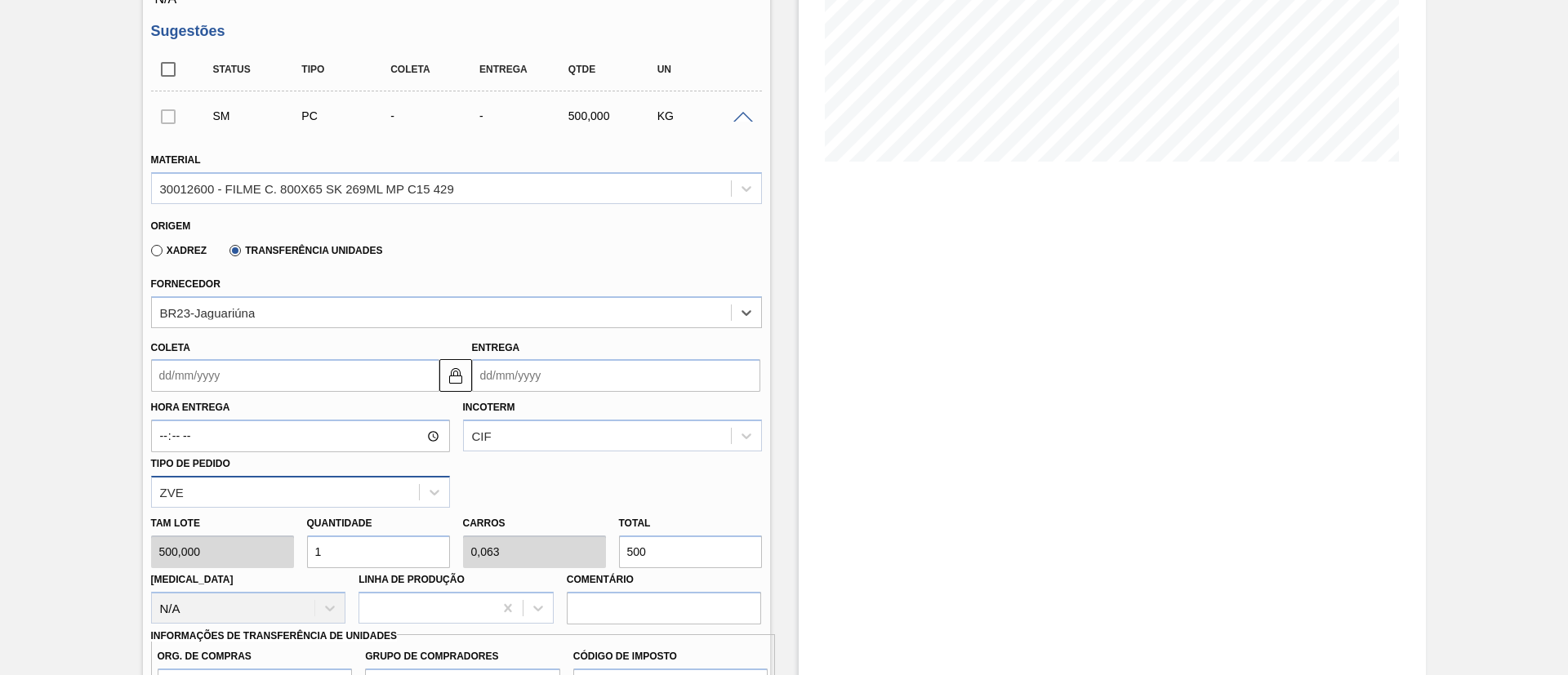
scroll to position [472, 0]
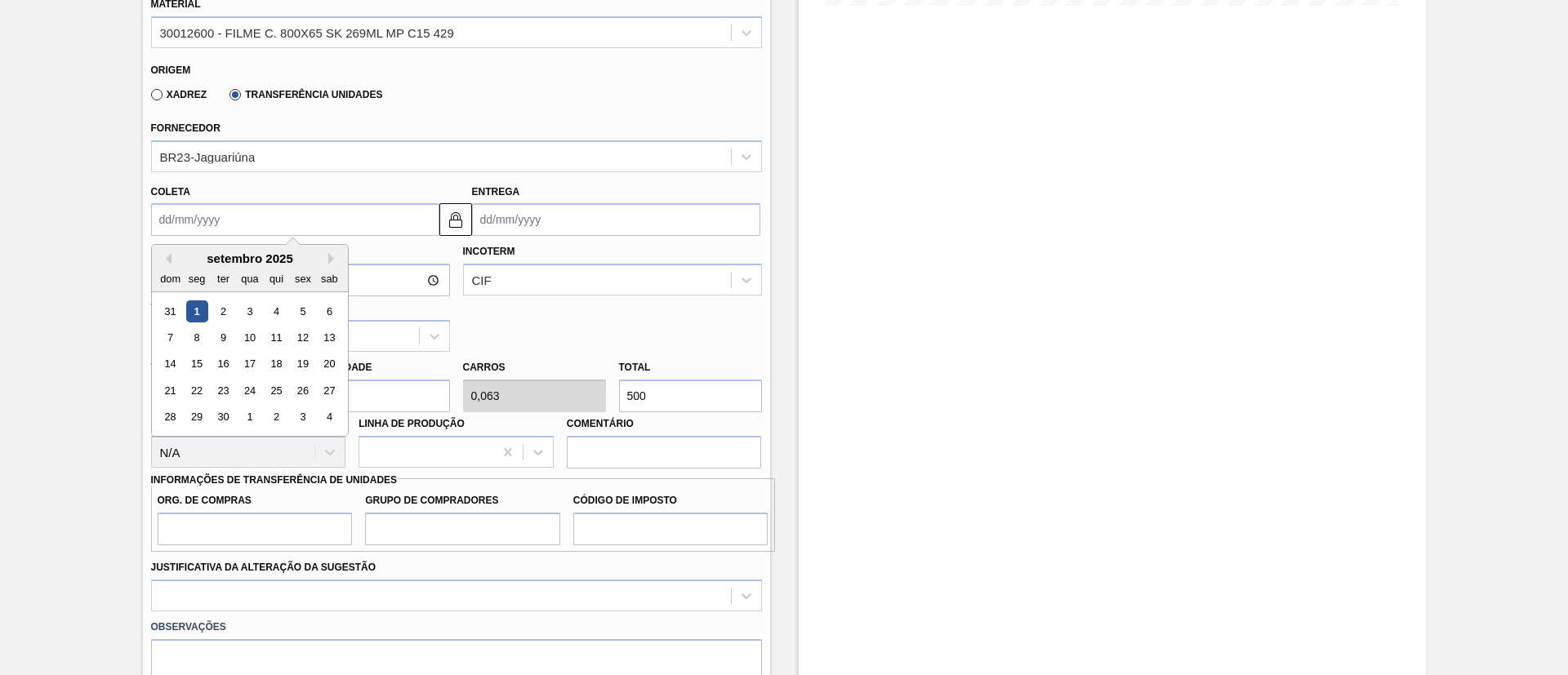
click at [291, 220] on input "Coleta" at bounding box center [295, 219] width 289 height 33
click at [200, 309] on div "1" at bounding box center [196, 311] width 22 height 22
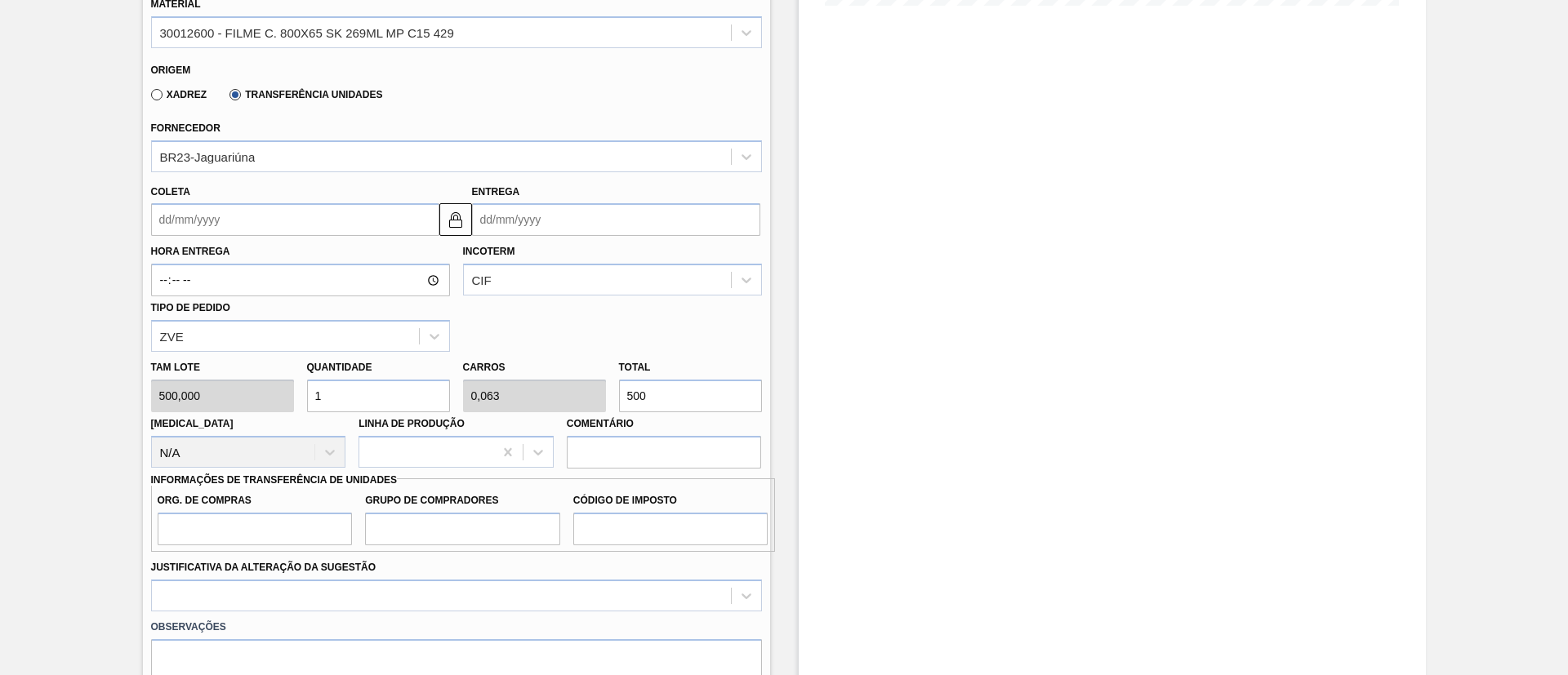
type input "[DATE]"
click at [465, 219] on button at bounding box center [455, 219] width 33 height 33
click at [515, 214] on input "[DATE]" at bounding box center [616, 219] width 289 height 33
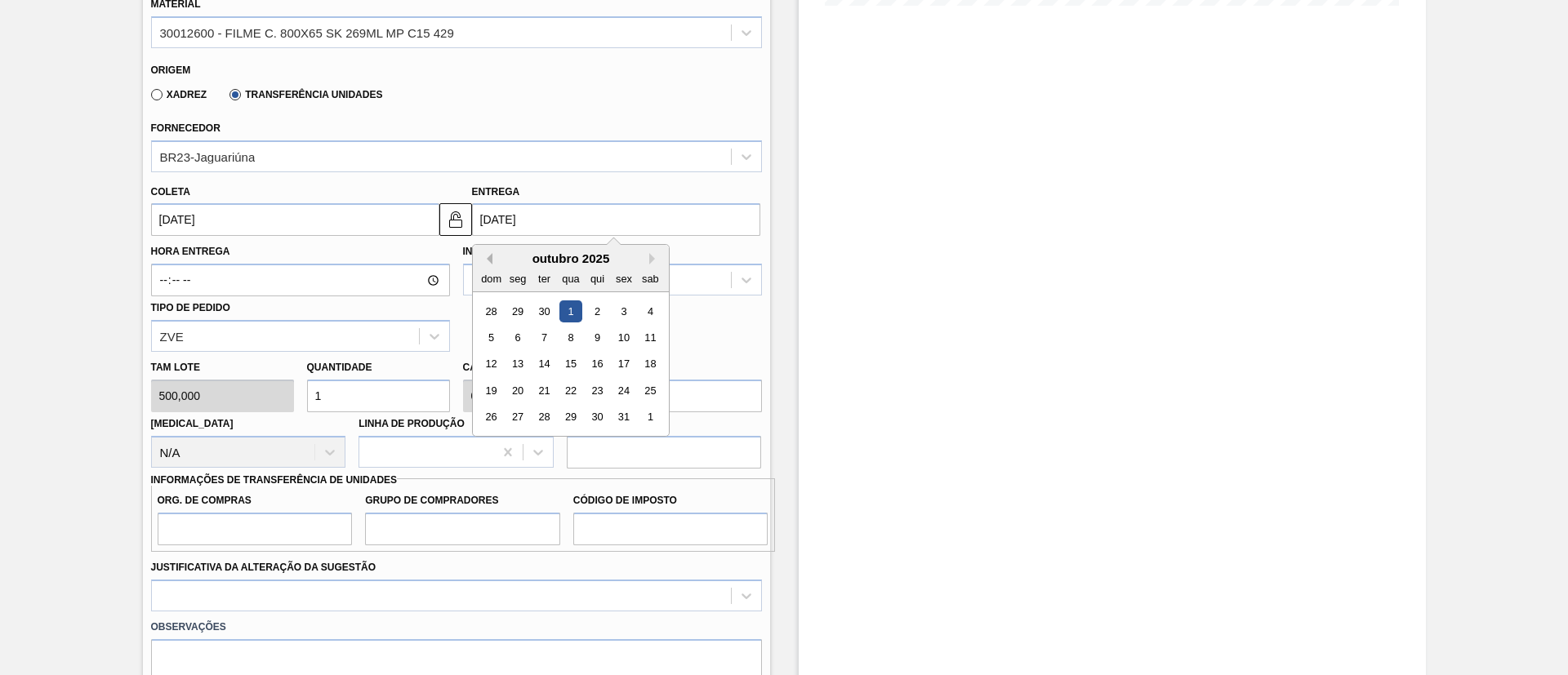
click at [484, 257] on button "Previous Month" at bounding box center [486, 259] width 11 height 11
click at [617, 420] on div "3" at bounding box center [623, 417] width 22 height 22
click at [541, 228] on input "[DATE]" at bounding box center [616, 219] width 289 height 33
click at [486, 259] on button "Previous Month" at bounding box center [486, 259] width 11 height 11
click at [598, 312] on div "4" at bounding box center [596, 311] width 22 height 22
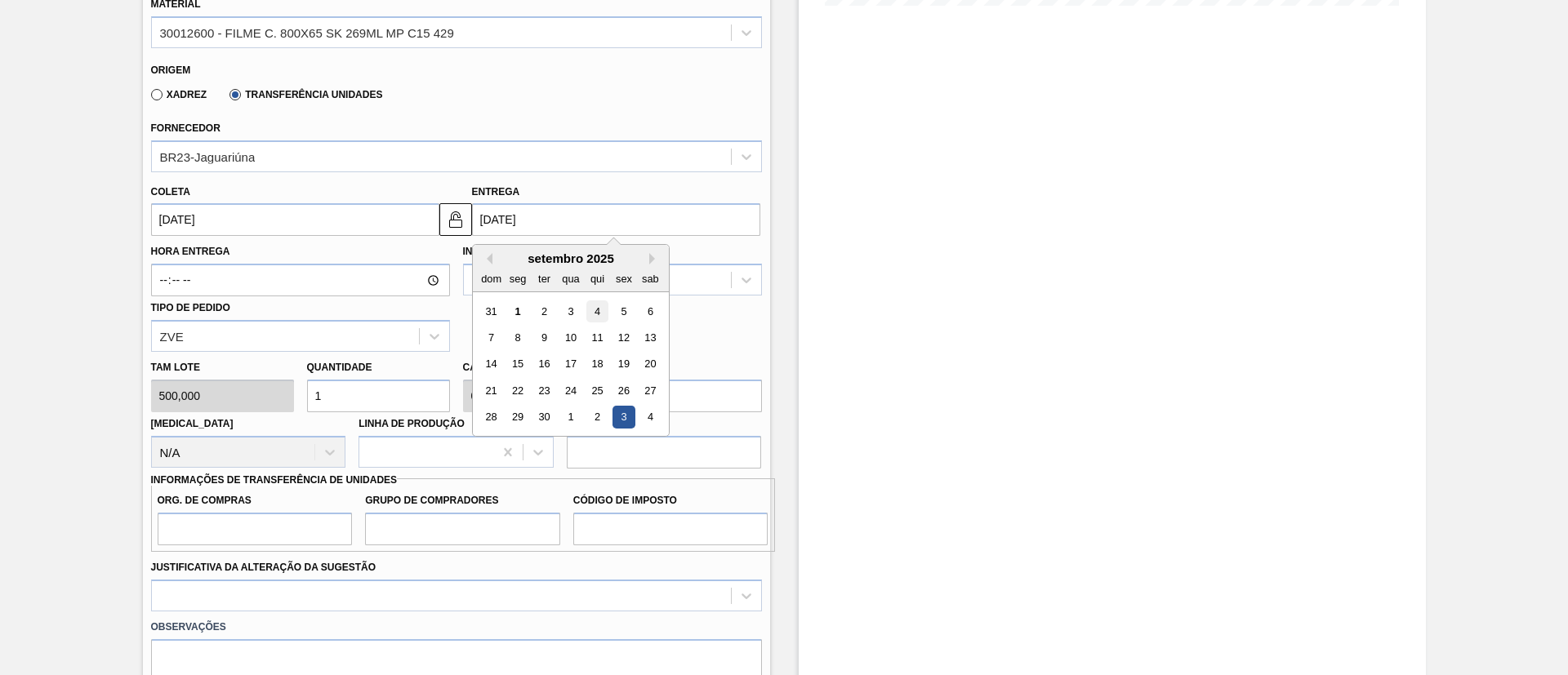
type input "[DATE]"
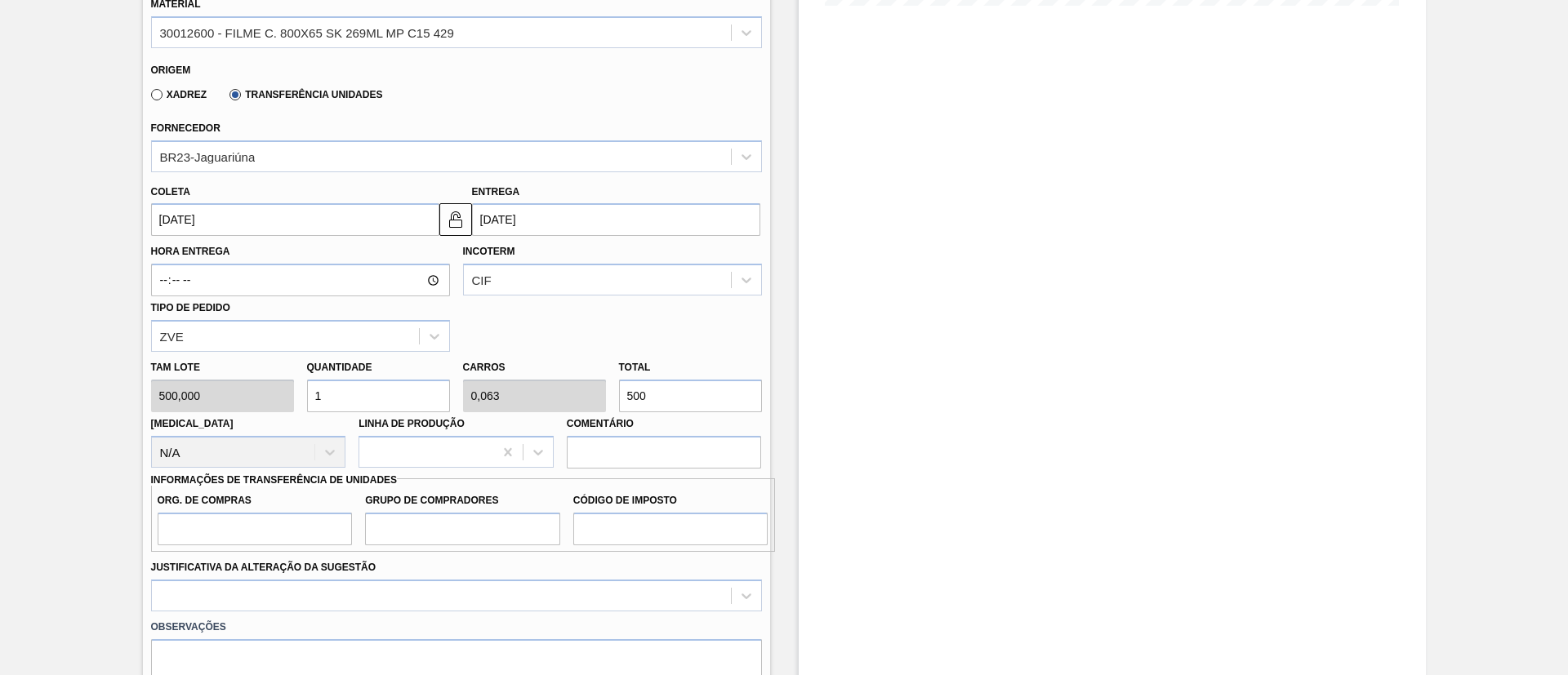
click at [568, 394] on div "[PERSON_NAME] 500,000 Quantidade 1 Carros 0,063 Total 500 [MEDICAL_DATA] N/A Li…" at bounding box center [456, 410] width 624 height 116
paste input "13.279,2"
type input "26,558"
type input "1,66"
type input "13.279,2"
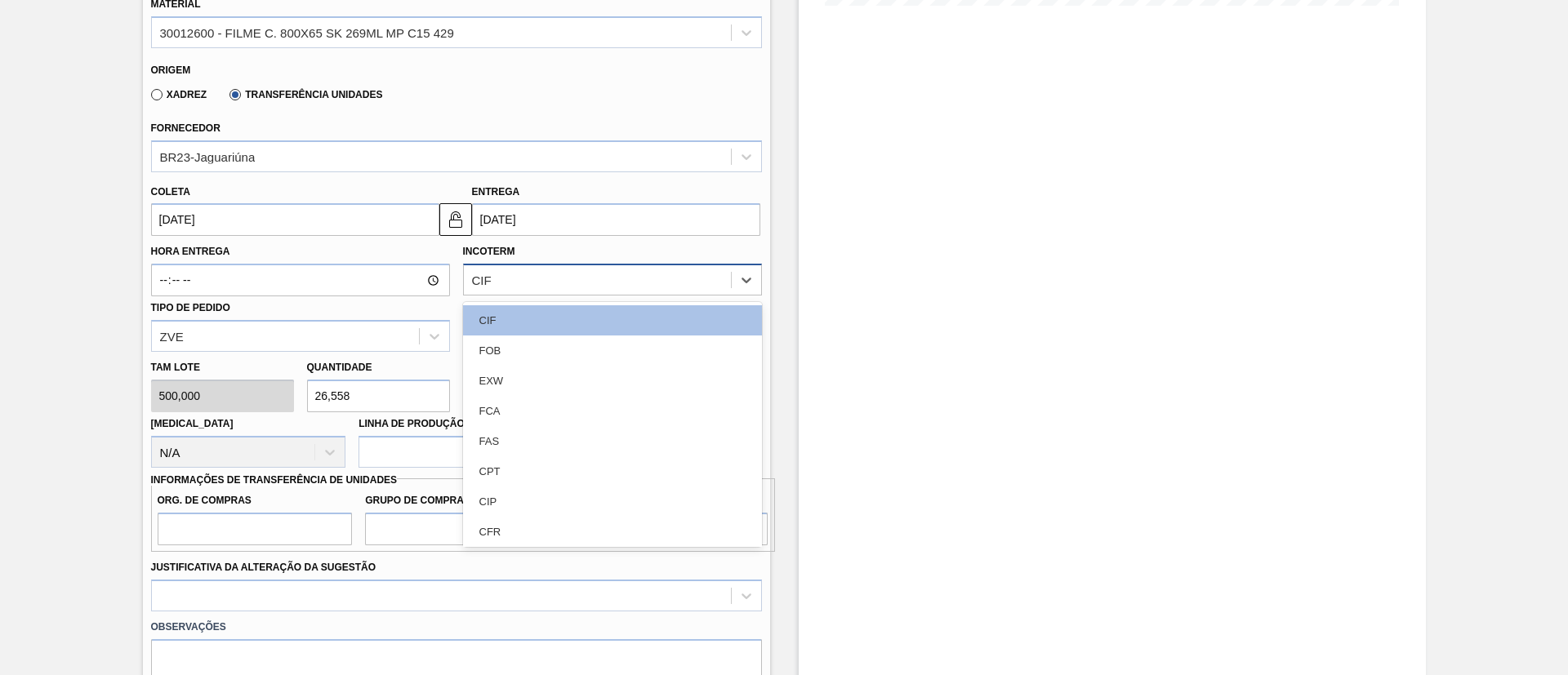
click at [499, 283] on div "CIF" at bounding box center [597, 280] width 267 height 24
click at [504, 350] on div "FOB" at bounding box center [612, 350] width 299 height 30
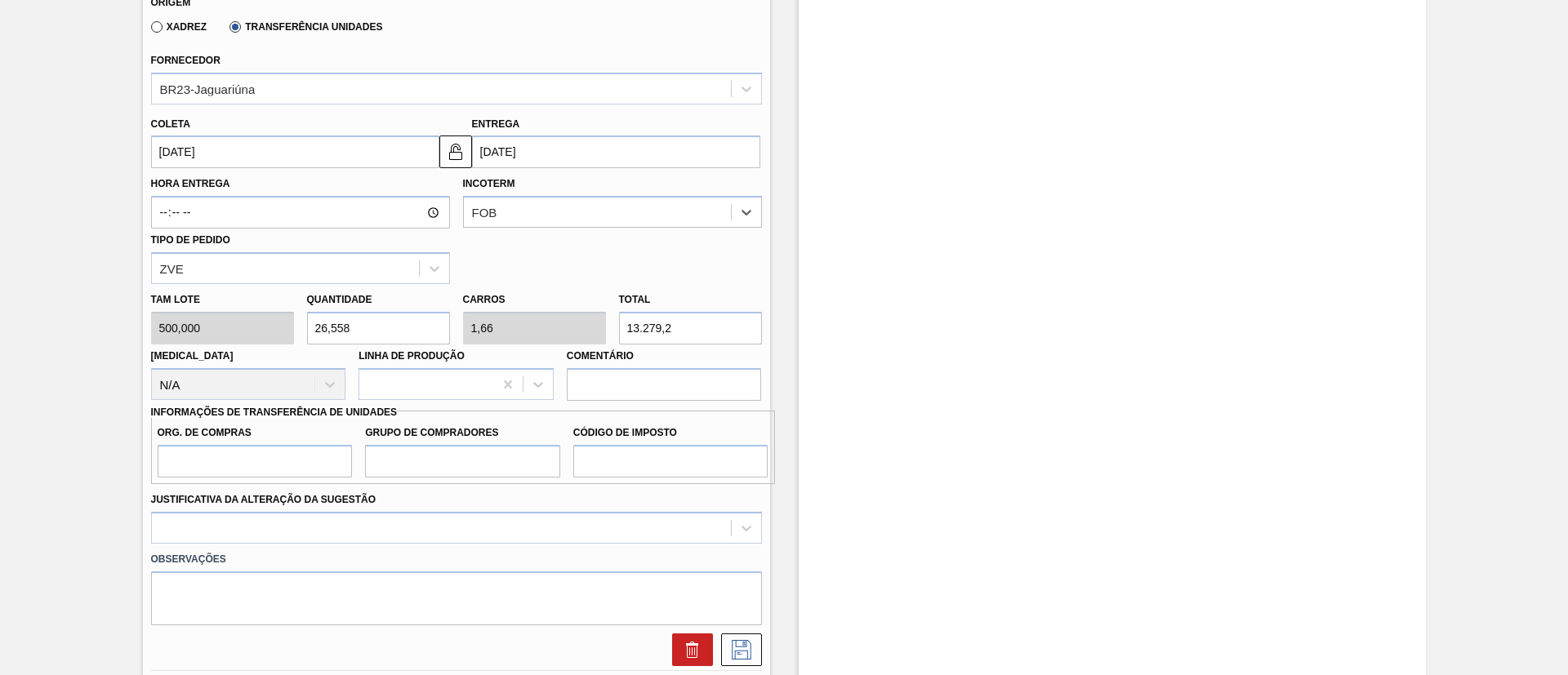
scroll to position [595, 0]
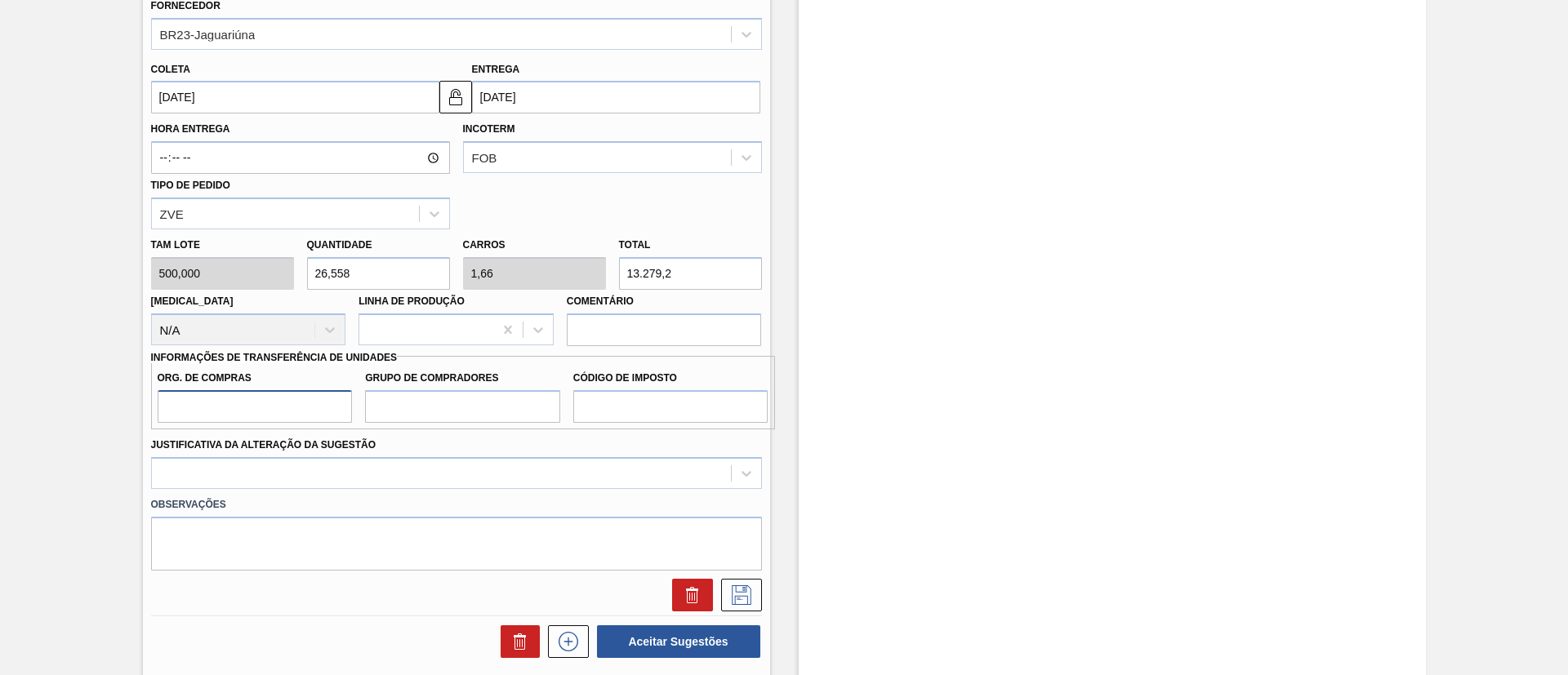
click at [286, 405] on input "Org. de Compras" at bounding box center [255, 406] width 195 height 33
type input "BR00"
click at [431, 401] on input "Grupo de Compradores" at bounding box center [462, 406] width 195 height 33
type input "A01"
click at [680, 422] on input "Código de Imposto" at bounding box center [671, 406] width 195 height 33
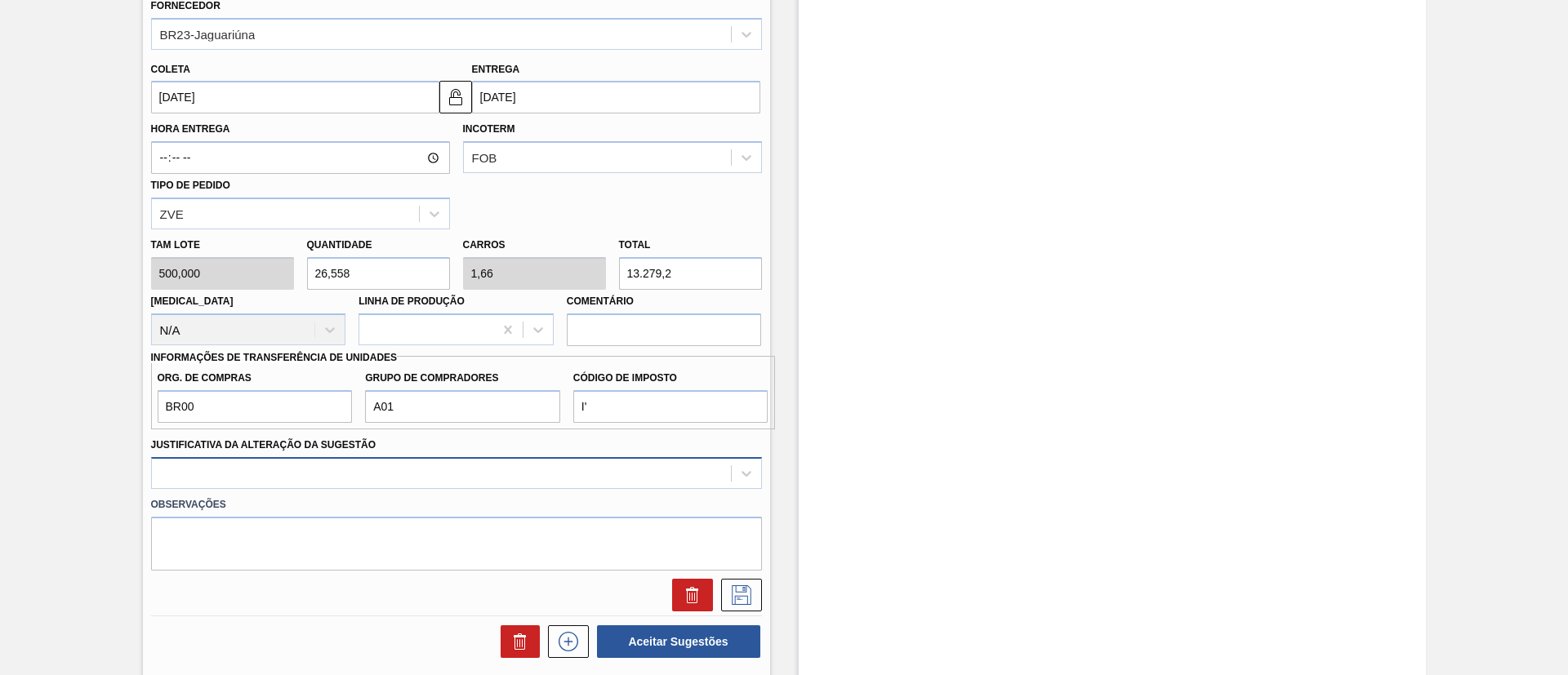
scroll to position [666, 0]
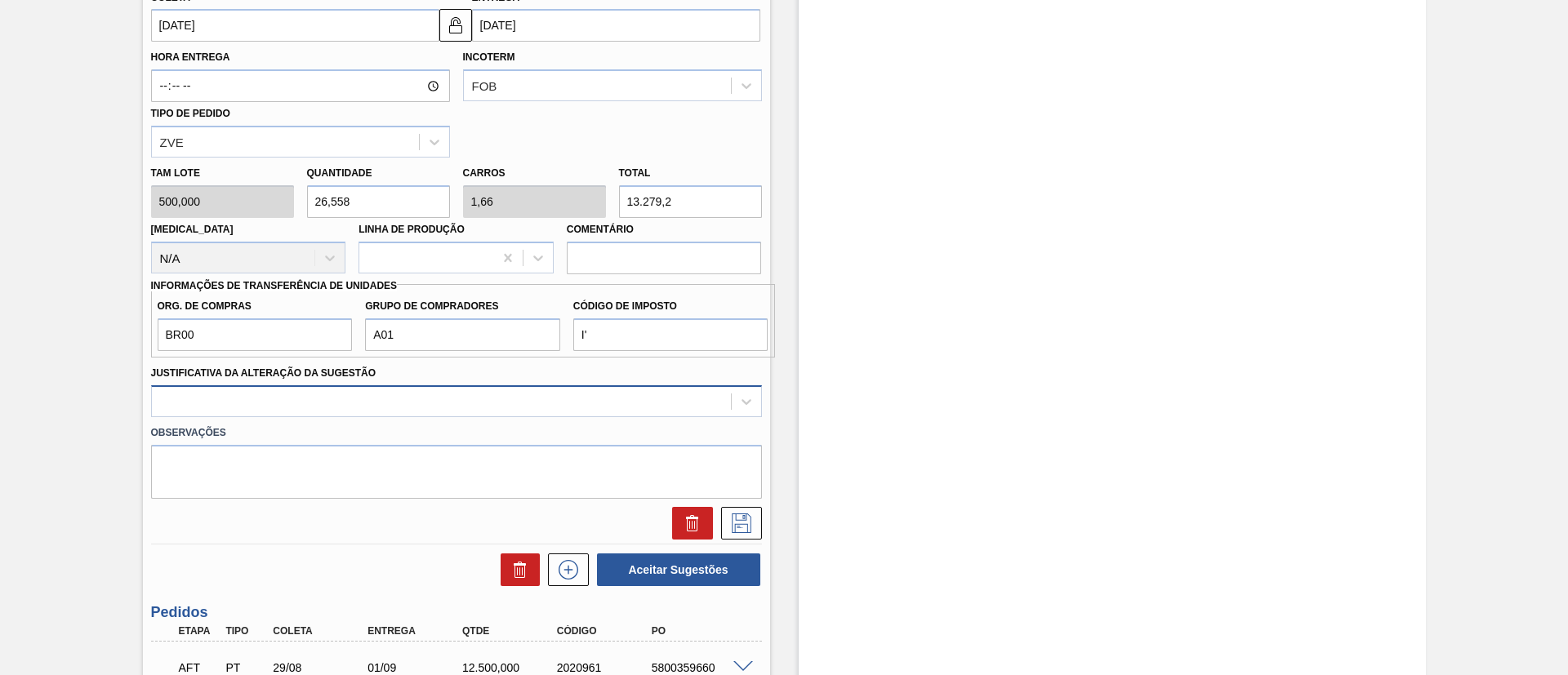
click at [473, 417] on div at bounding box center [456, 401] width 611 height 32
click at [623, 346] on input "I'" at bounding box center [671, 334] width 195 height 33
type input "I1"
click at [499, 425] on label "Observações" at bounding box center [456, 432] width 611 height 24
click at [505, 405] on div at bounding box center [441, 401] width 579 height 24
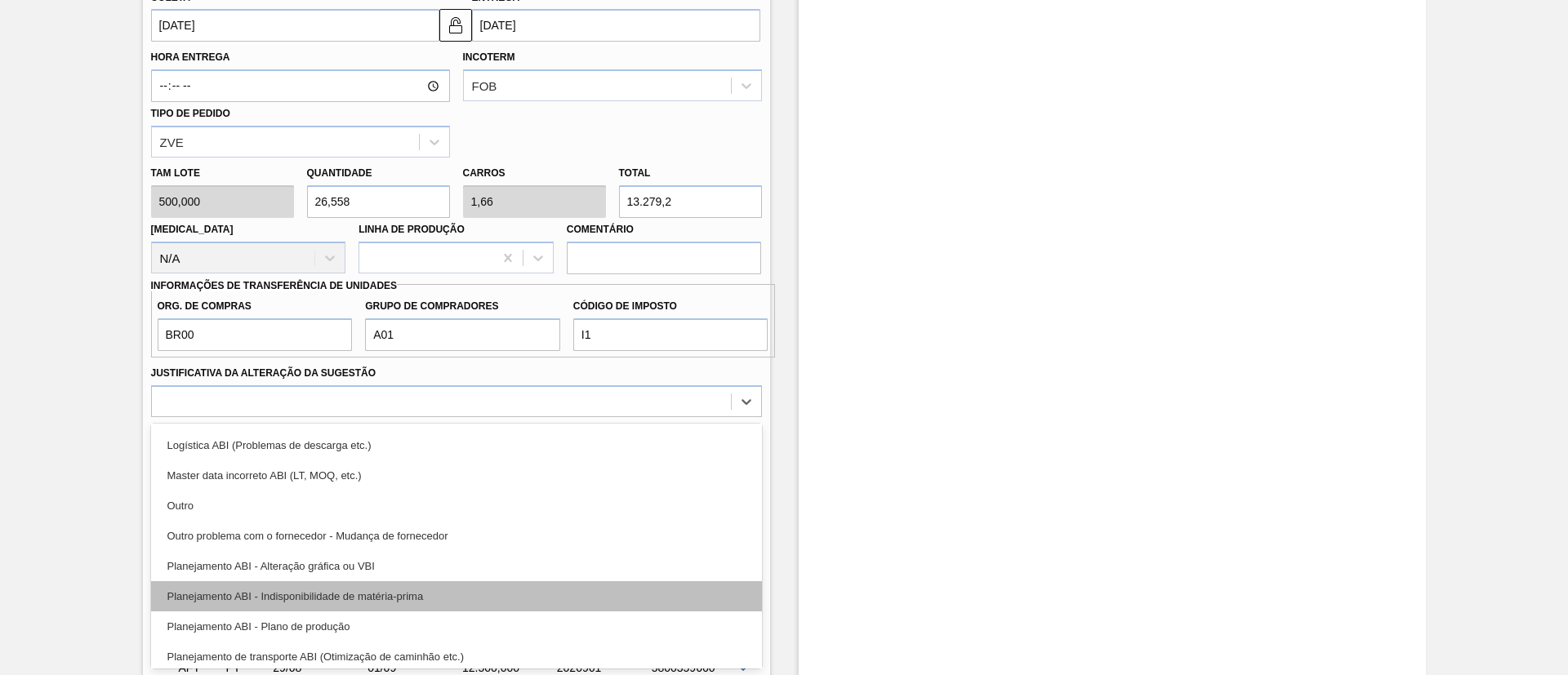
scroll to position [123, 0]
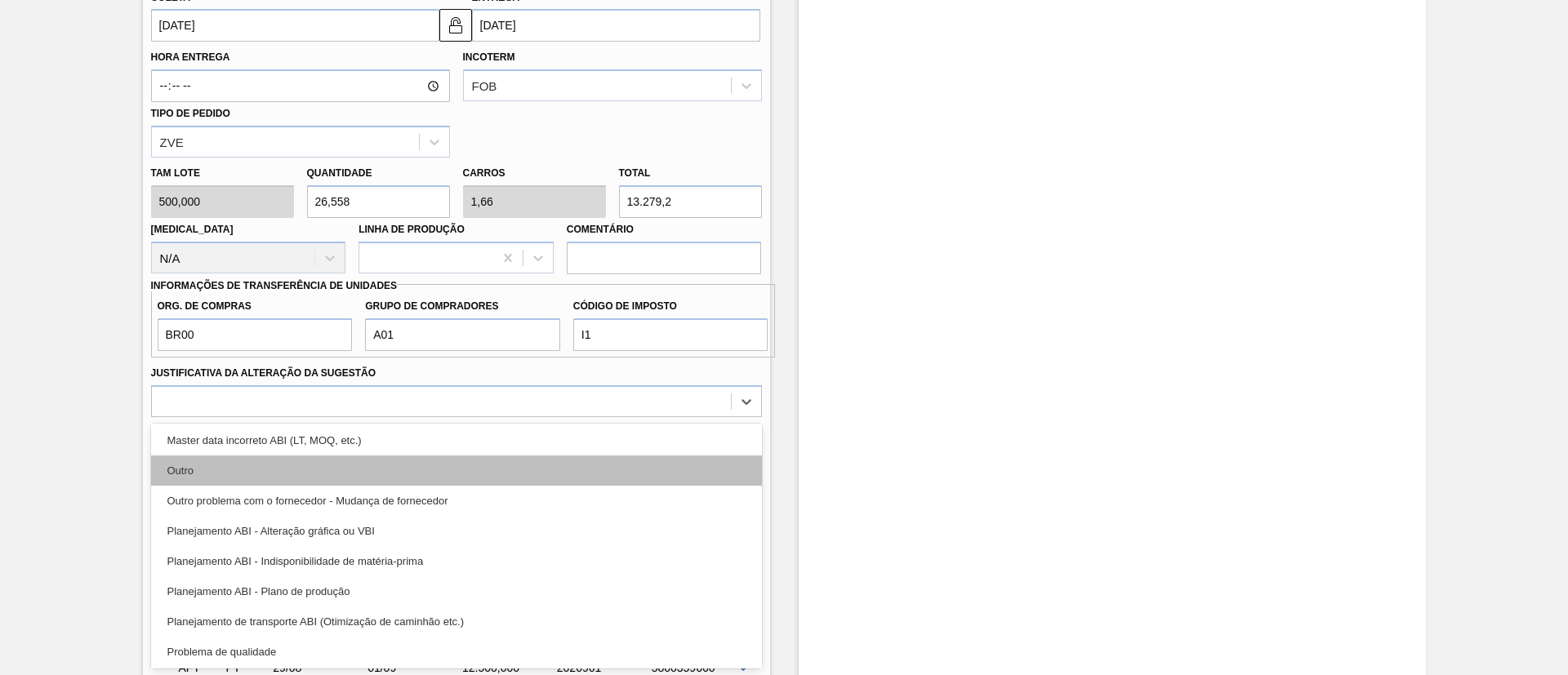
click at [363, 476] on div "Outro" at bounding box center [456, 470] width 611 height 30
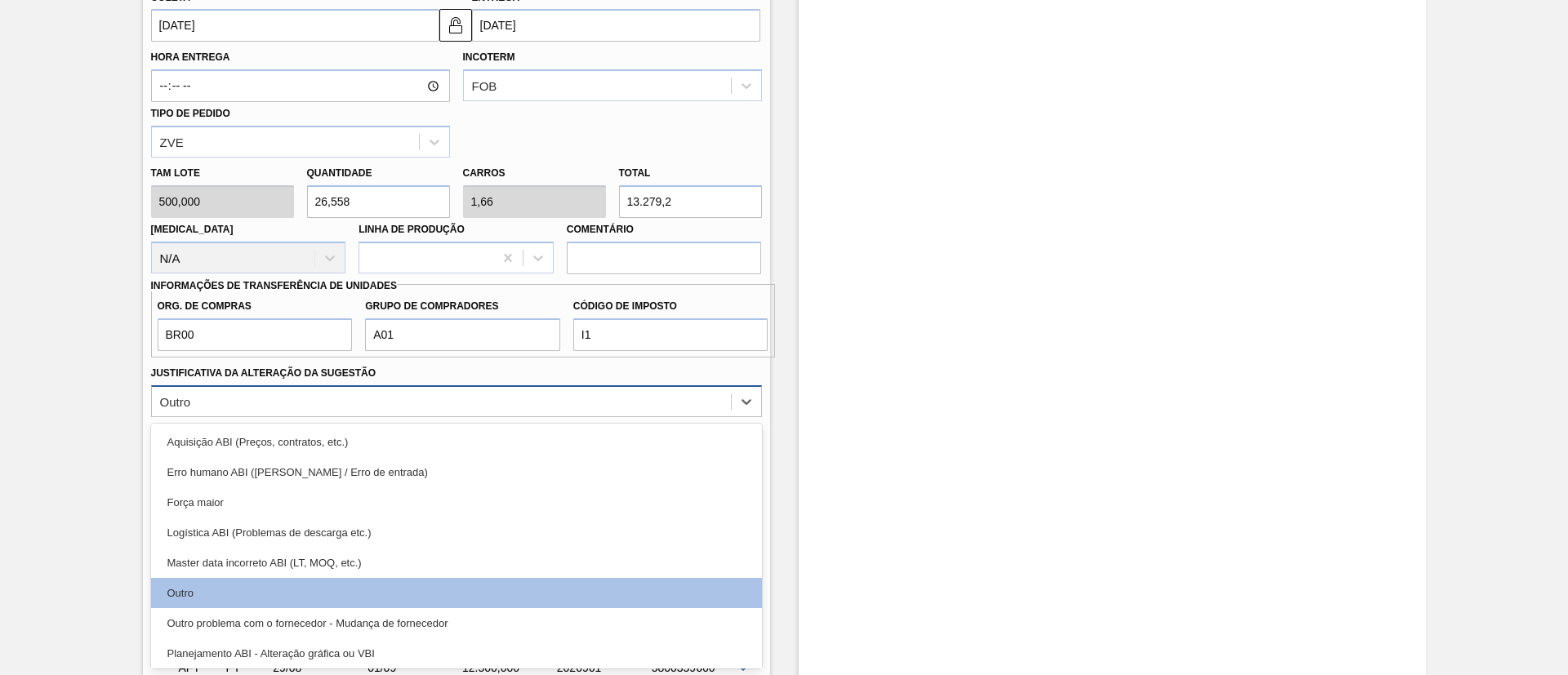
click at [374, 412] on div "Outro" at bounding box center [441, 401] width 579 height 24
drag, startPoint x: 329, startPoint y: 623, endPoint x: 329, endPoint y: 614, distance: 9.0
click at [329, 615] on div "Outro problema com o fornecedor - Mudança de fornecedor" at bounding box center [456, 623] width 611 height 30
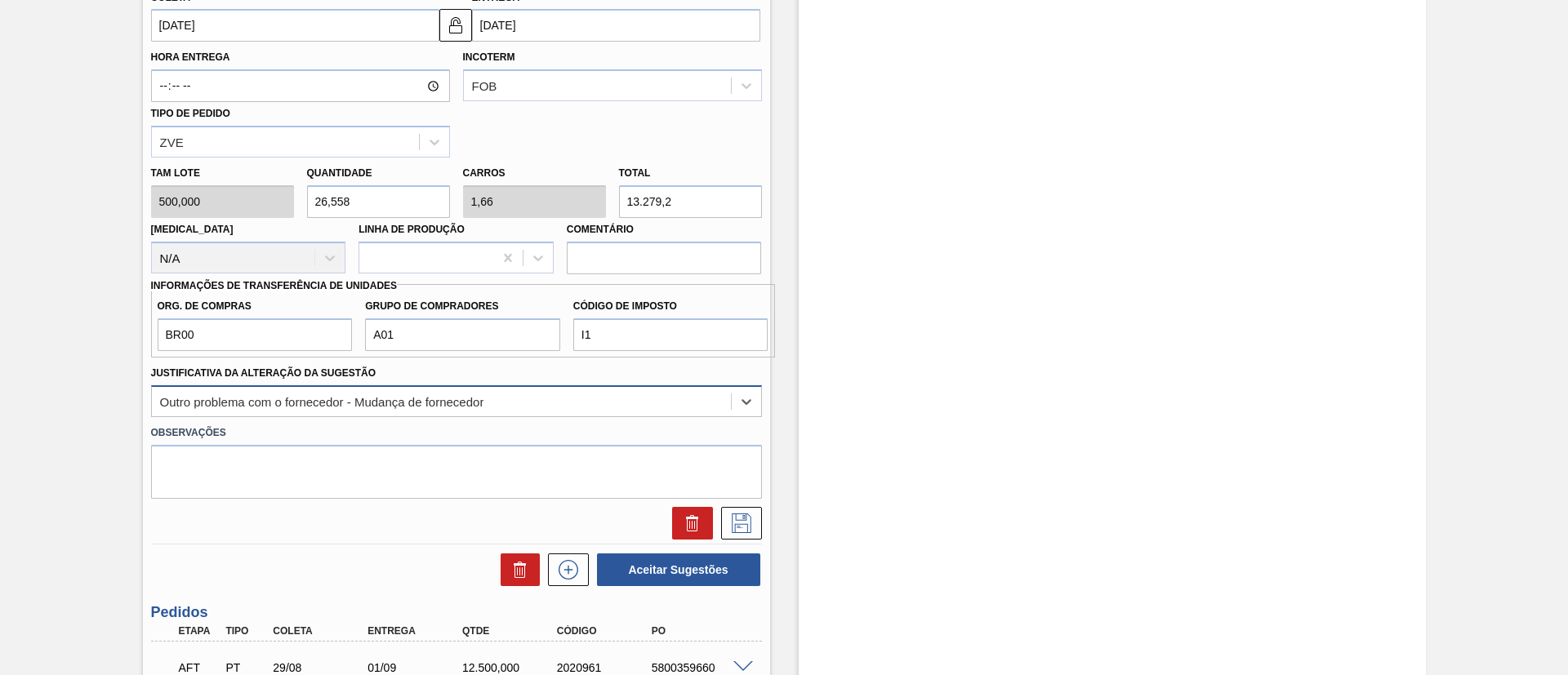
click at [322, 416] on div "Outro problema com o fornecedor - Mudança de fornecedor" at bounding box center [456, 401] width 611 height 32
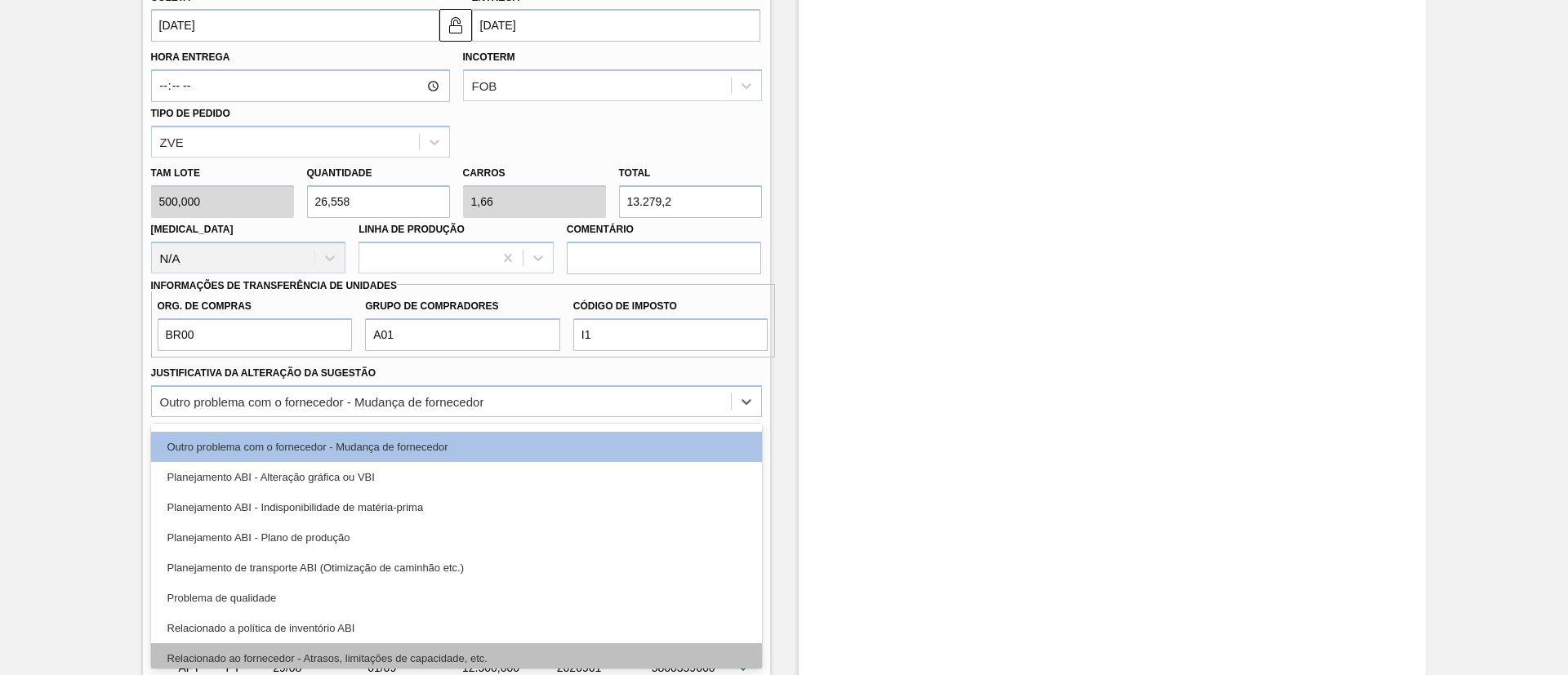
scroll to position [245, 0]
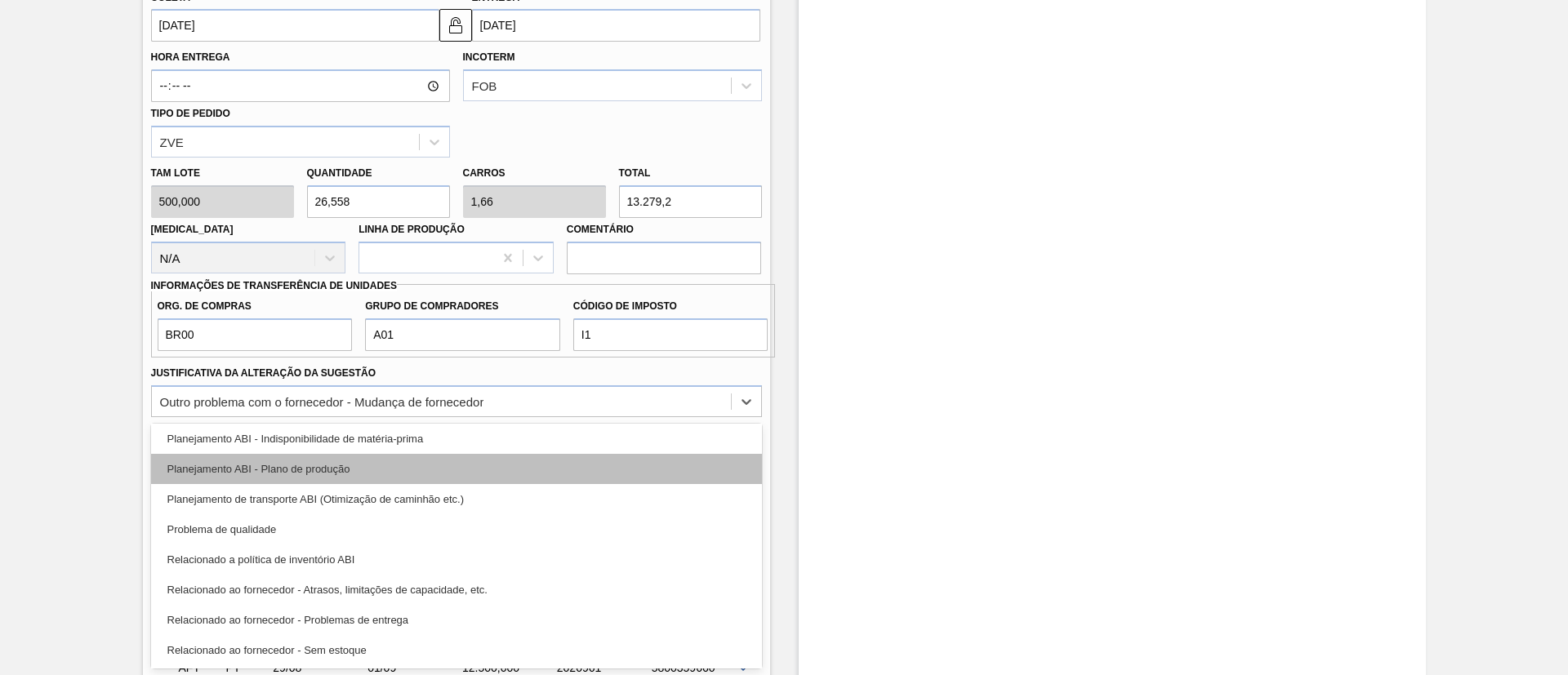
drag, startPoint x: 367, startPoint y: 472, endPoint x: 537, endPoint y: 483, distance: 170.4
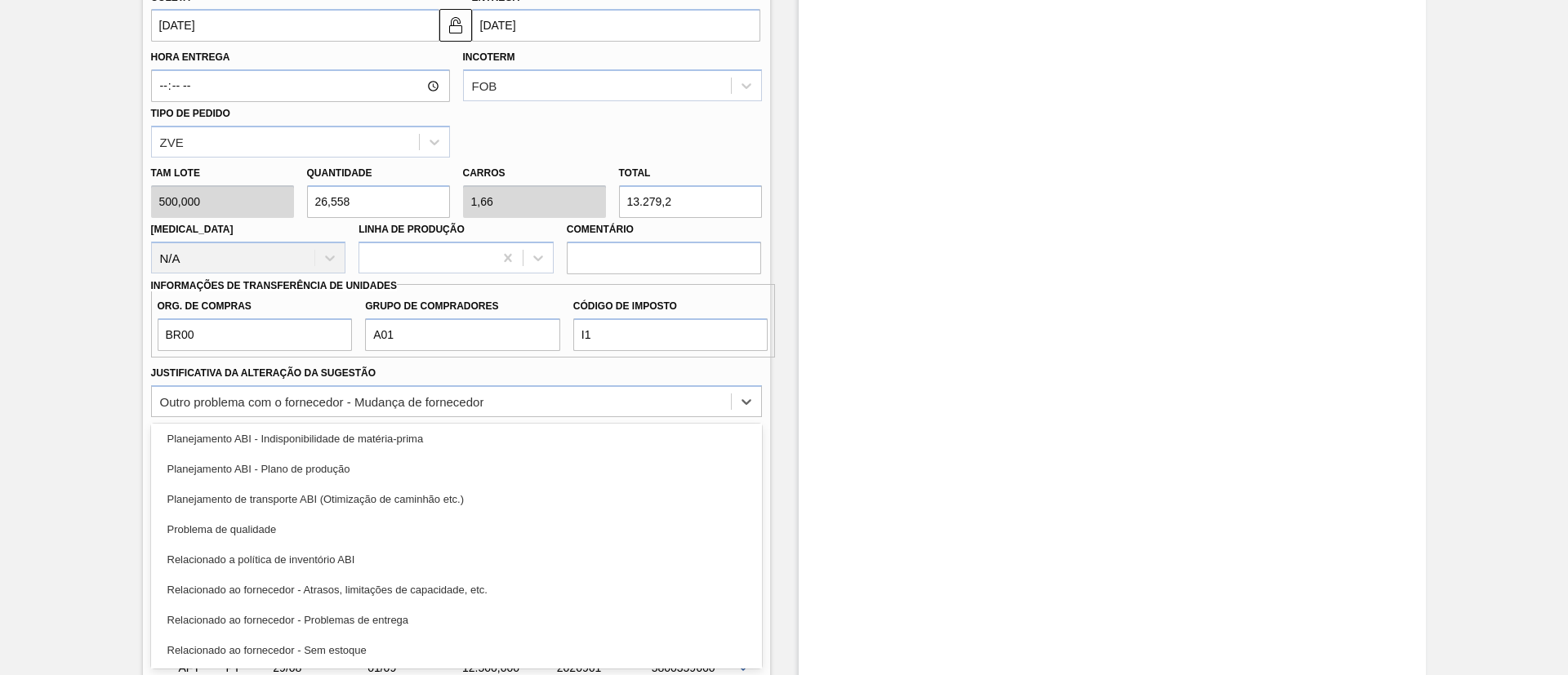
click at [369, 472] on div "Planejamento ABI - Plano de produção" at bounding box center [456, 469] width 611 height 30
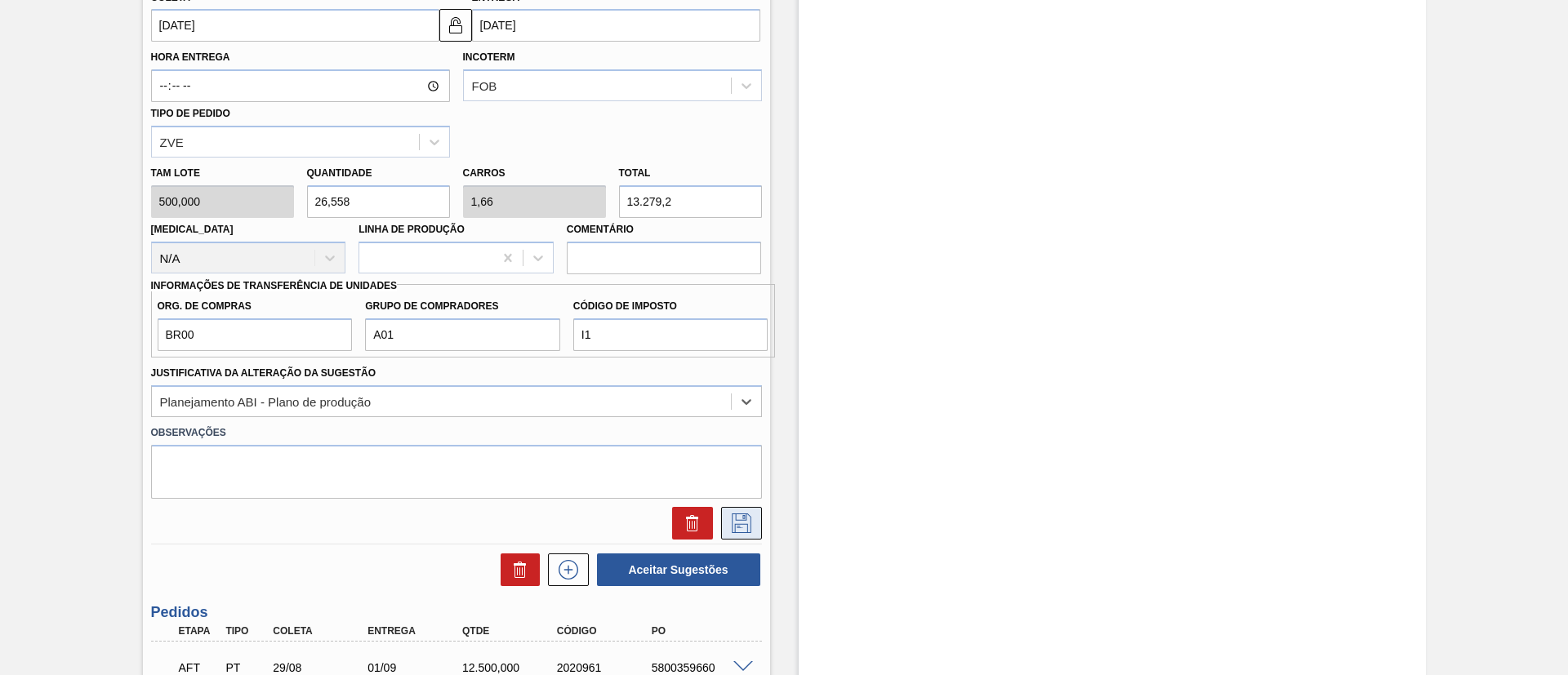
click at [729, 533] on button at bounding box center [741, 523] width 41 height 33
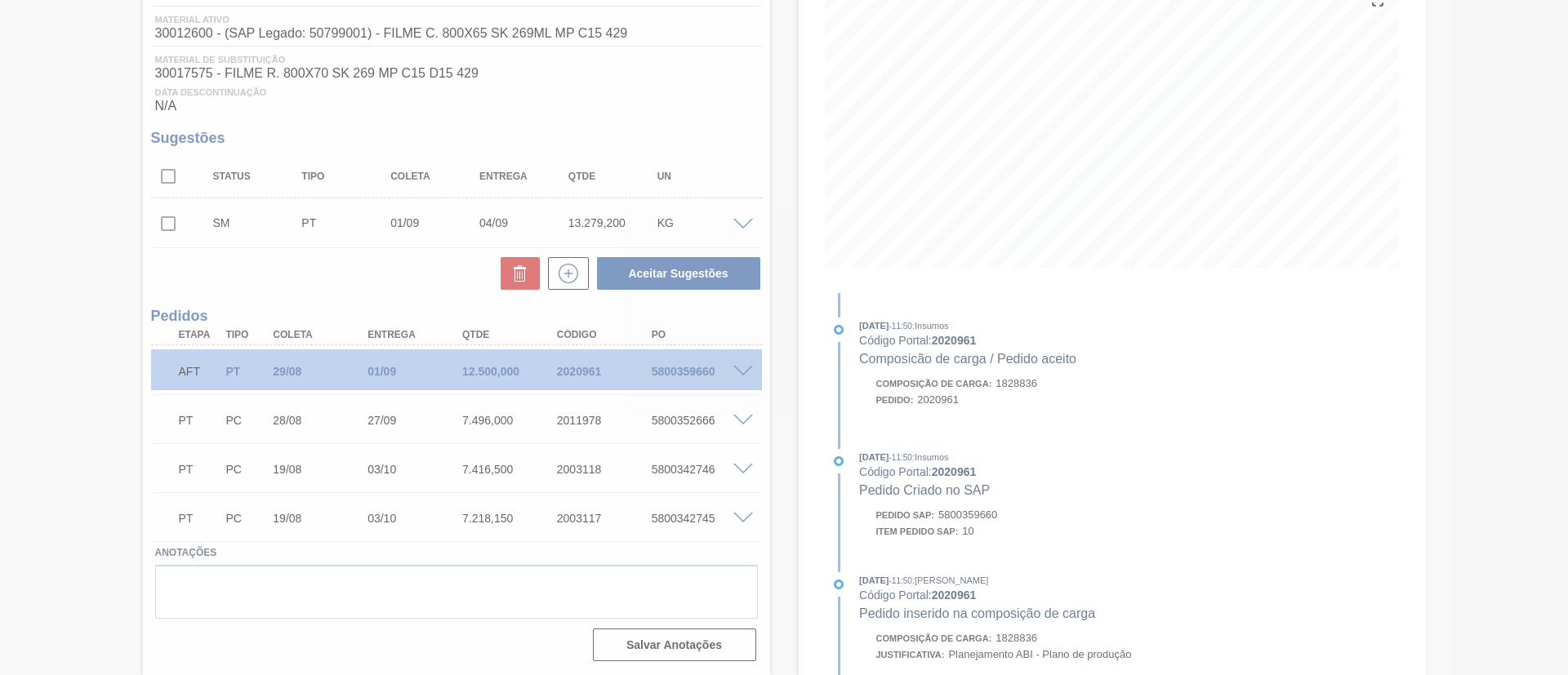
scroll to position [209, 0]
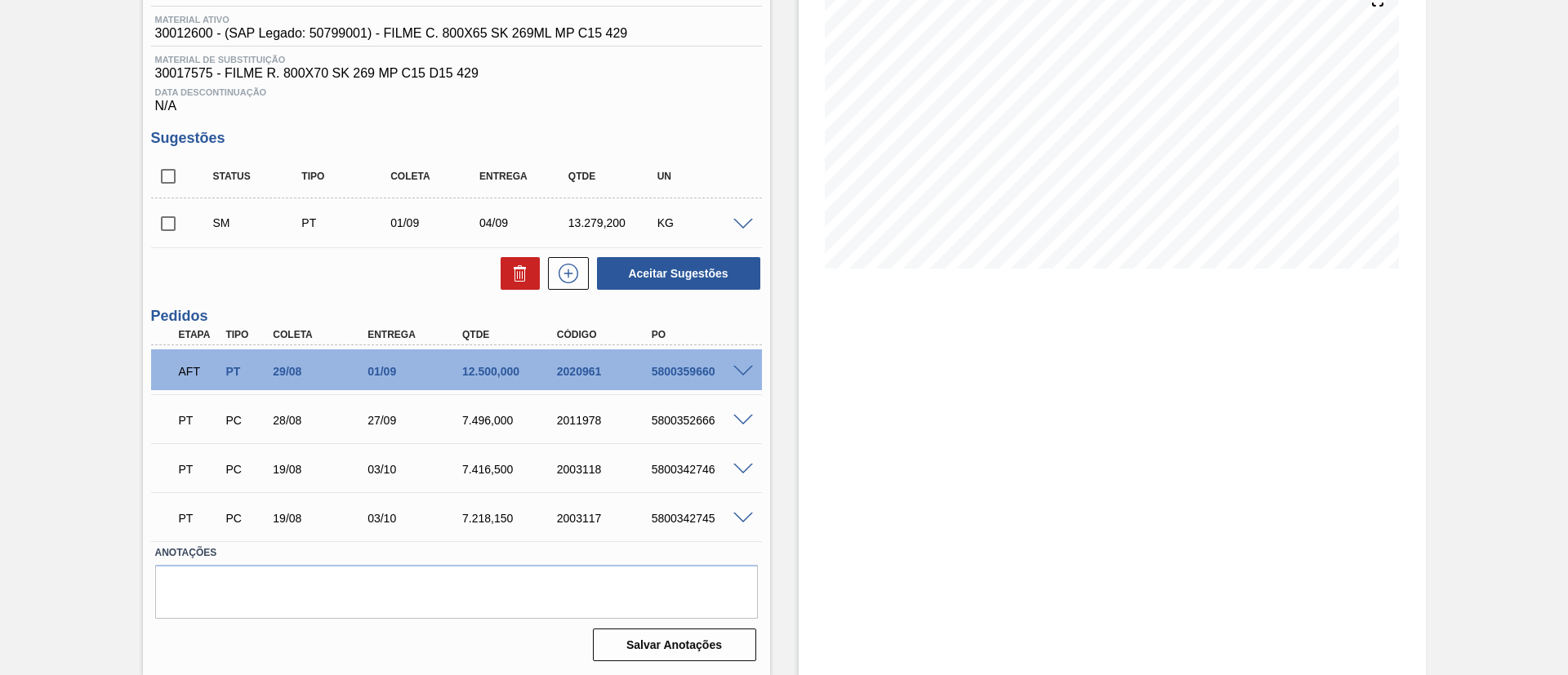
click at [180, 218] on input "checkbox" at bounding box center [168, 223] width 34 height 34
click at [662, 274] on button "Aceitar Sugestões" at bounding box center [678, 273] width 163 height 33
checkbox input "false"
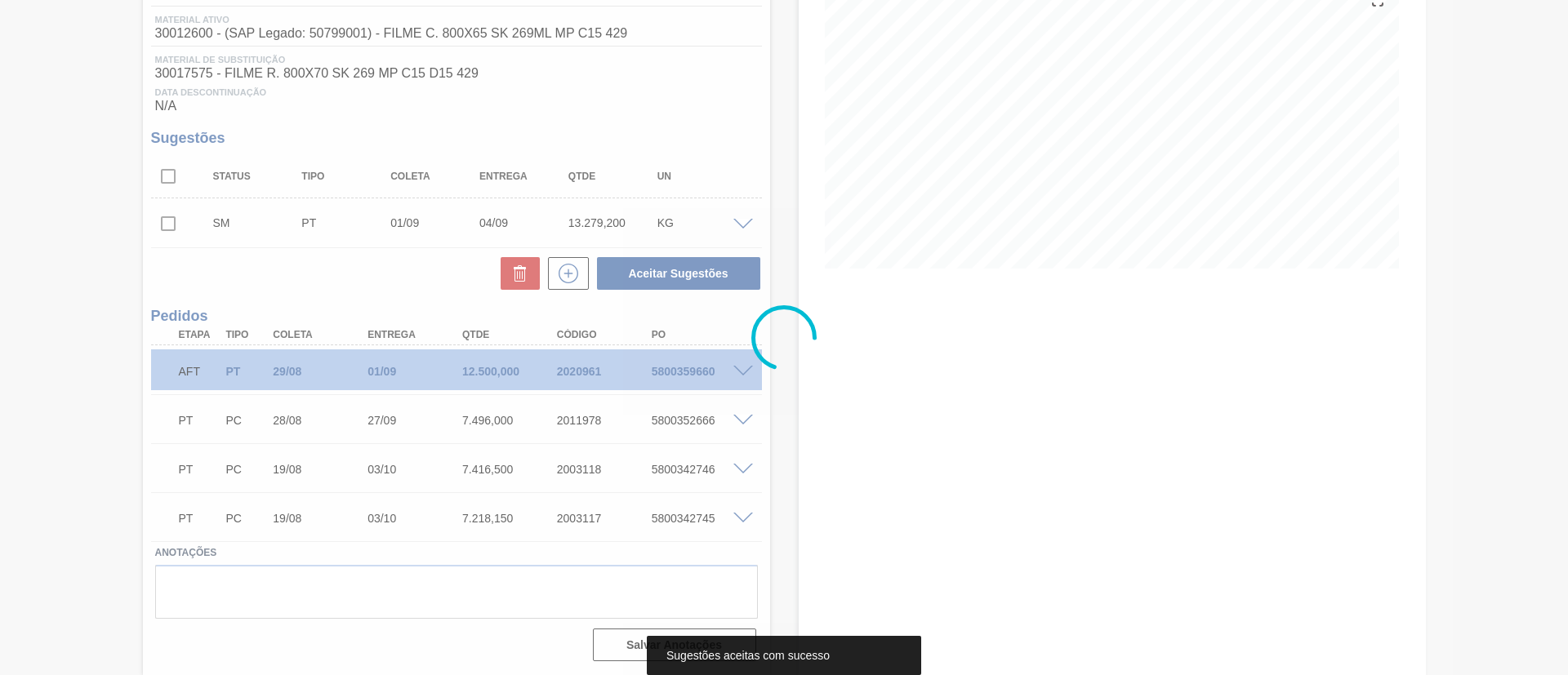
scroll to position [191, 0]
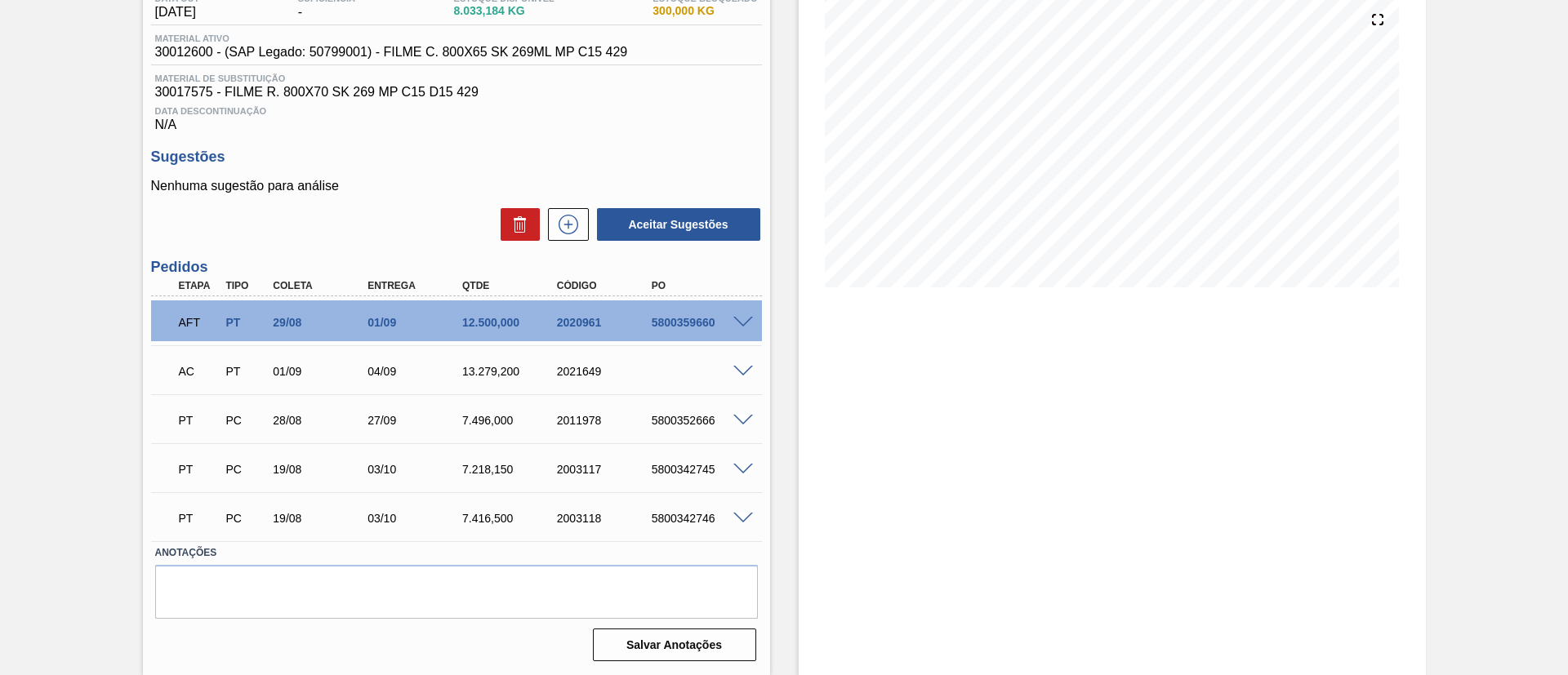
click at [754, 315] on div at bounding box center [745, 321] width 33 height 12
click at [736, 323] on span at bounding box center [743, 323] width 19 height 12
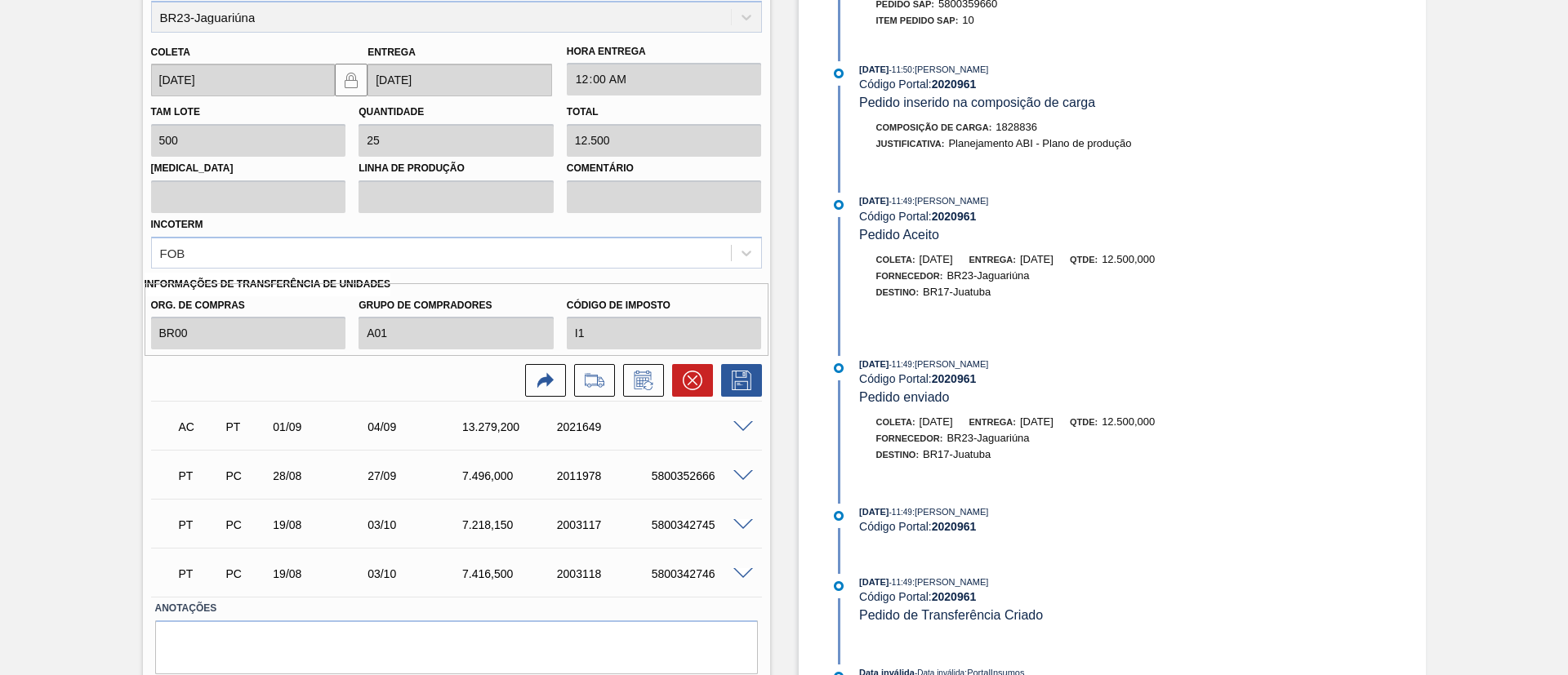
scroll to position [673, 0]
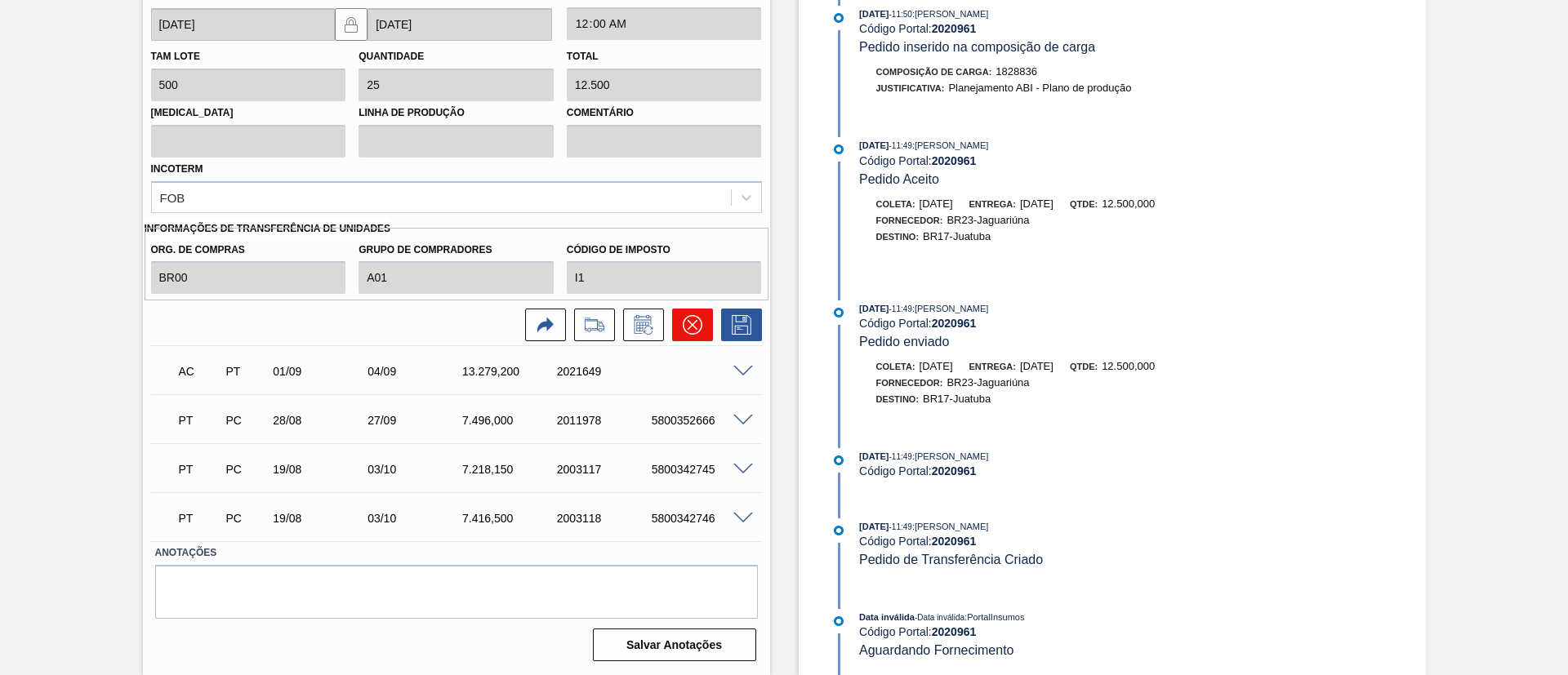
click at [689, 335] on button at bounding box center [693, 325] width 41 height 33
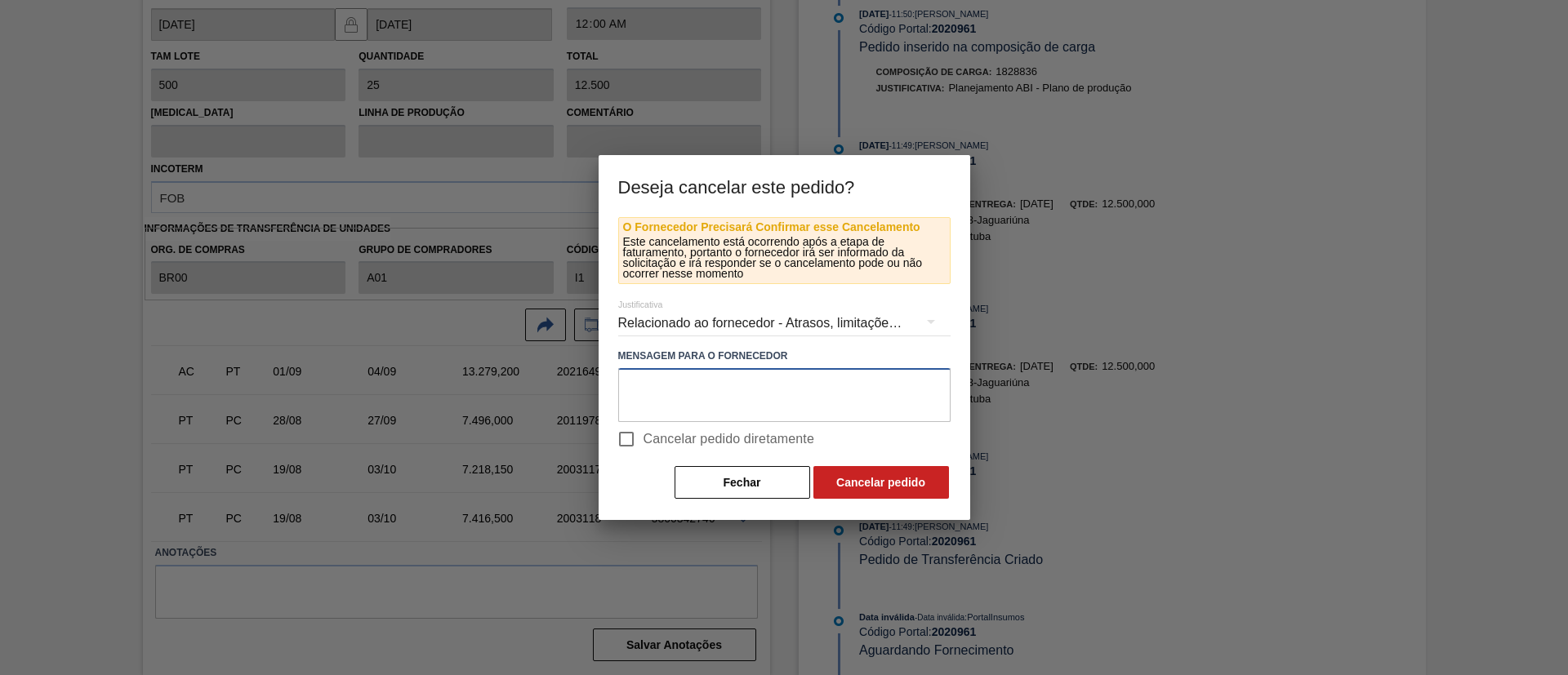
click at [731, 419] on textarea at bounding box center [784, 394] width 333 height 54
click at [733, 433] on span "Cancelar pedido diretamente" at bounding box center [729, 439] width 171 height 19
click at [643, 433] on input "Cancelar pedido diretamente" at bounding box center [626, 439] width 34 height 34
checkbox input "true"
click at [904, 488] on button "Cancelar pedido" at bounding box center [882, 482] width 136 height 33
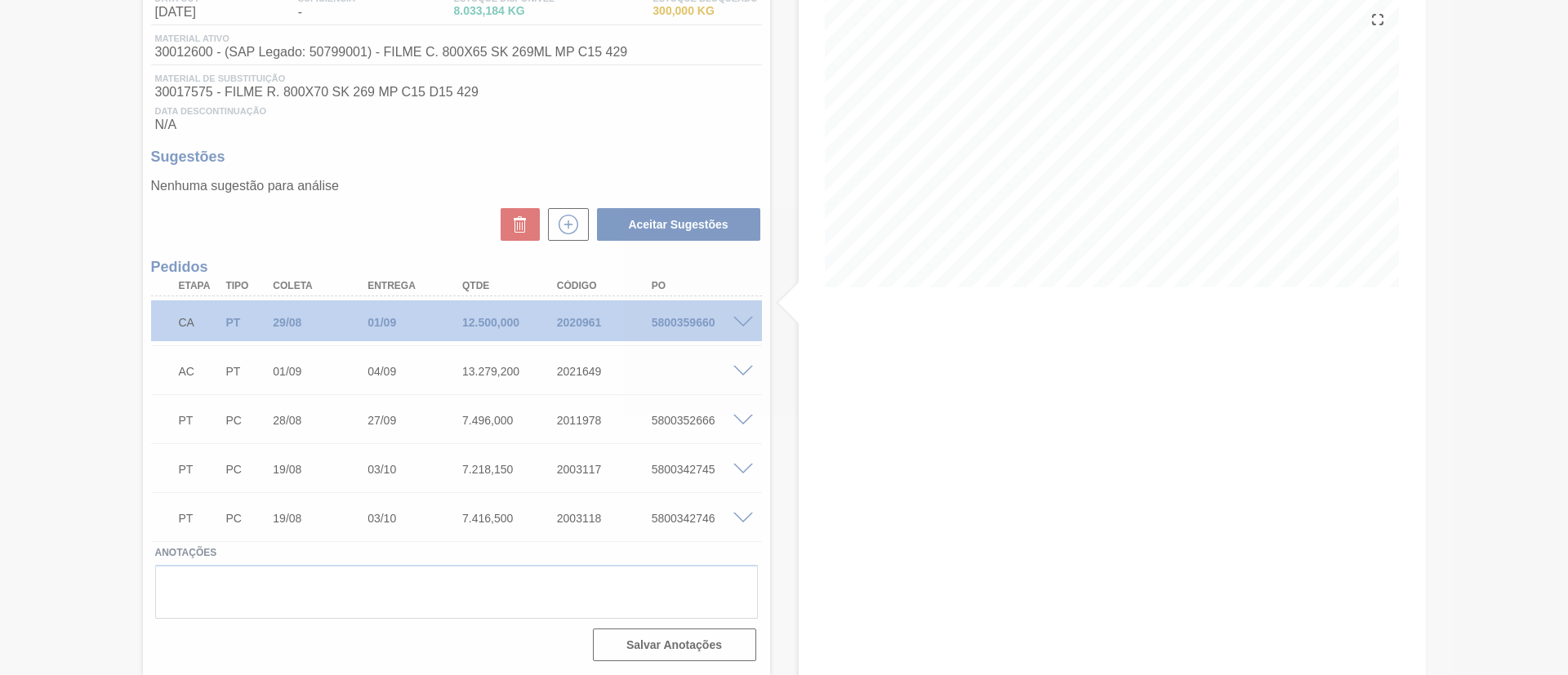
scroll to position [191, 0]
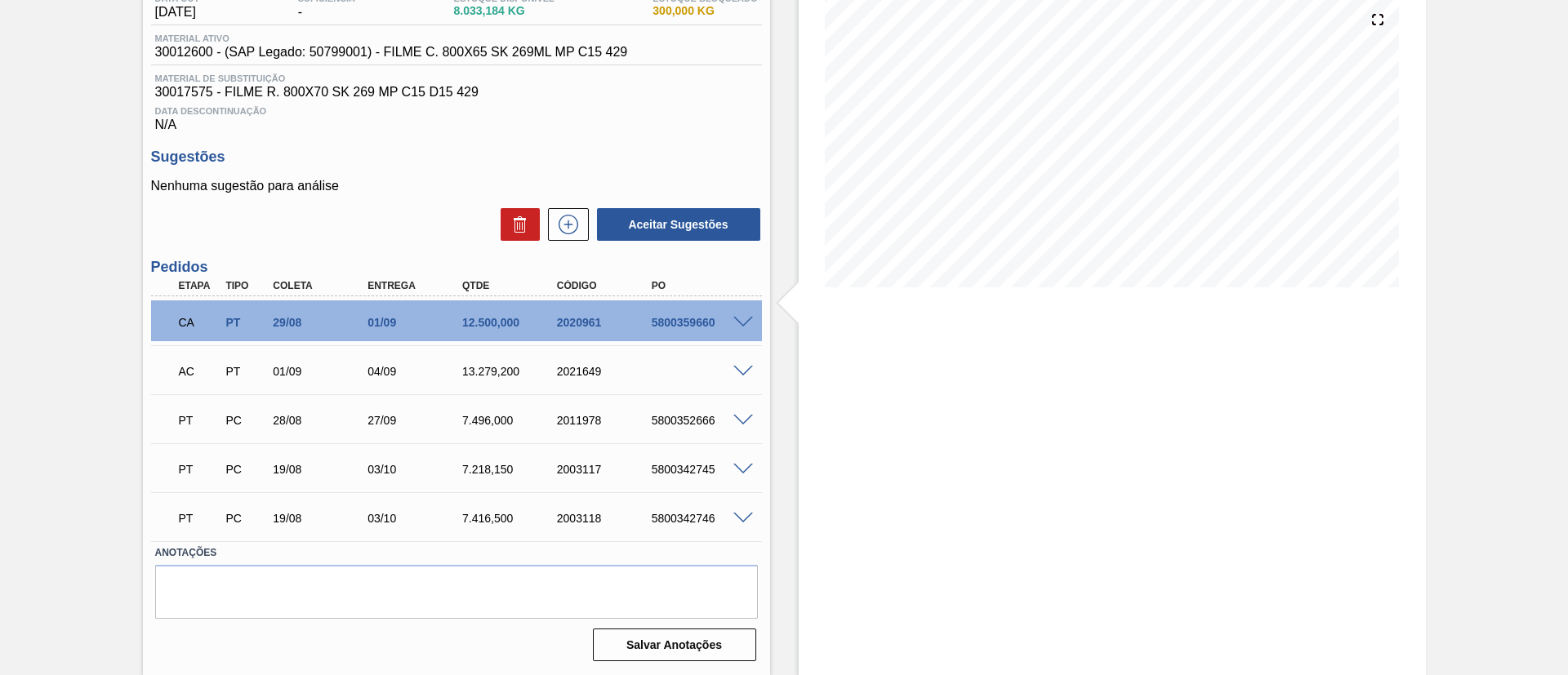
click at [748, 371] on span at bounding box center [743, 372] width 19 height 12
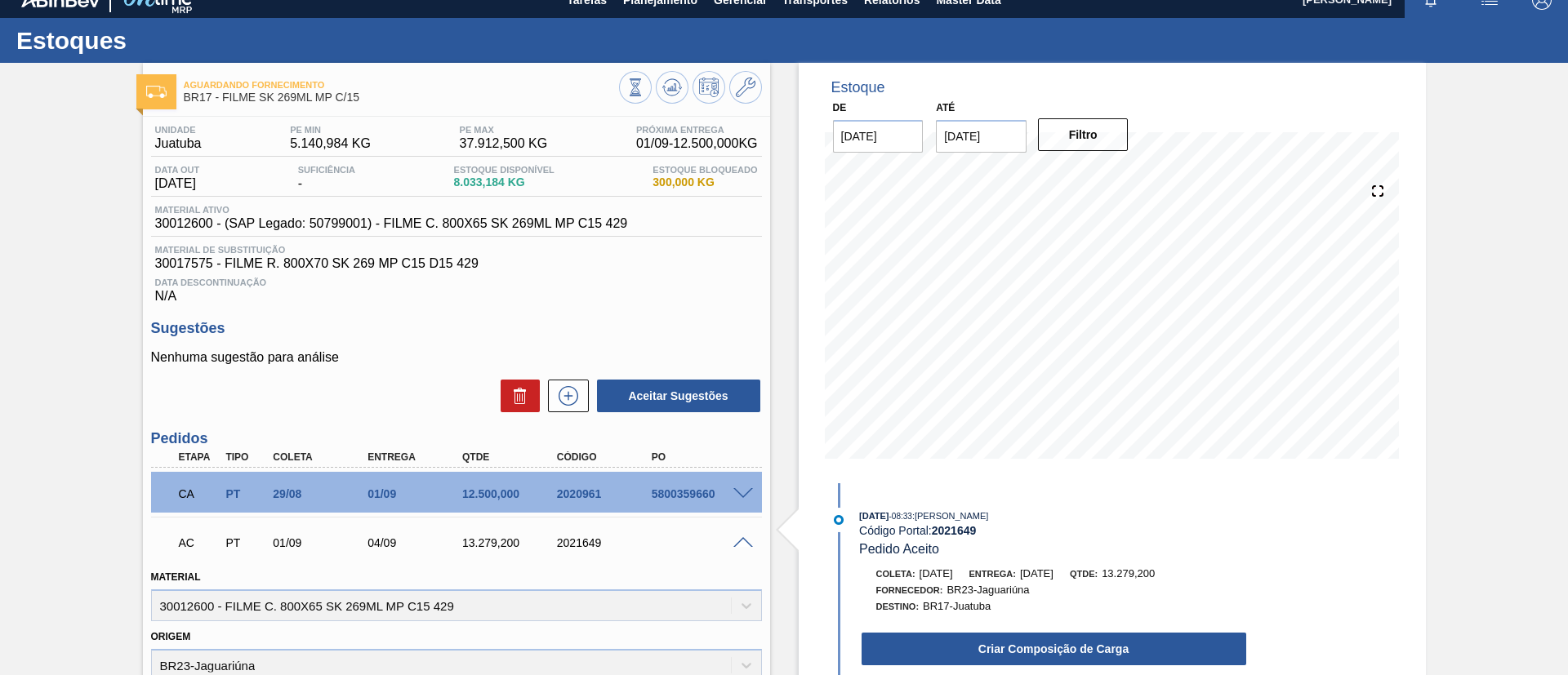
scroll to position [0, 0]
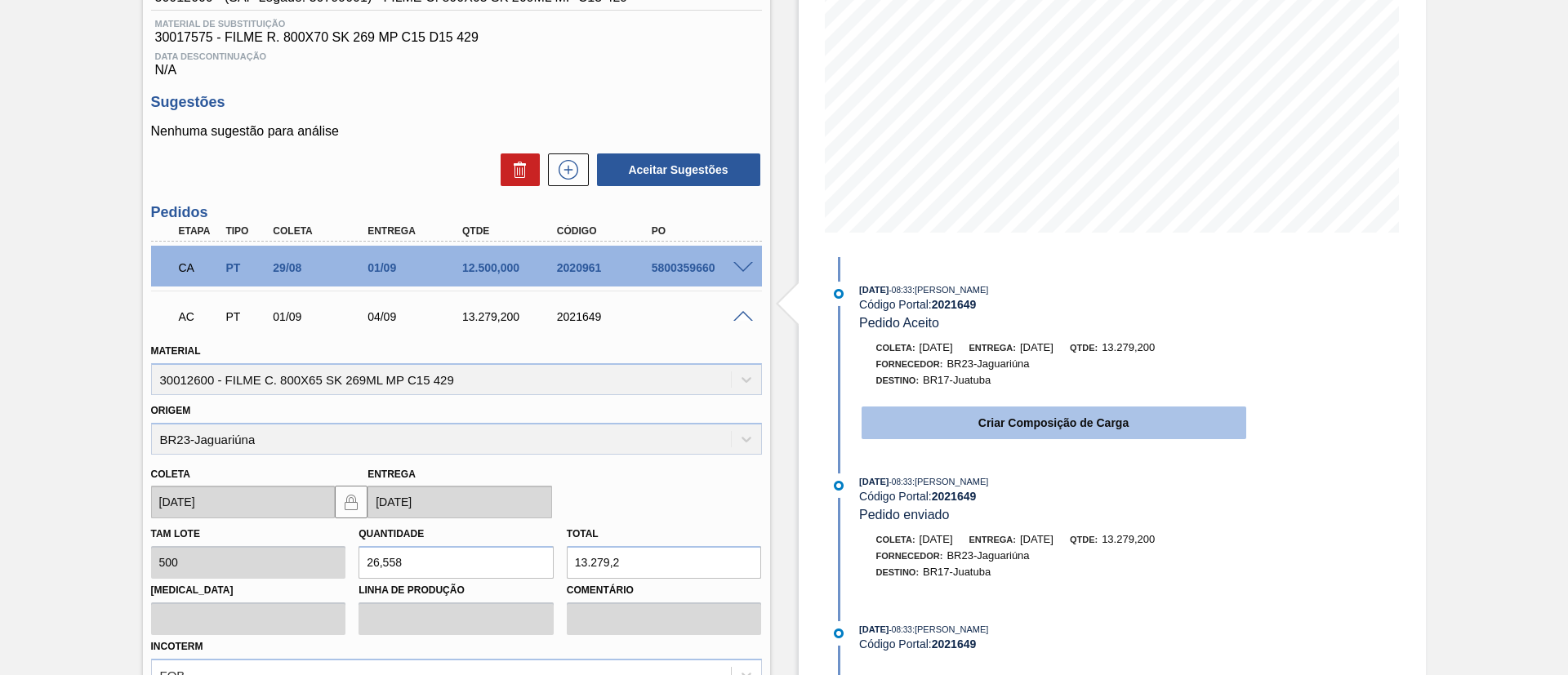
click at [1014, 414] on button "Criar Composição de Carga" at bounding box center [1054, 423] width 385 height 33
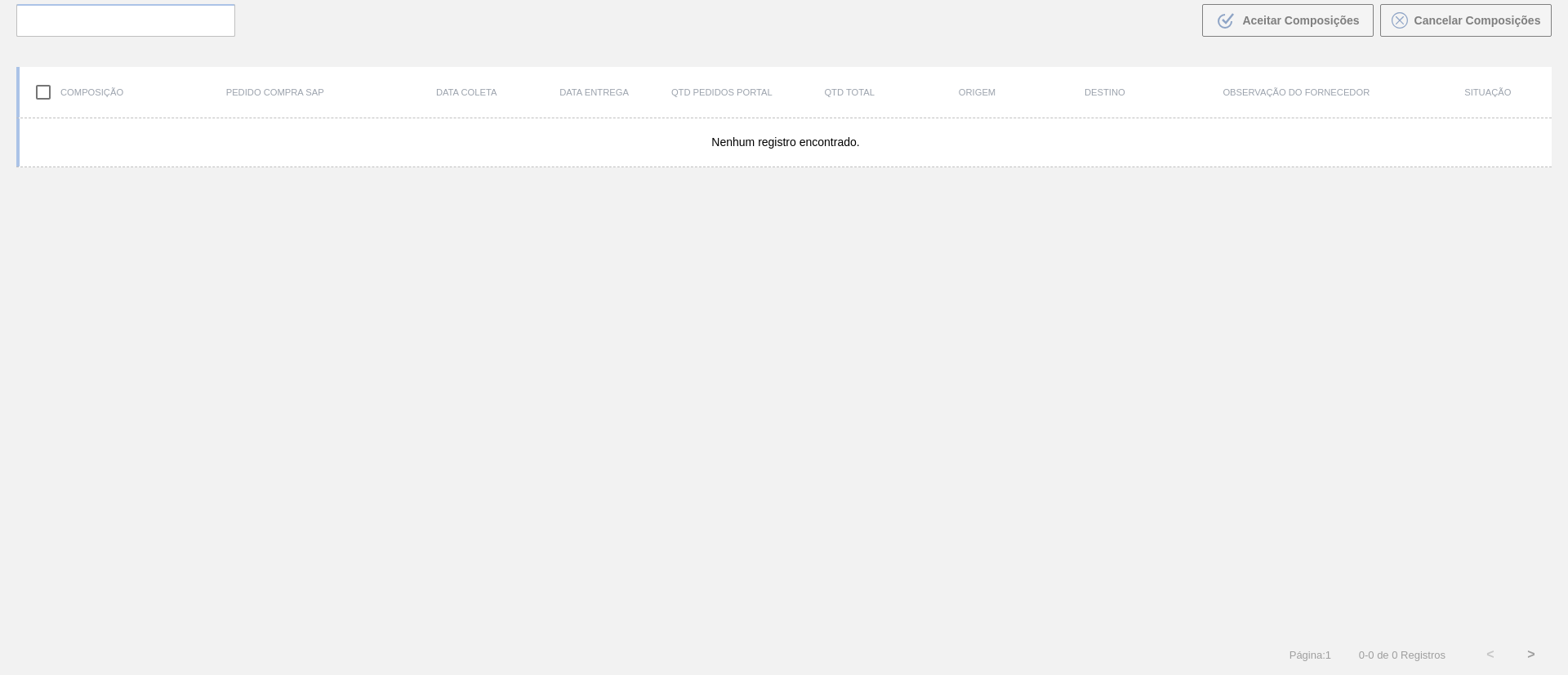
scroll to position [117, 0]
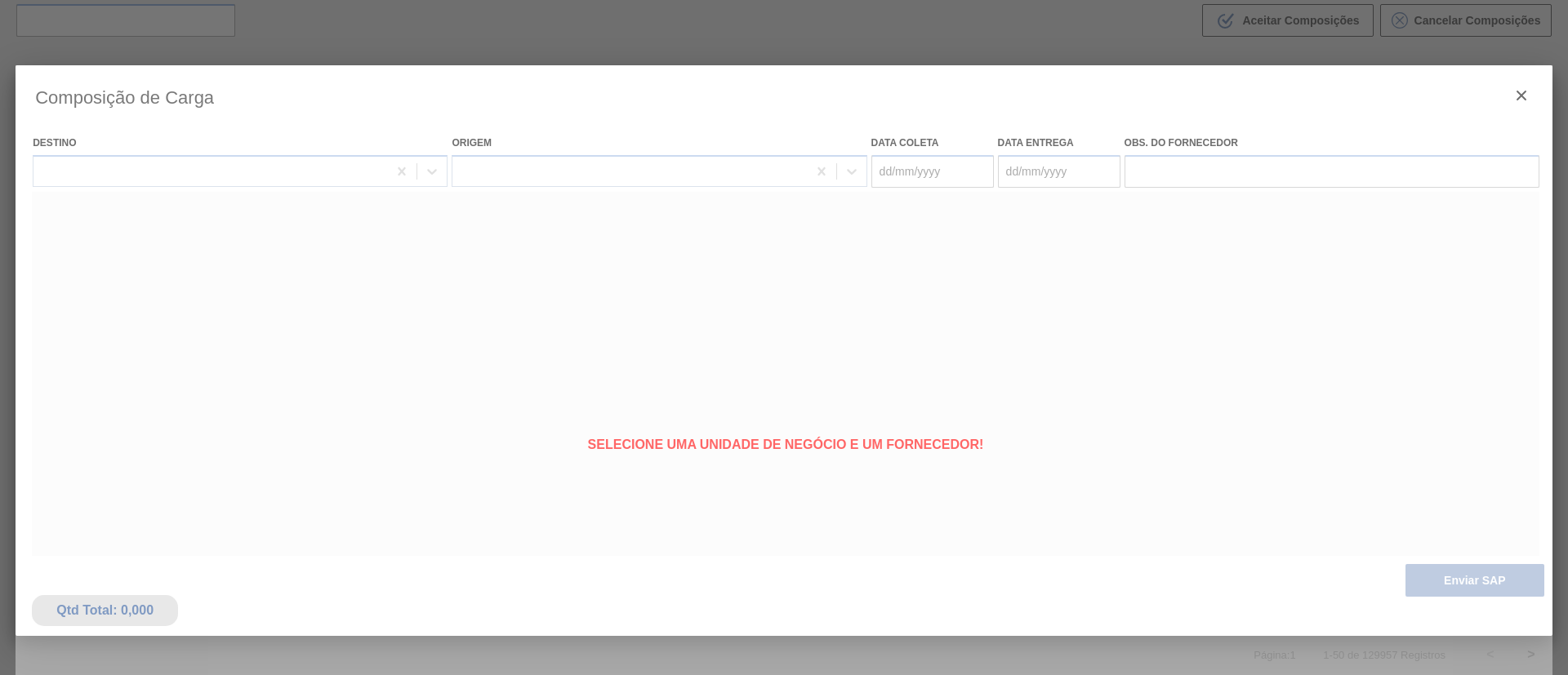
type coleta "[DATE]"
type entrega "[DATE]"
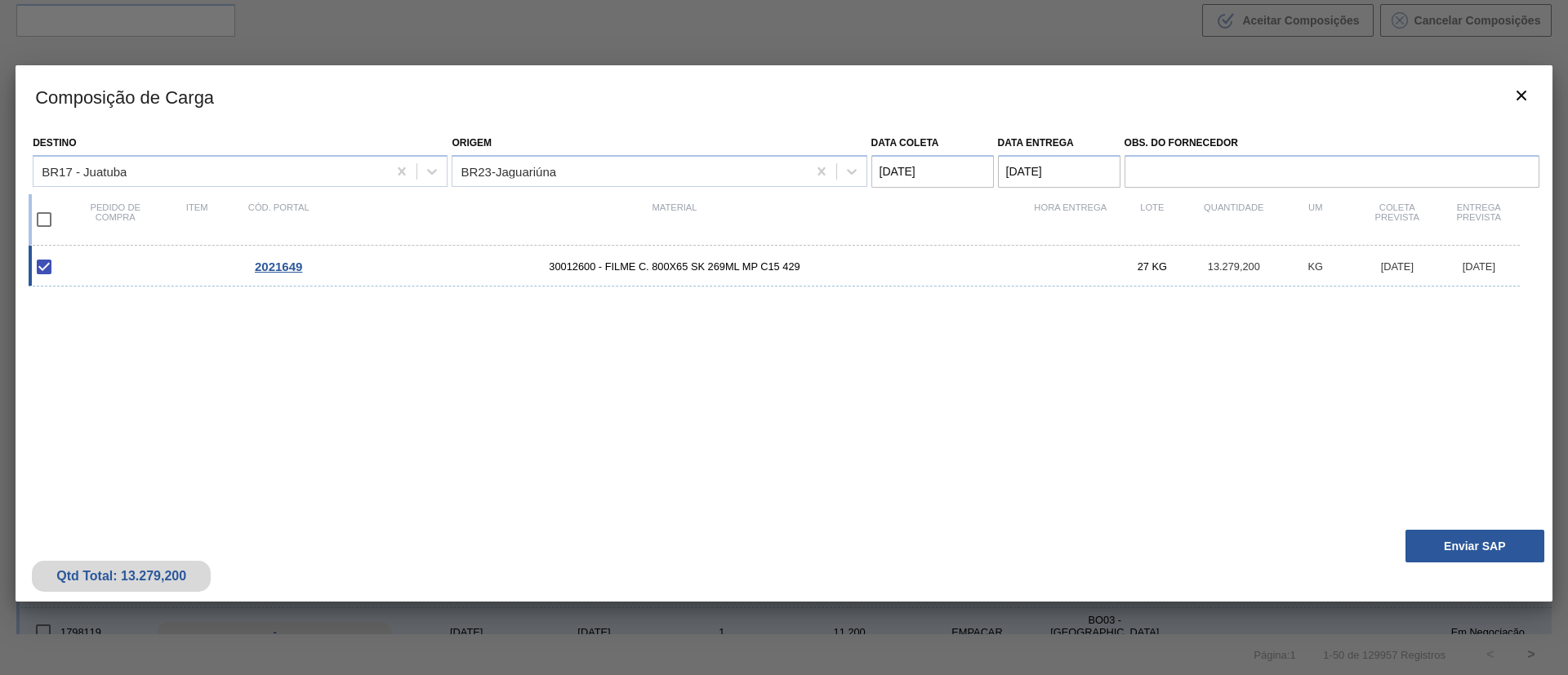
click at [1465, 528] on div "Qtd Total: 13.279,200 Enviar SAP" at bounding box center [784, 561] width 1536 height 80
click at [1474, 538] on button "Enviar SAP" at bounding box center [1474, 546] width 139 height 33
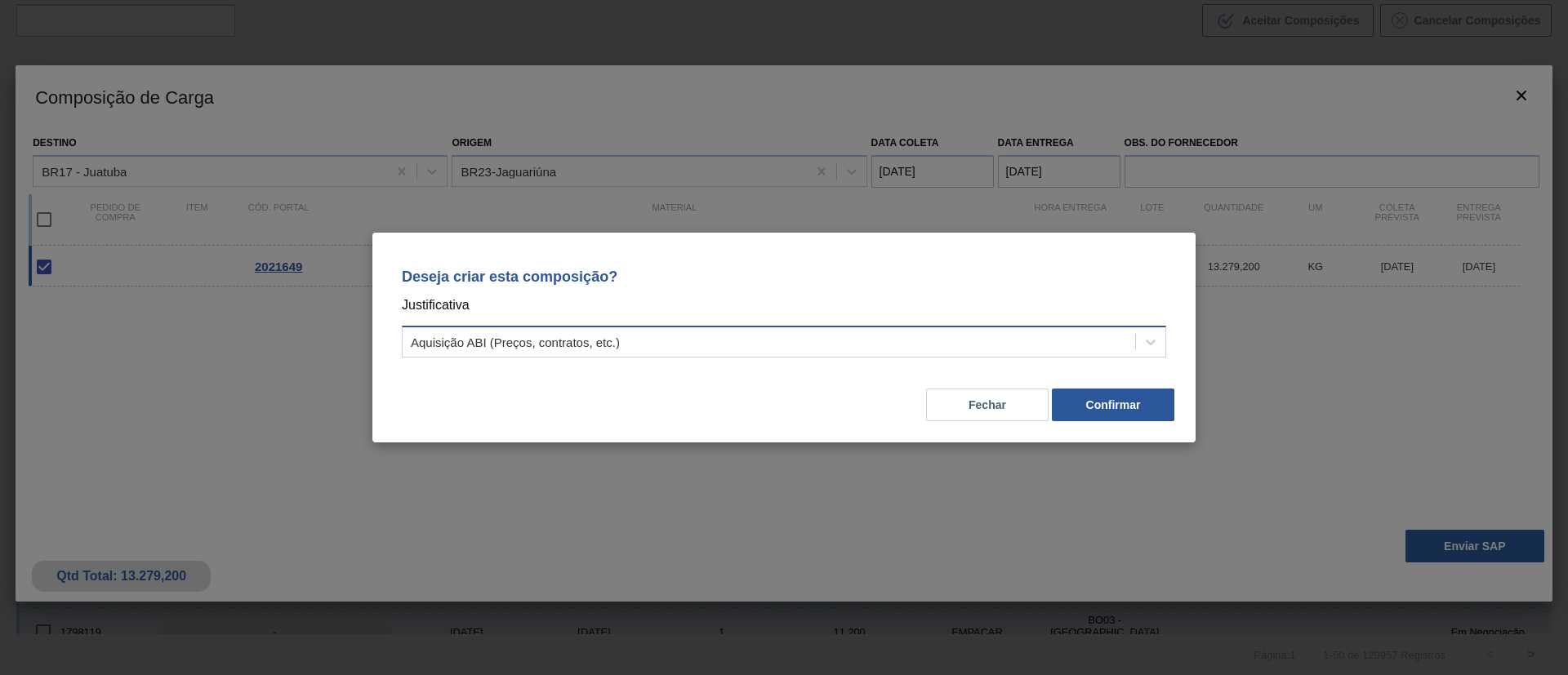
click at [986, 343] on div "Aquisição ABI (Preços, contratos, etc.)" at bounding box center [769, 342] width 732 height 24
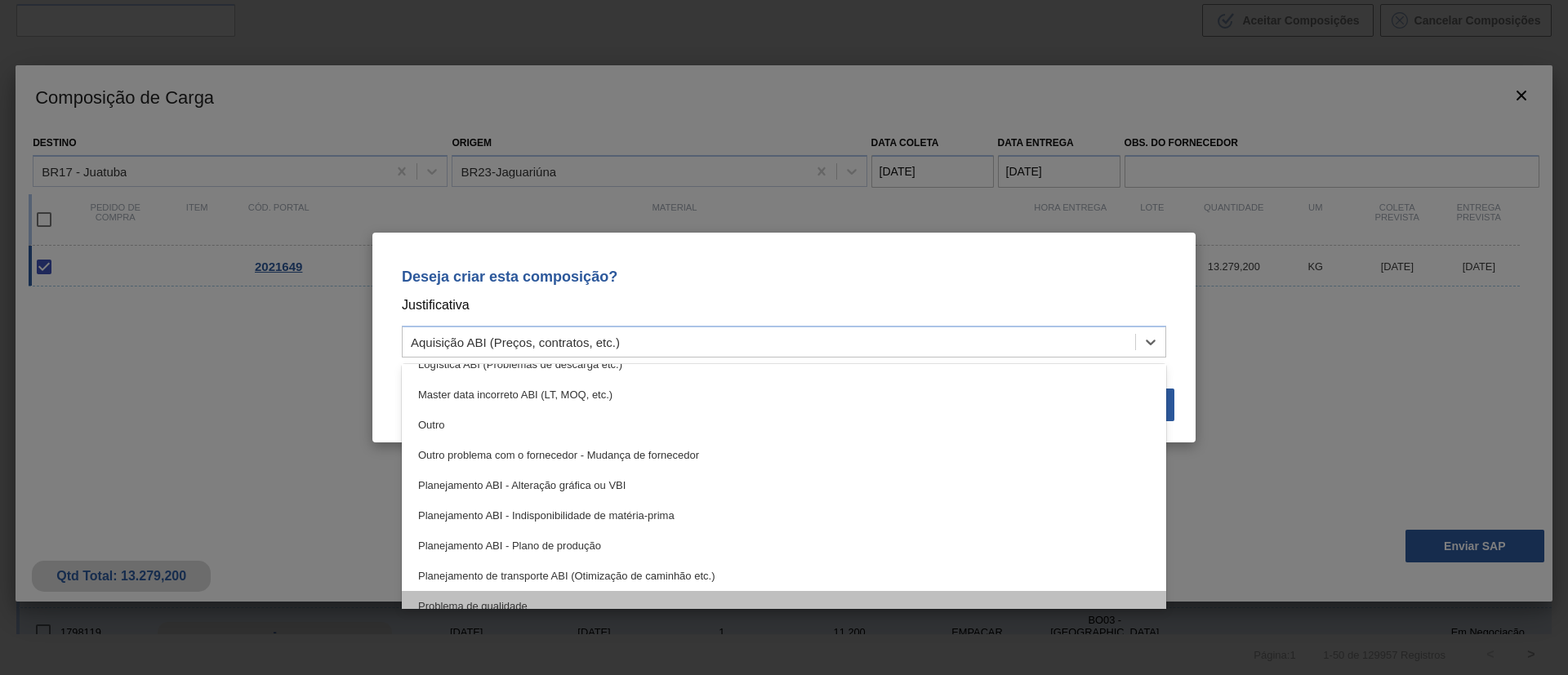
scroll to position [245, 0]
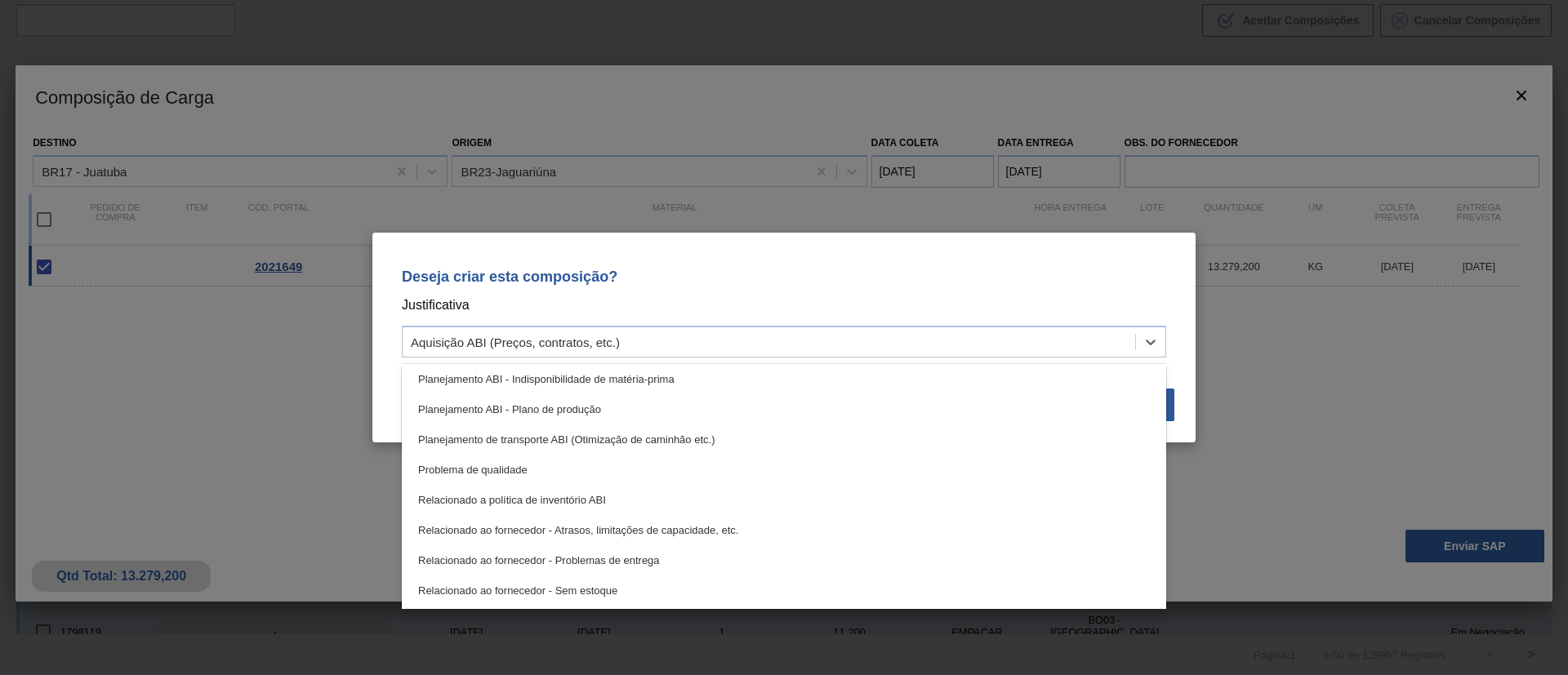
click at [626, 400] on div "Planejamento ABI - Plano de produção" at bounding box center [784, 409] width 764 height 30
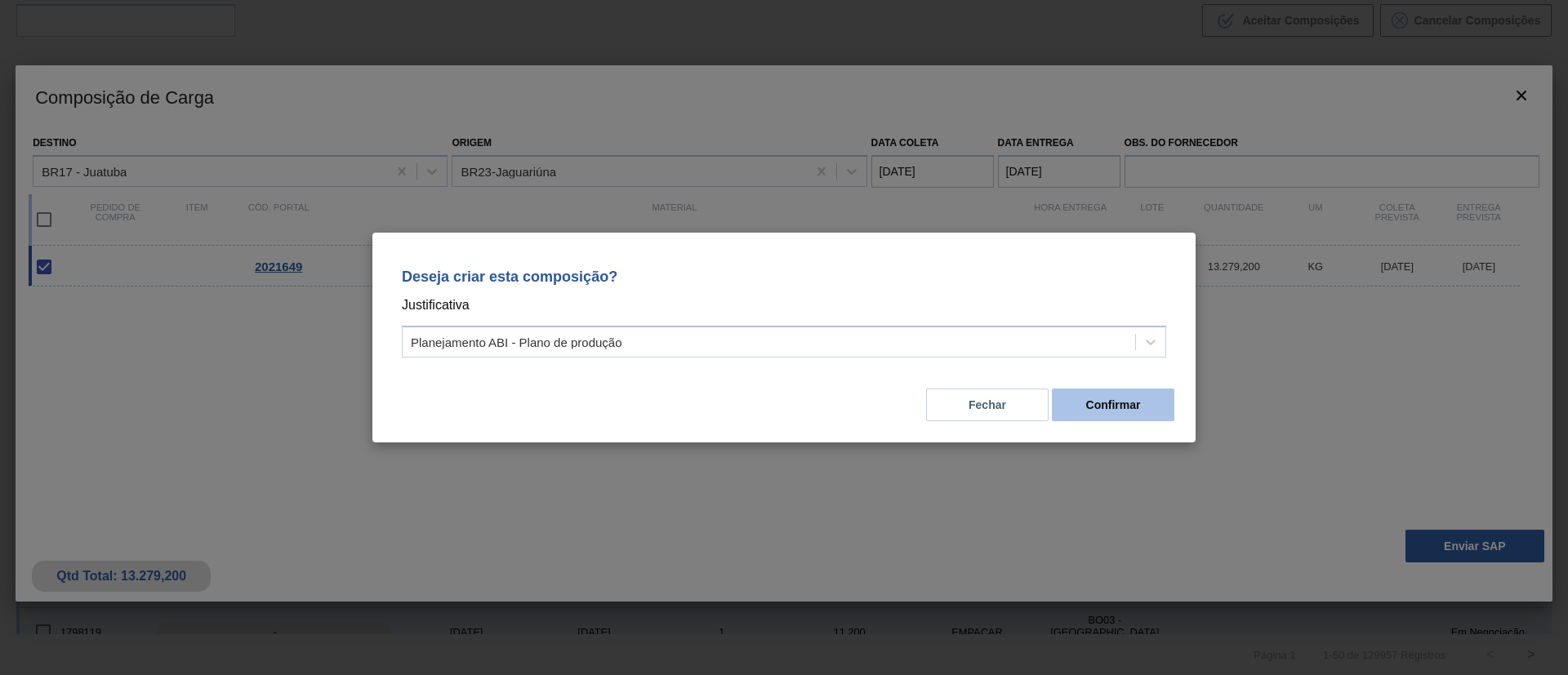
click at [1139, 400] on button "Confirmar" at bounding box center [1113, 404] width 123 height 33
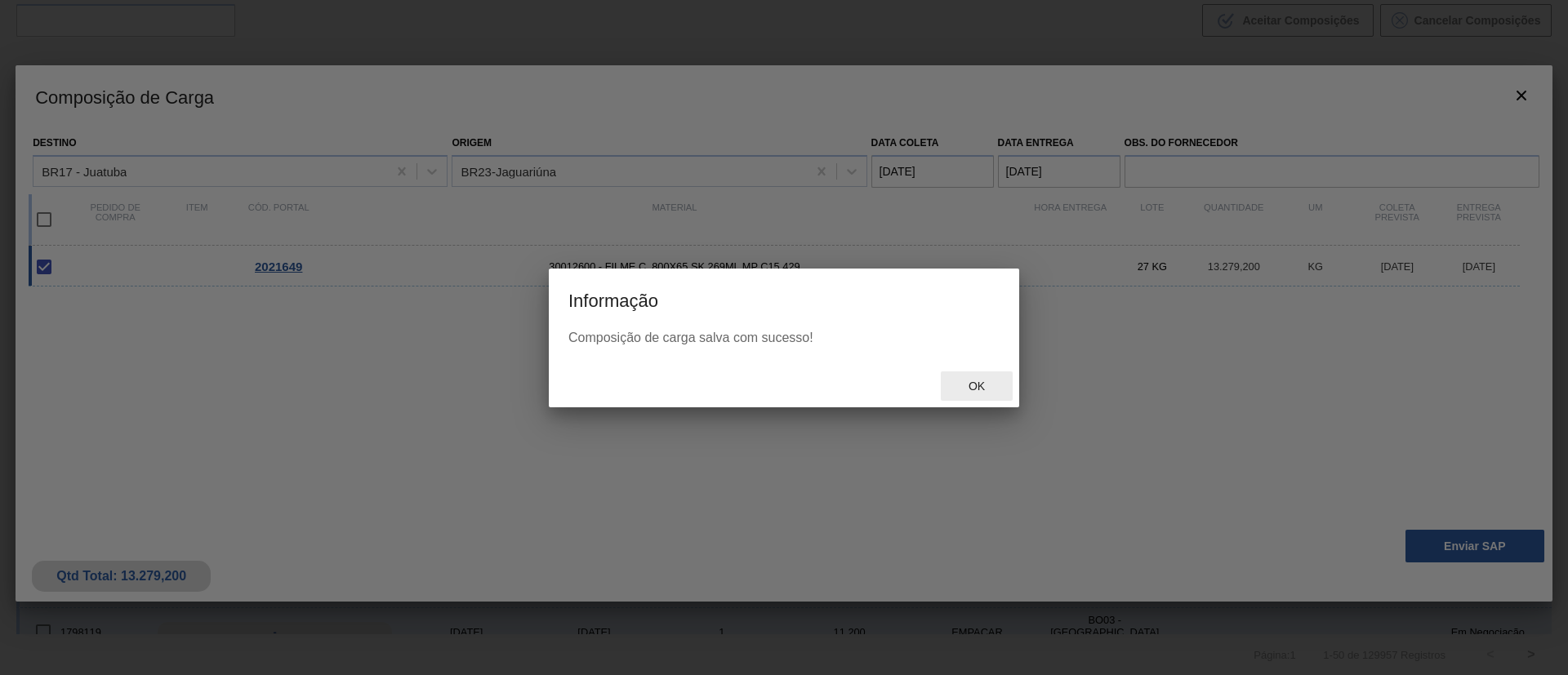
click at [982, 378] on div "Ok" at bounding box center [976, 386] width 71 height 30
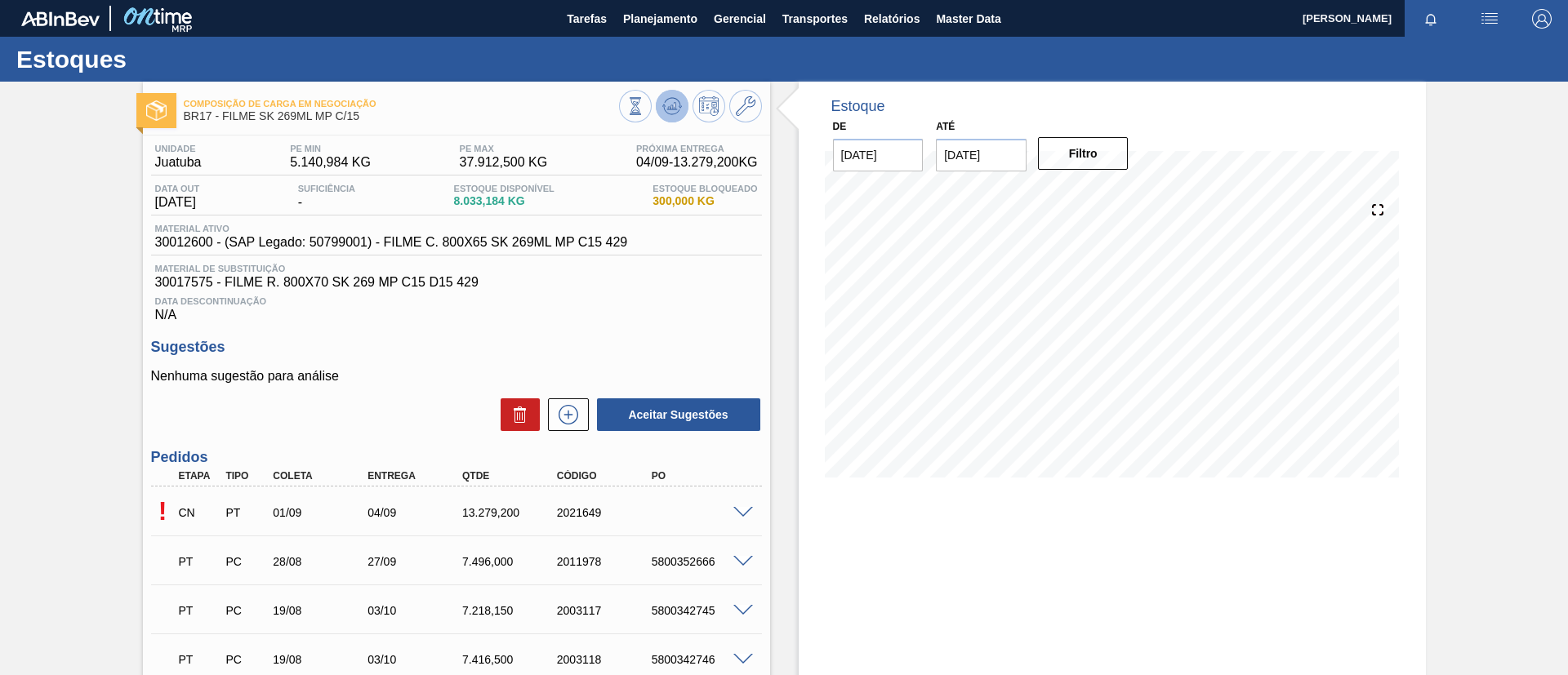
click at [662, 104] on icon at bounding box center [671, 106] width 19 height 19
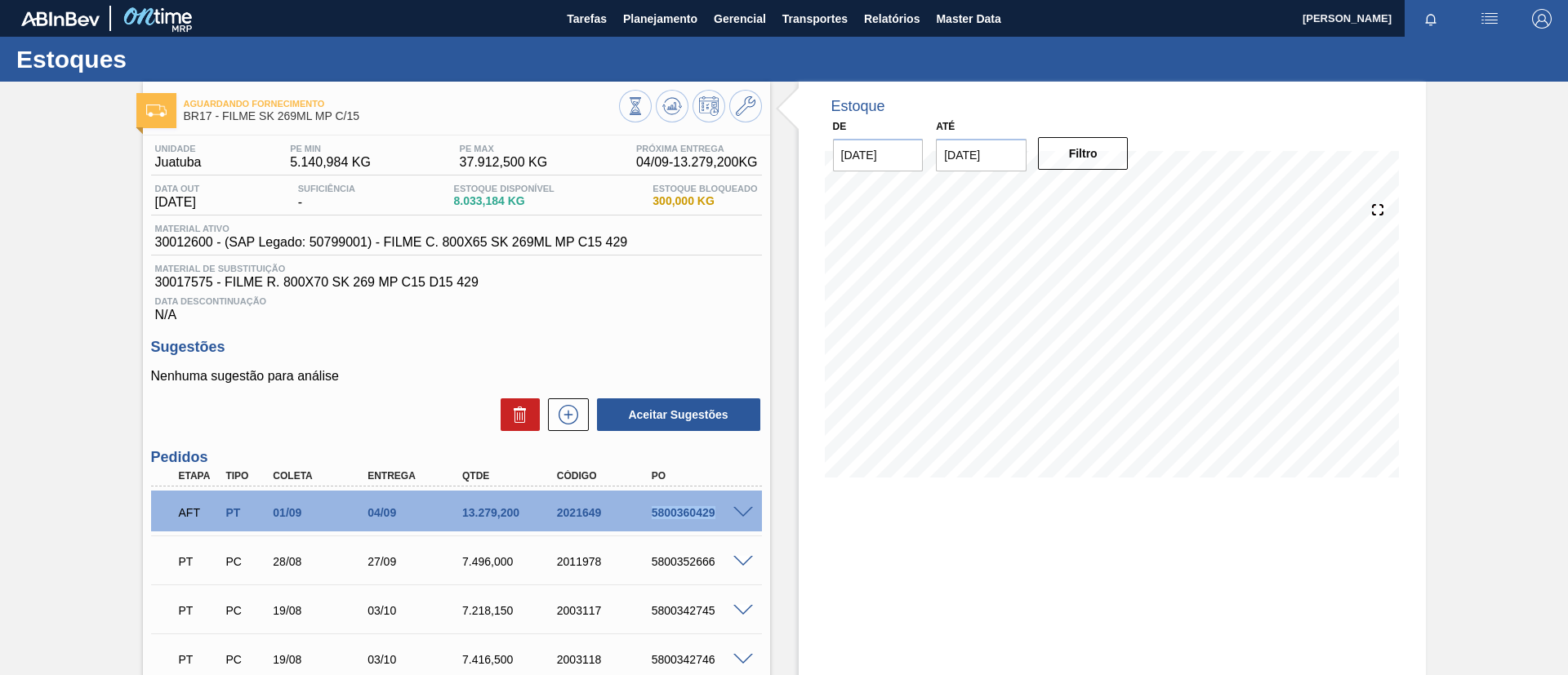
drag, startPoint x: 717, startPoint y: 520, endPoint x: 729, endPoint y: 520, distance: 12.0
click at [729, 520] on div "AFT PT 01/09 04/09 13.279,[PHONE_NUMBER] 5800360429" at bounding box center [452, 511] width 567 height 33
copy div "5800360429"
click at [742, 509] on span at bounding box center [743, 514] width 19 height 12
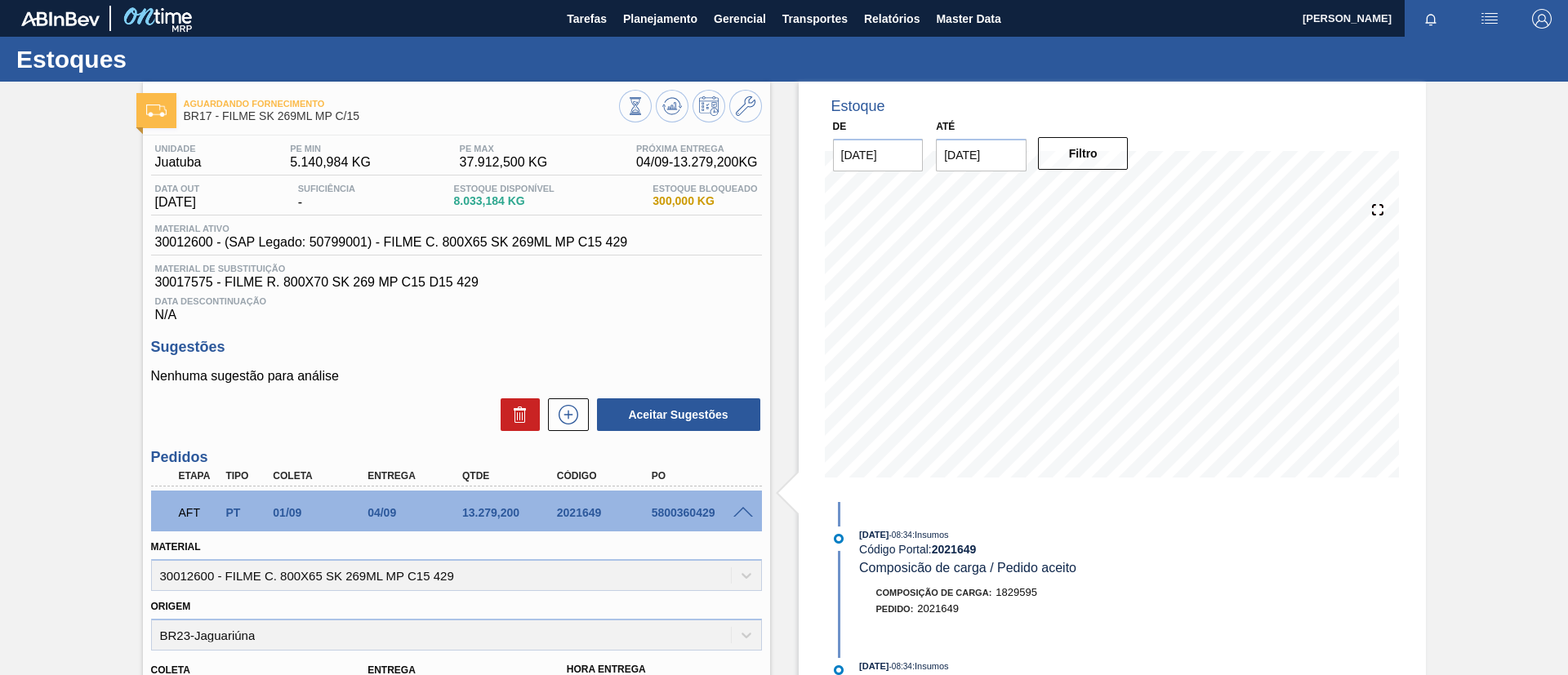
click at [740, 503] on div "AFT PT 01/09 04/09 13.279,[PHONE_NUMBER] 5800360429" at bounding box center [456, 511] width 611 height 41
